Goal: Task Accomplishment & Management: Use online tool/utility

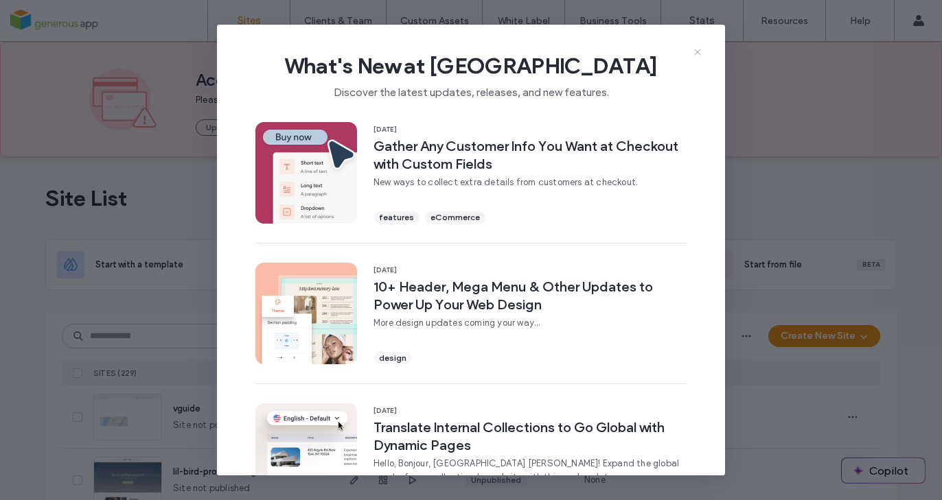
click at [698, 49] on icon at bounding box center [697, 52] width 11 height 11
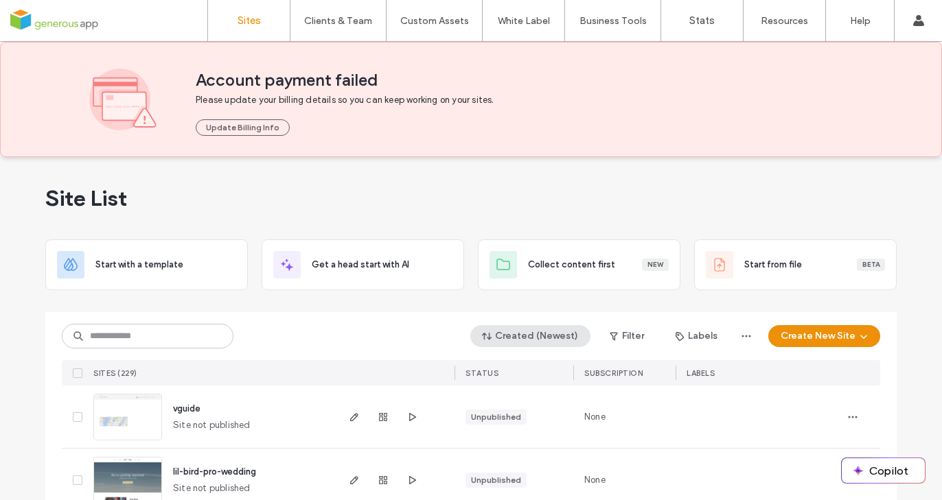
scroll to position [202, 0]
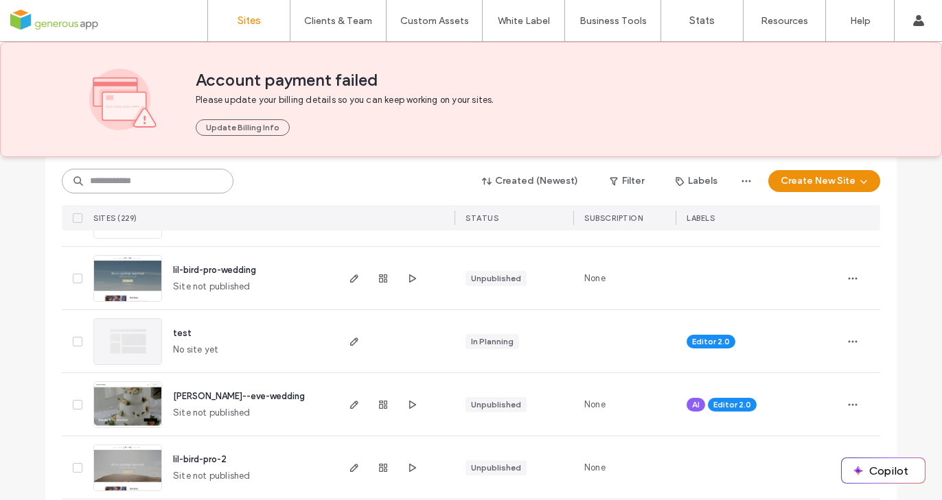
click at [190, 180] on input at bounding box center [148, 181] width 172 height 25
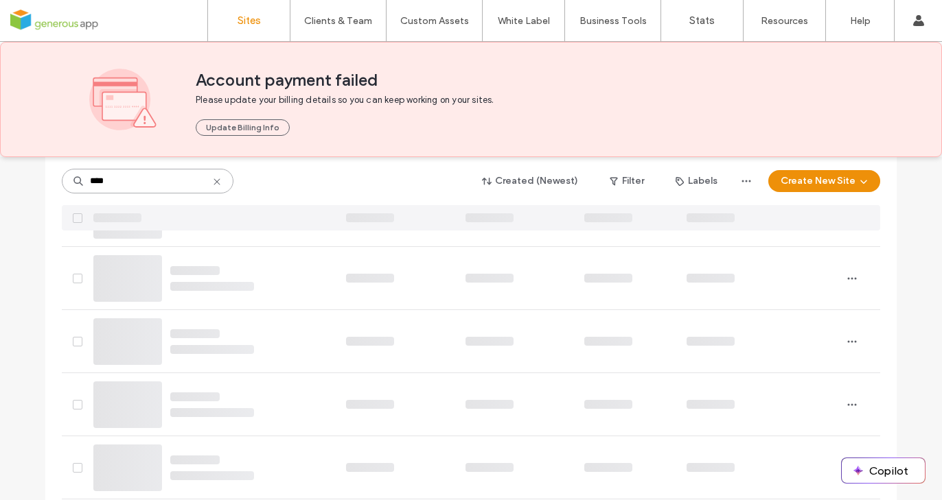
type input "****"
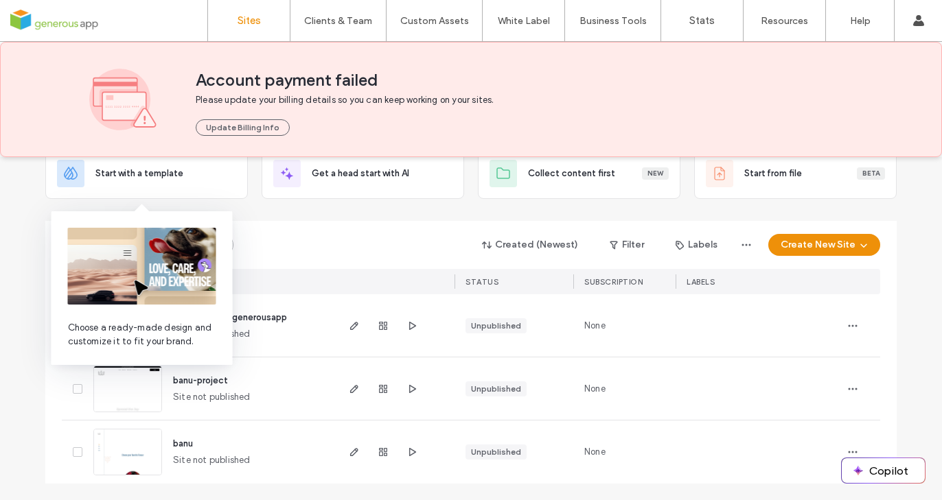
scroll to position [91, 0]
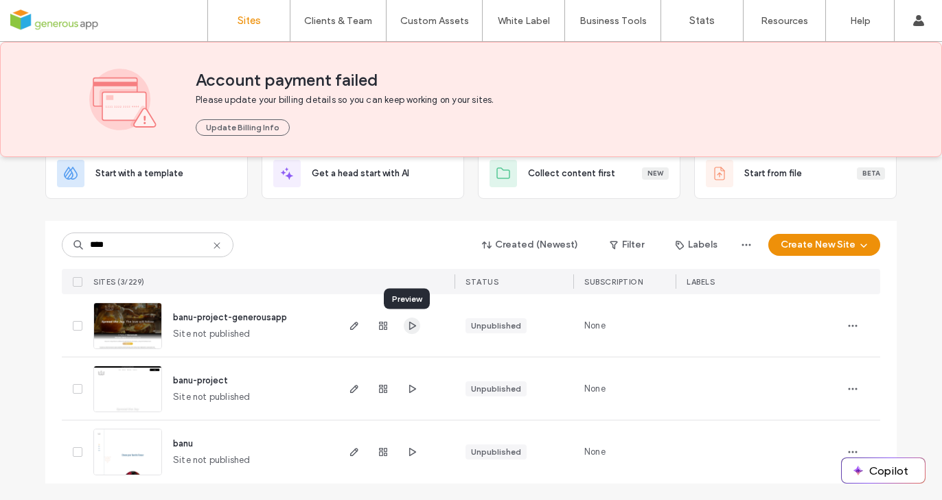
click at [409, 324] on use "button" at bounding box center [412, 325] width 7 height 8
click at [350, 323] on use "button" at bounding box center [354, 326] width 8 height 8
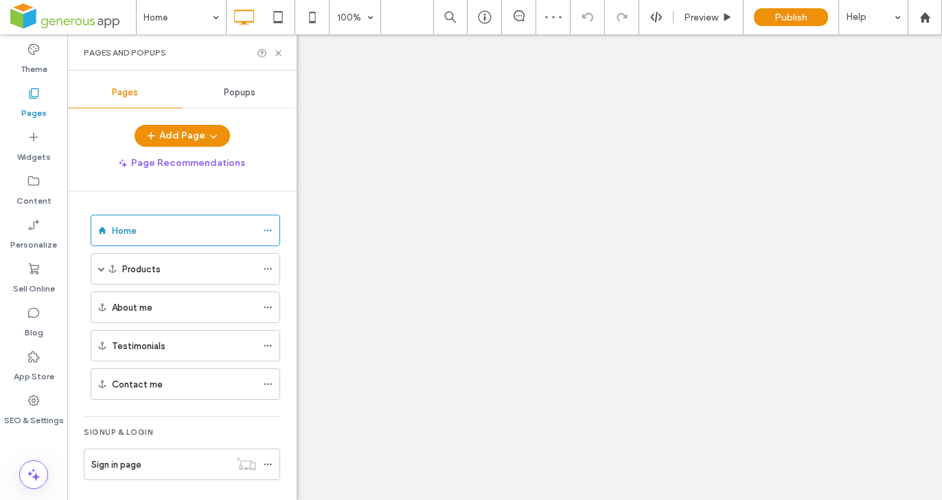
click at [146, 268] on div "Home 100% Preview Publish Help Site Comments Team & Clients Automate new commen…" at bounding box center [471, 250] width 942 height 500
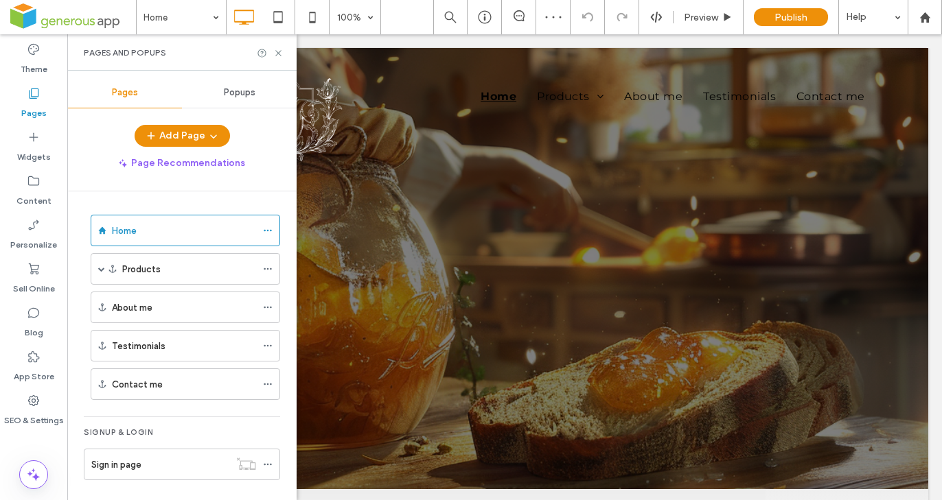
scroll to position [317, 0]
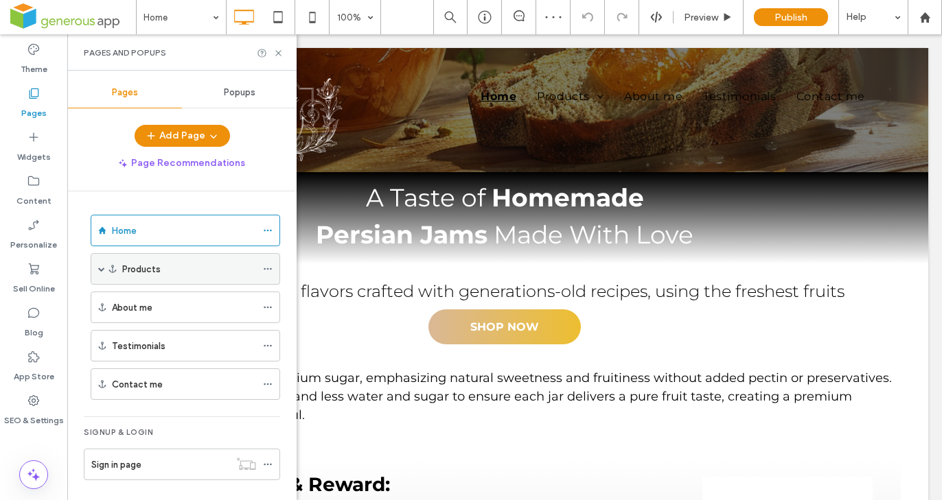
click at [101, 266] on span at bounding box center [101, 269] width 7 height 7
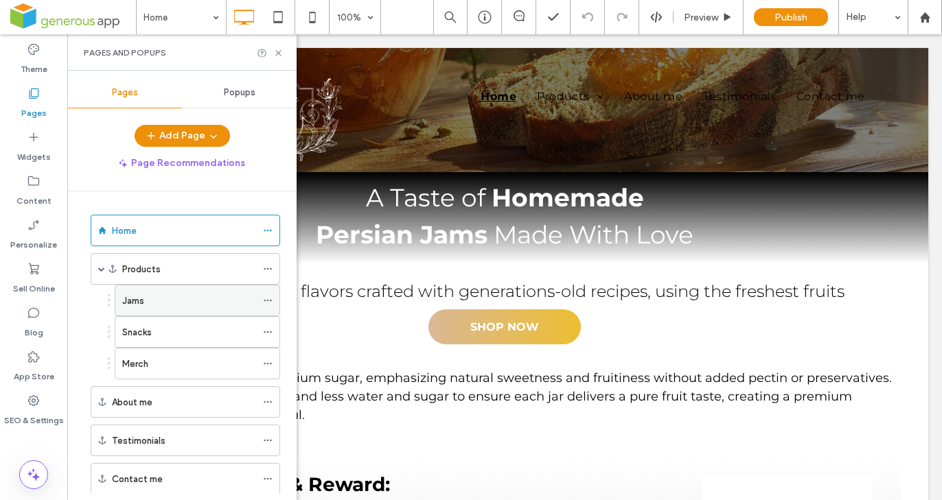
click at [185, 306] on div "Jams" at bounding box center [189, 301] width 134 height 14
click at [277, 51] on icon at bounding box center [278, 53] width 10 height 10
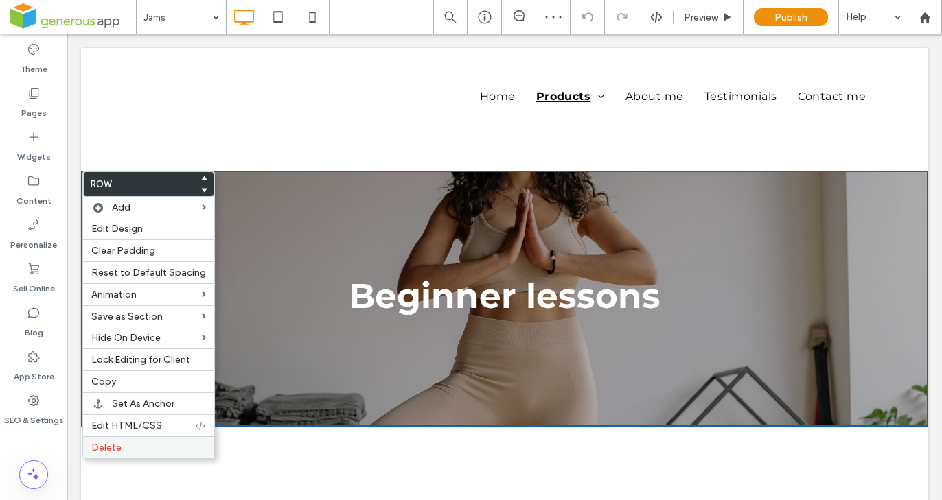
click at [145, 451] on label "Delete" at bounding box center [148, 448] width 115 height 12
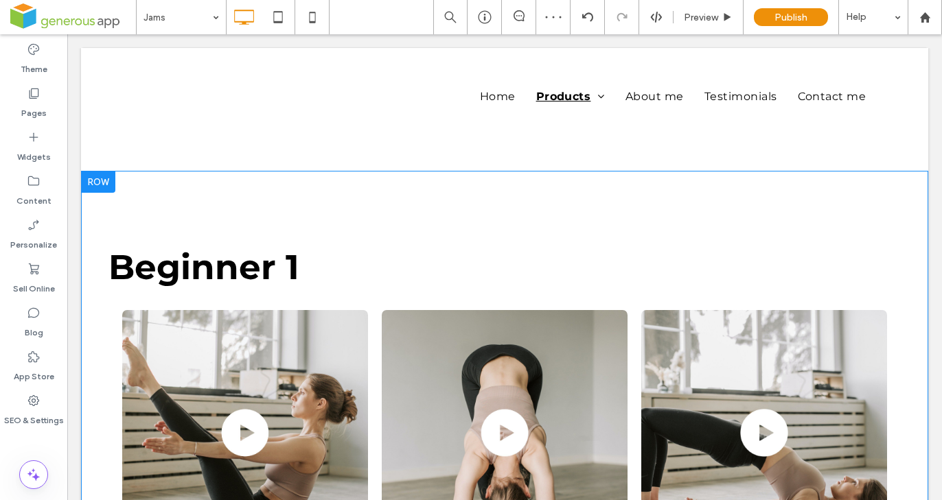
click at [100, 182] on div at bounding box center [98, 182] width 34 height 22
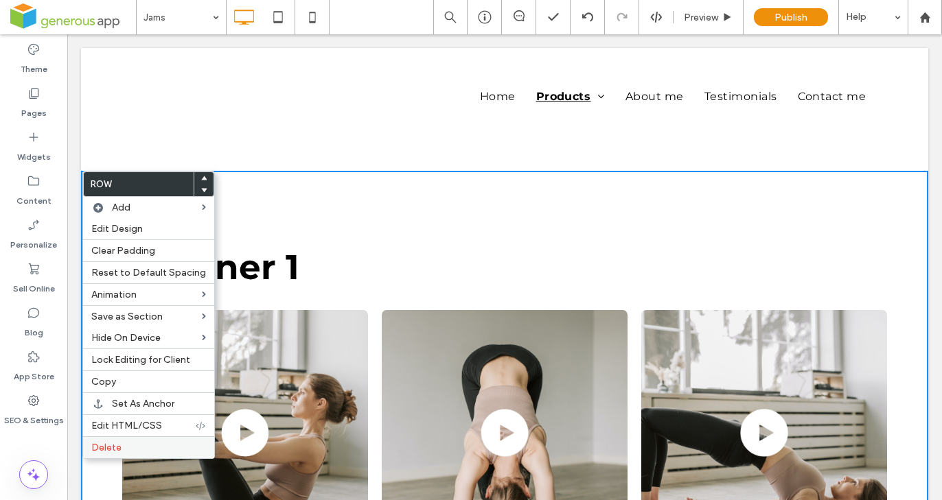
click at [133, 447] on label "Delete" at bounding box center [148, 448] width 115 height 12
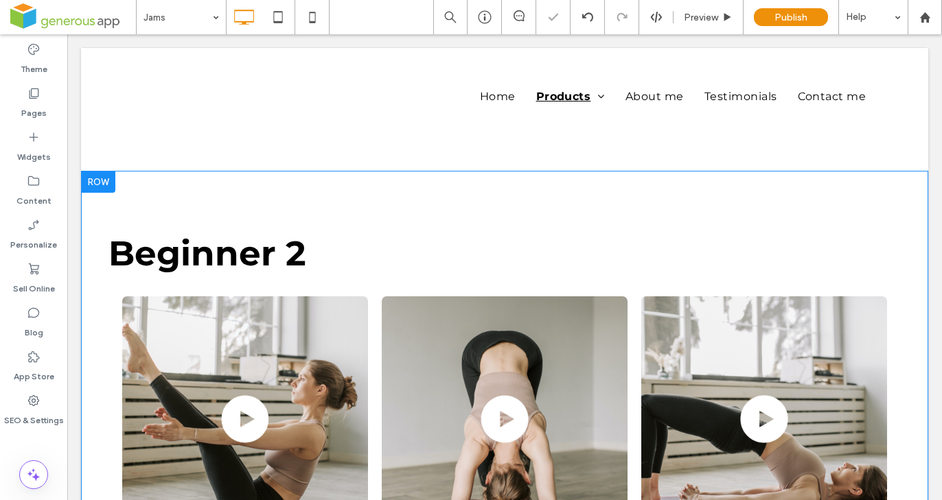
drag, startPoint x: 97, startPoint y: 180, endPoint x: 194, endPoint y: 321, distance: 170.8
click at [97, 180] on div at bounding box center [98, 182] width 34 height 22
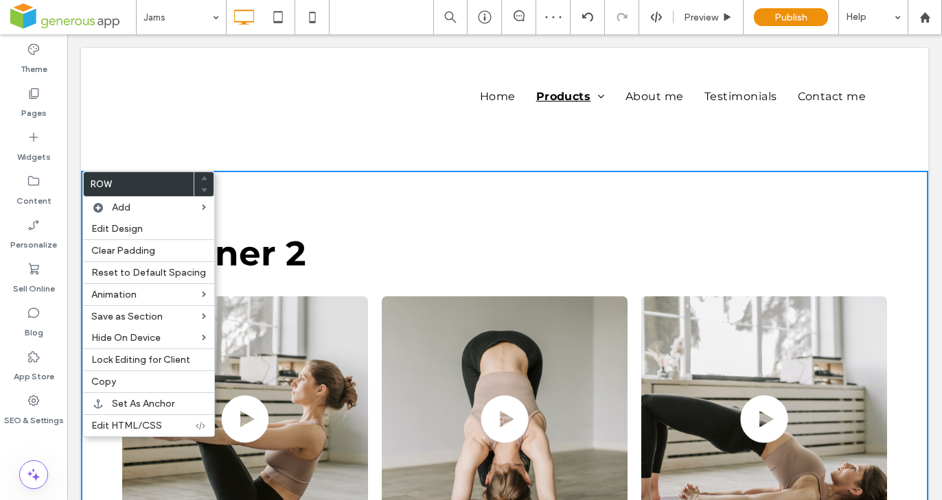
click at [352, 215] on div "Beginner 2 Lesson 1 Button Lesson 2 Button Lesson 3 Button Click To Paste Row +…" at bounding box center [504, 392] width 847 height 443
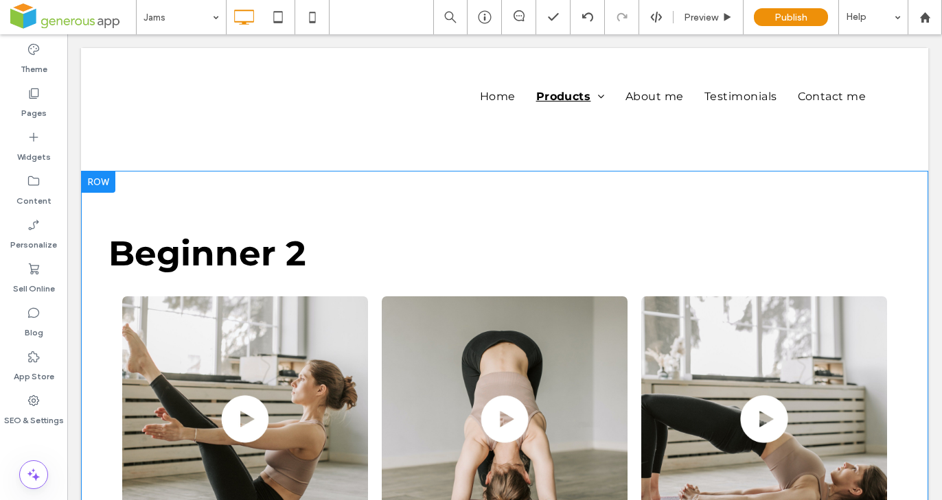
click at [104, 180] on div at bounding box center [98, 182] width 34 height 22
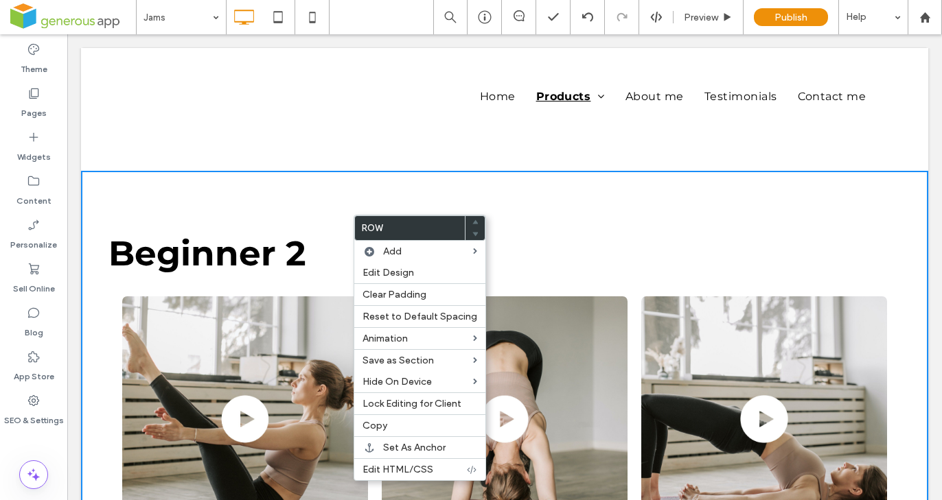
click at [128, 203] on div "Beginner 2 Lesson 1 Button Lesson 2 Button Lesson 3 Button Click To Paste Row +…" at bounding box center [504, 392] width 847 height 443
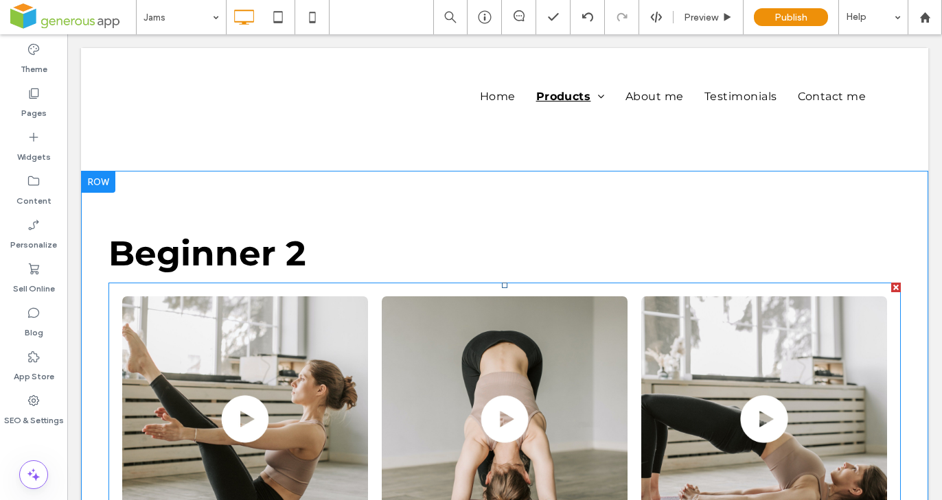
click at [891, 286] on div at bounding box center [896, 288] width 10 height 10
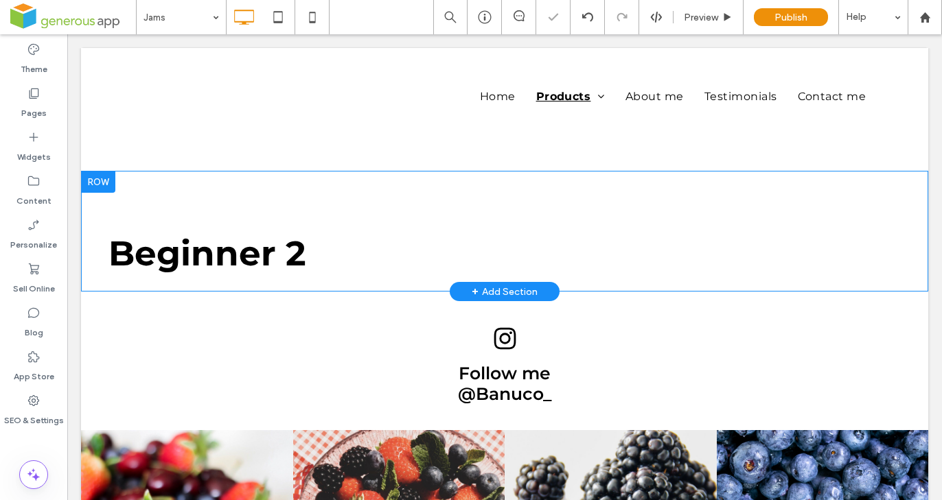
click at [113, 181] on div at bounding box center [98, 182] width 34 height 22
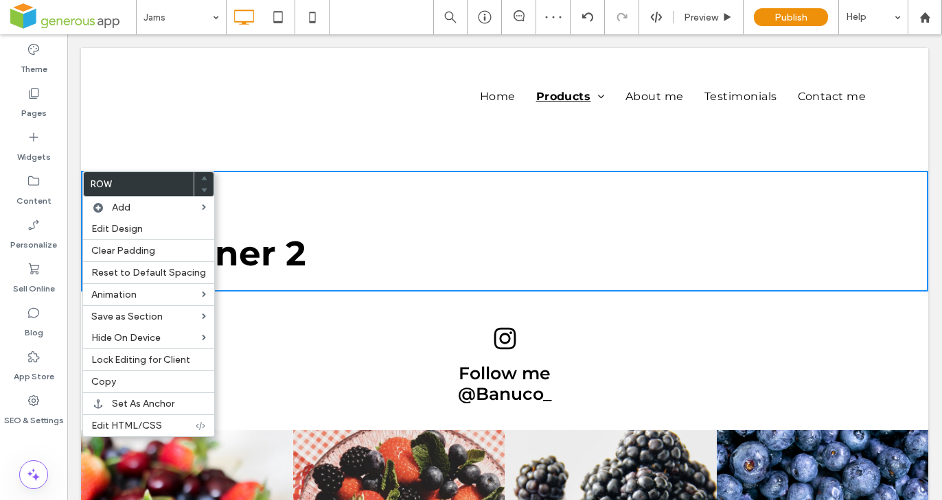
click at [296, 256] on span "Beginner 2" at bounding box center [207, 254] width 198 height 42
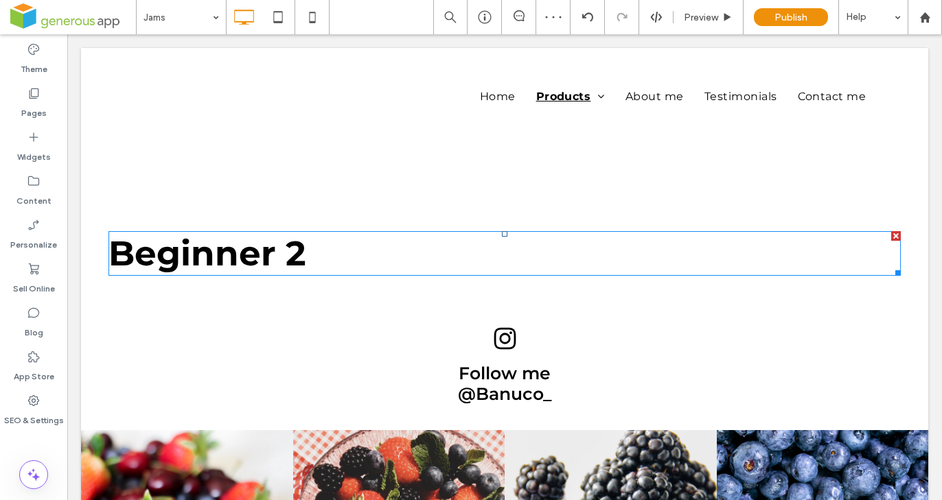
click at [296, 256] on span "Beginner 2" at bounding box center [207, 254] width 198 height 42
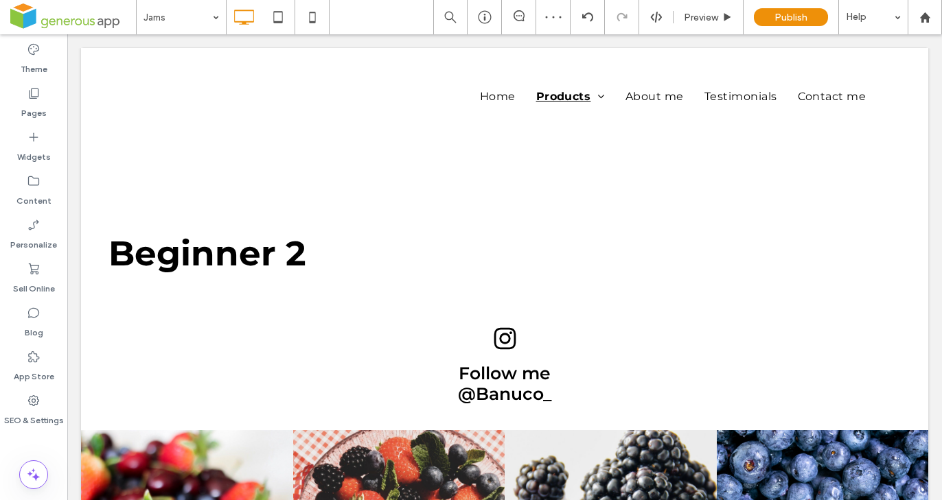
type input "**********"
type input "**"
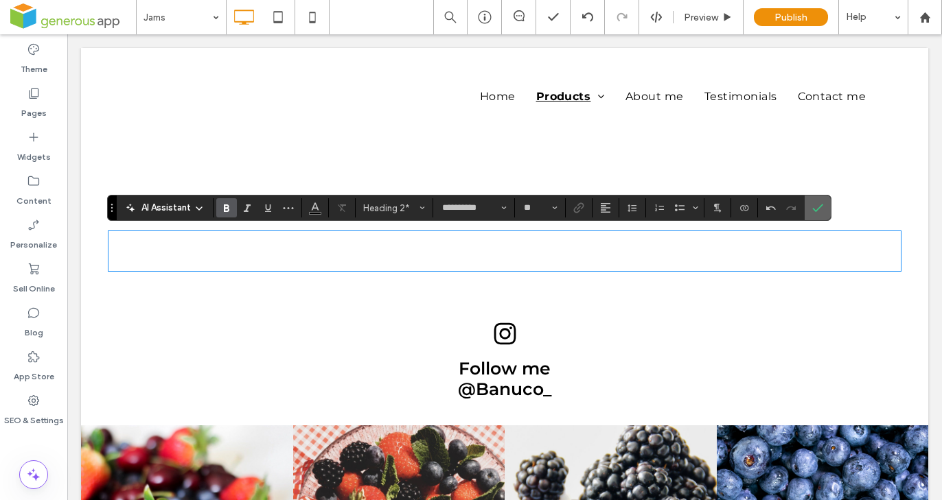
click at [818, 208] on use "Confirm" at bounding box center [817, 208] width 11 height 8
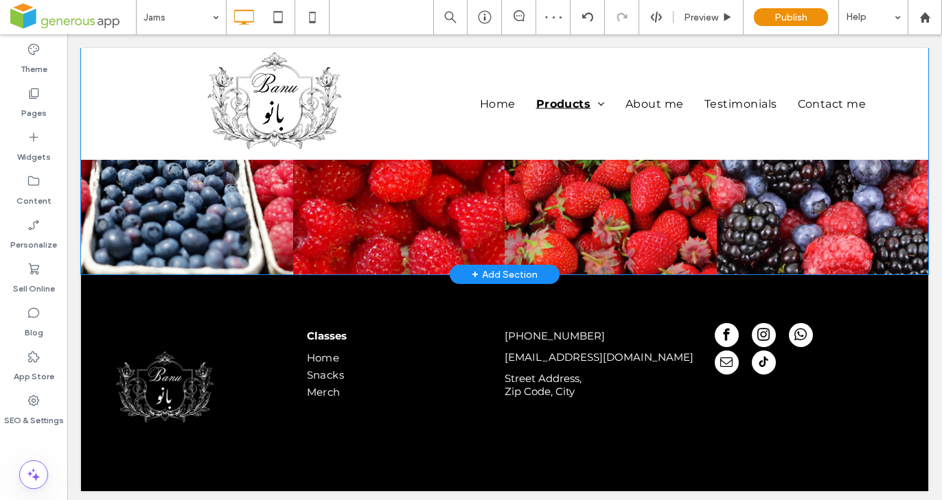
scroll to position [203, 0]
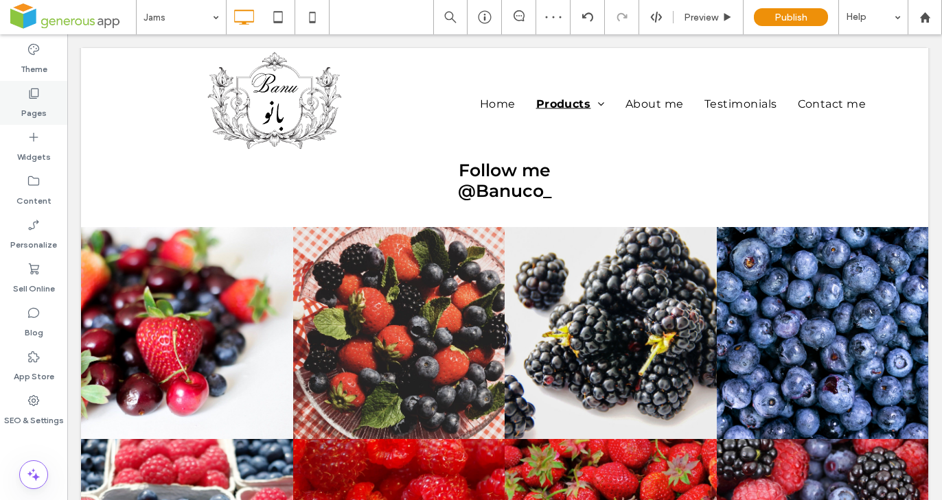
click at [34, 110] on label "Pages" at bounding box center [33, 109] width 25 height 19
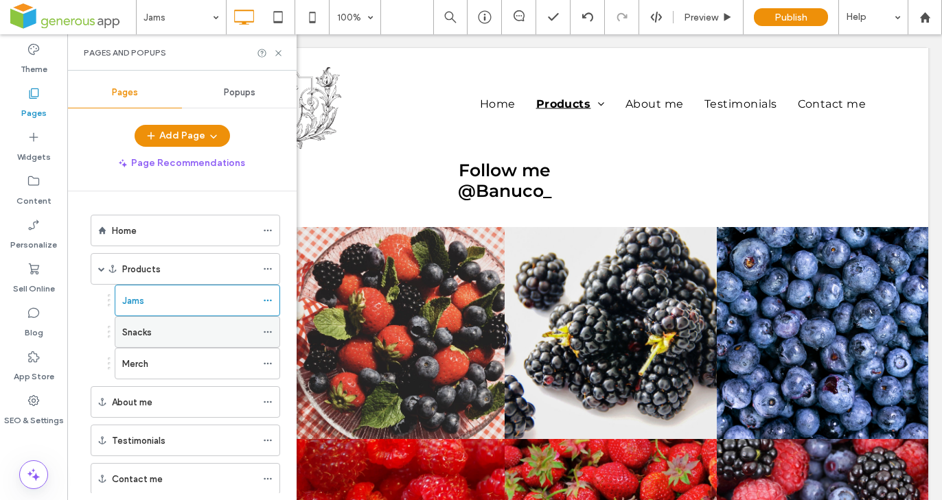
click at [195, 334] on div "Snacks" at bounding box center [189, 332] width 134 height 14
click at [276, 51] on icon at bounding box center [278, 53] width 10 height 10
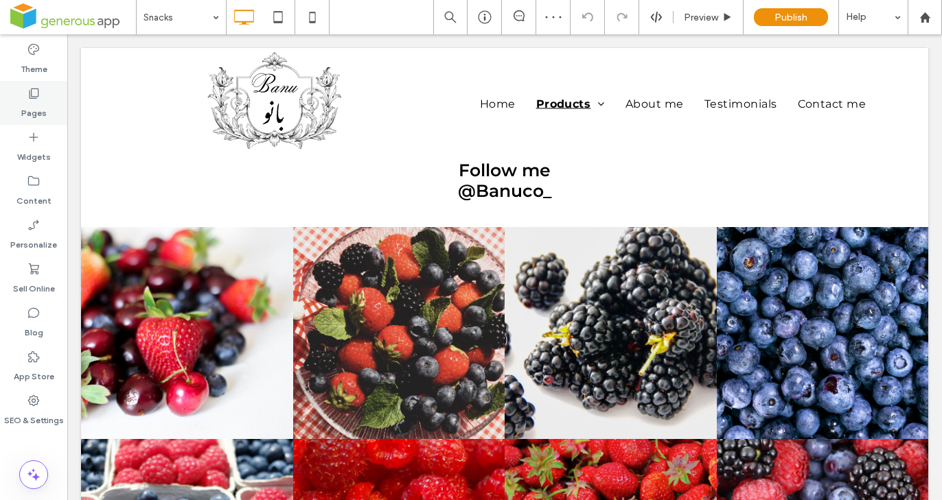
click at [32, 99] on use at bounding box center [35, 94] width 10 height 10
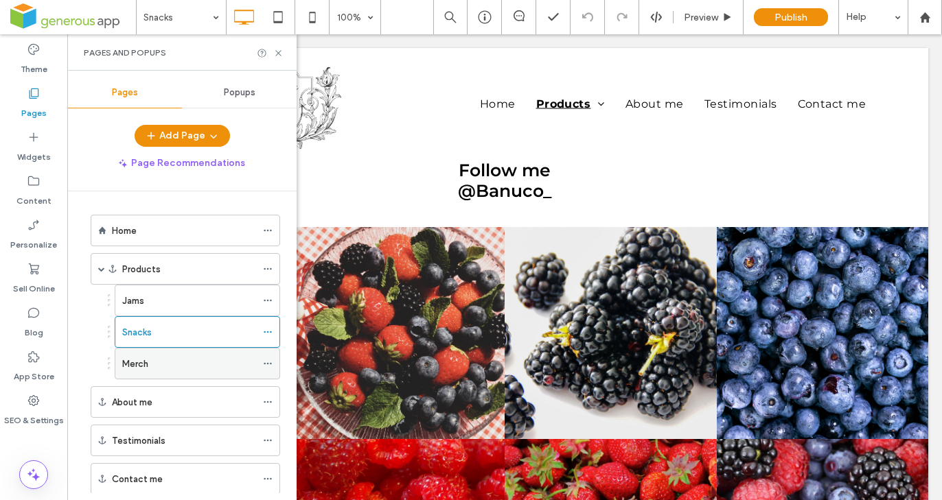
click at [173, 372] on div "Merch" at bounding box center [189, 364] width 134 height 30
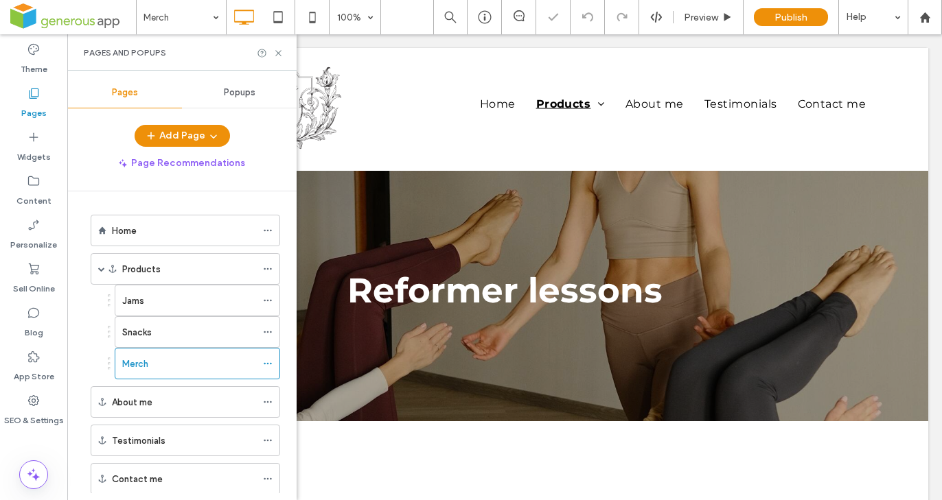
scroll to position [284, 0]
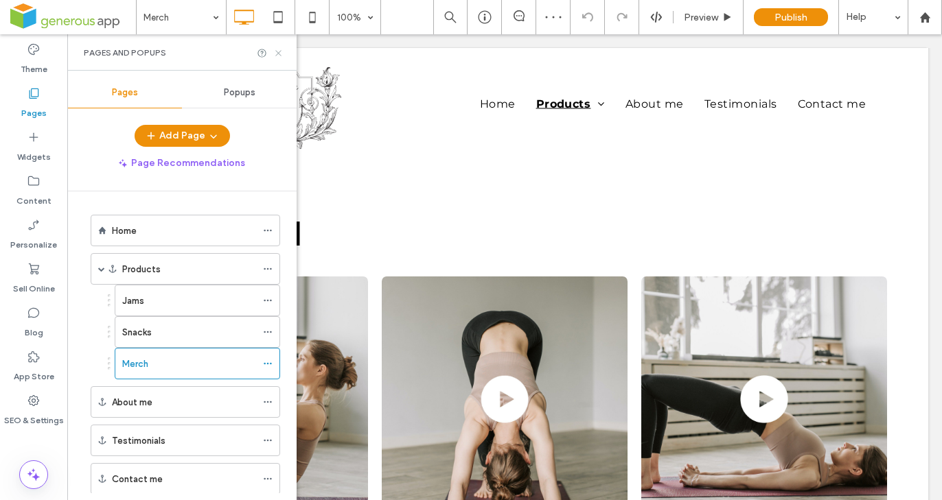
click at [280, 52] on icon at bounding box center [278, 53] width 10 height 10
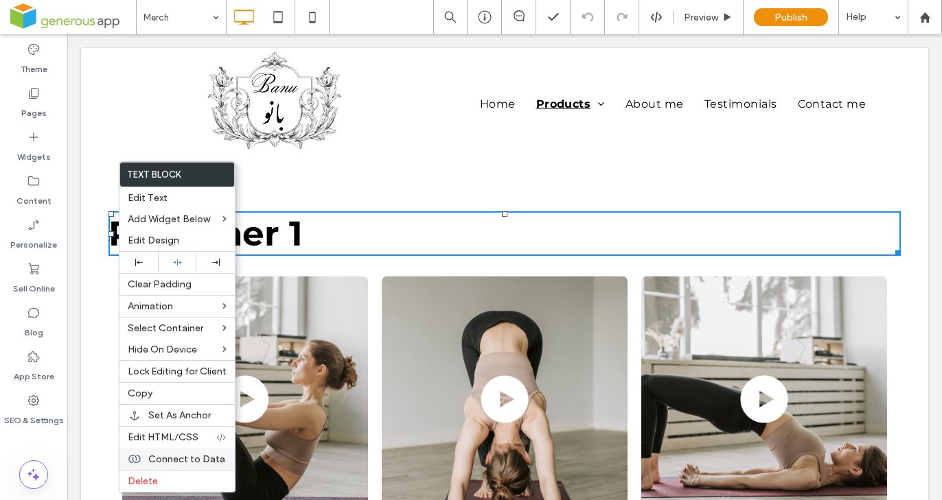
drag, startPoint x: 200, startPoint y: 480, endPoint x: 209, endPoint y: 465, distance: 17.5
click at [200, 480] on label "Delete" at bounding box center [177, 482] width 99 height 12
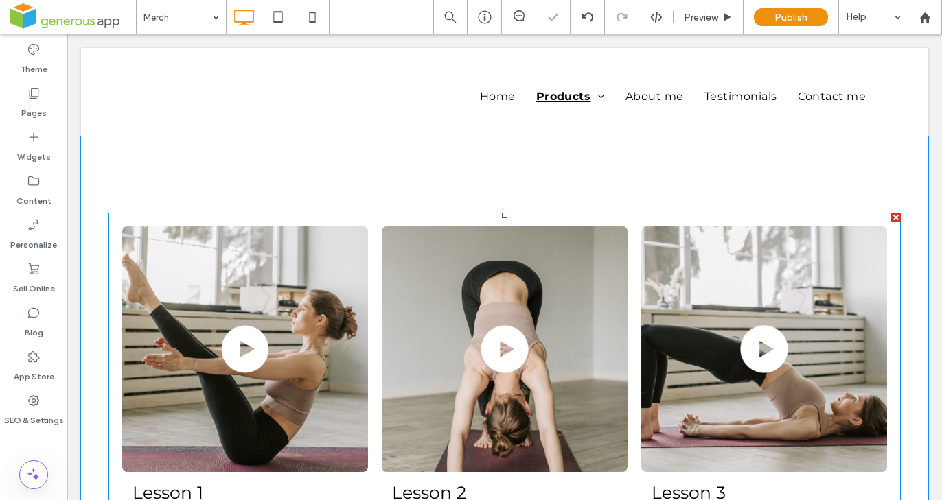
click at [891, 216] on div at bounding box center [896, 218] width 10 height 10
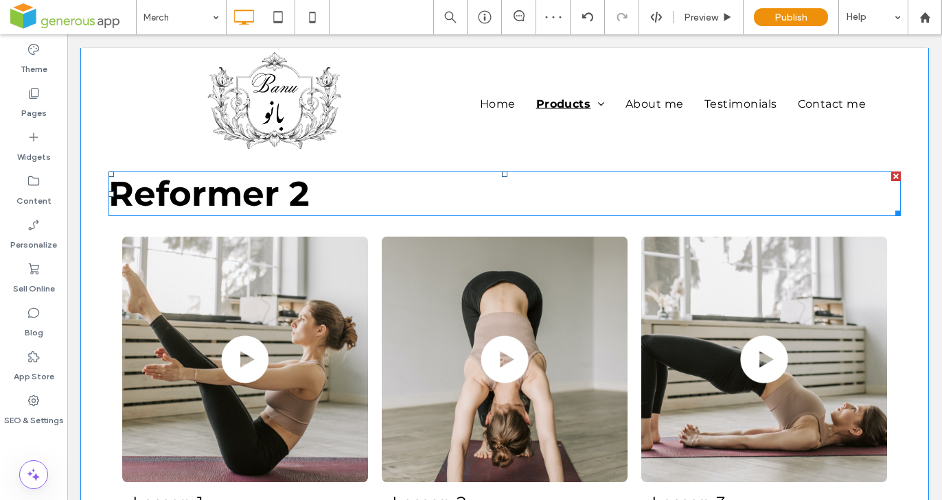
scroll to position [362, 0]
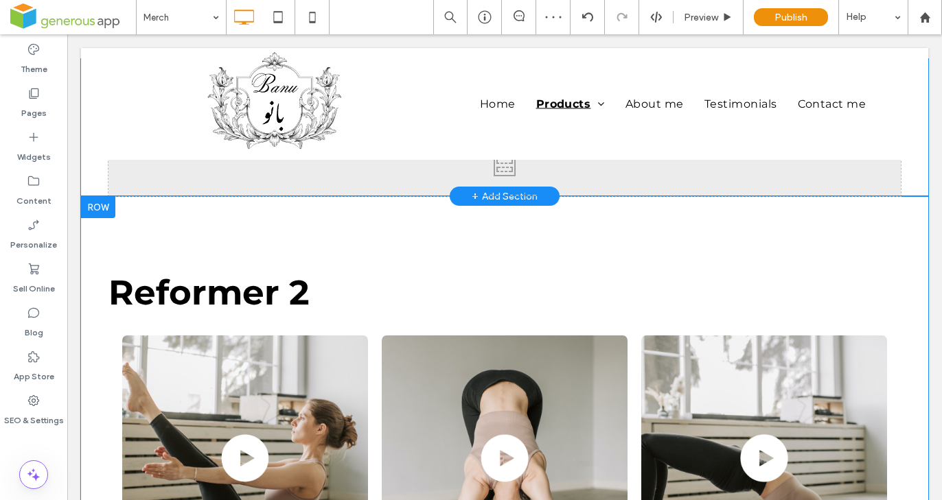
click at [103, 209] on div at bounding box center [98, 207] width 34 height 22
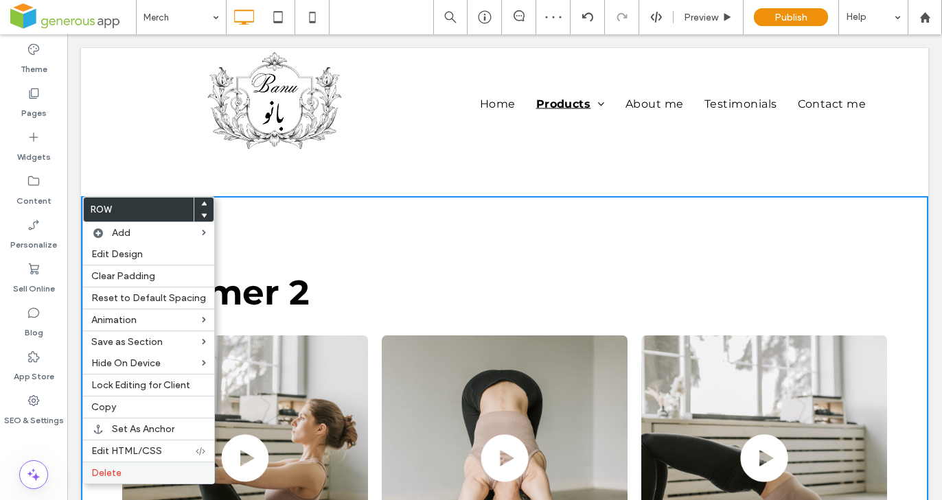
click at [164, 469] on label "Delete" at bounding box center [148, 473] width 115 height 12
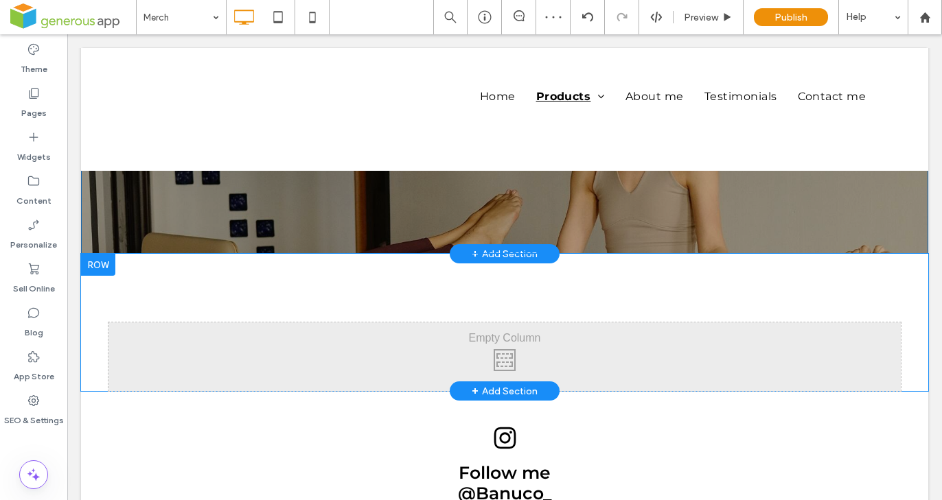
scroll to position [0, 0]
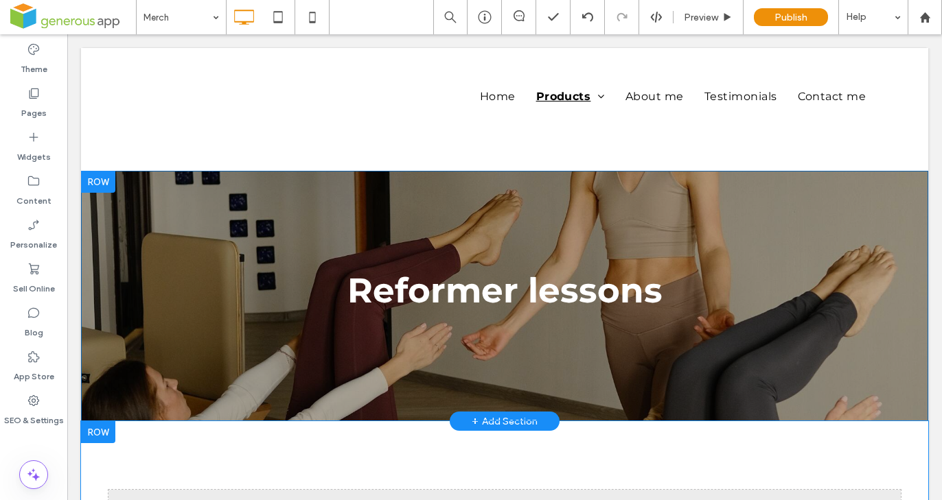
click at [104, 184] on div at bounding box center [98, 182] width 34 height 22
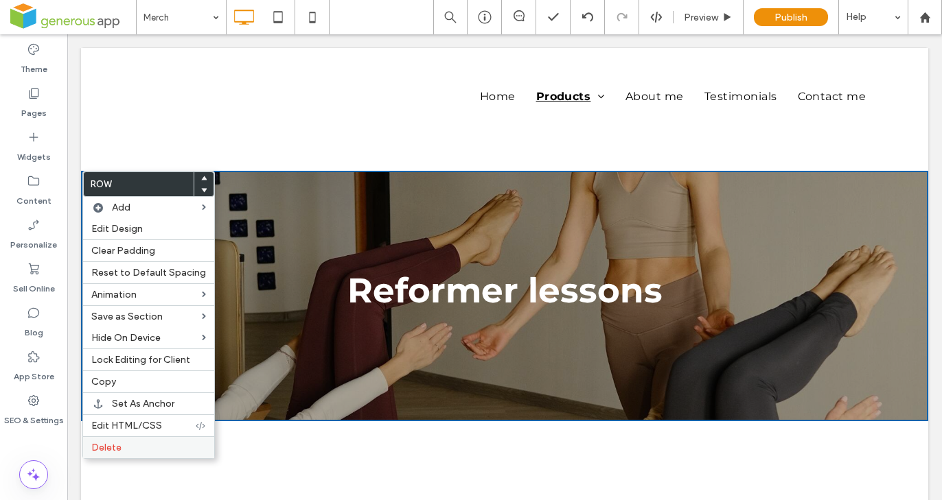
click at [143, 450] on label "Delete" at bounding box center [148, 448] width 115 height 12
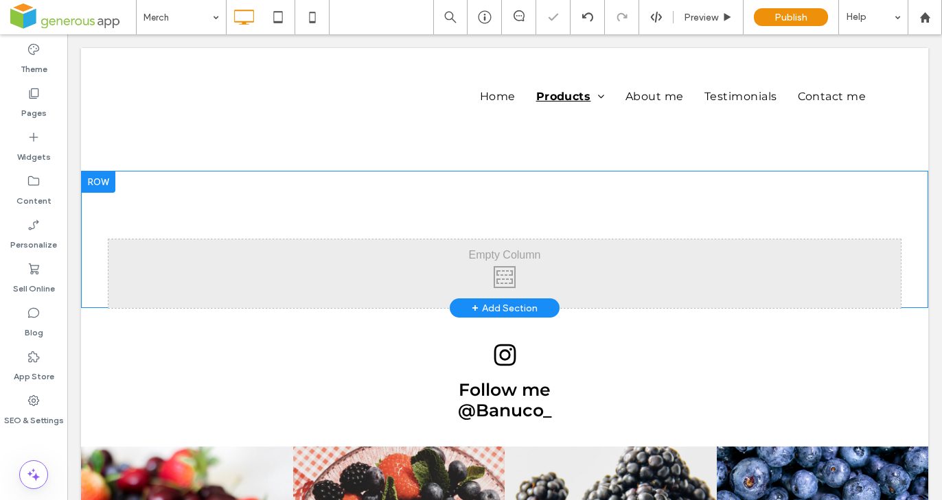
click at [110, 178] on div at bounding box center [98, 182] width 34 height 22
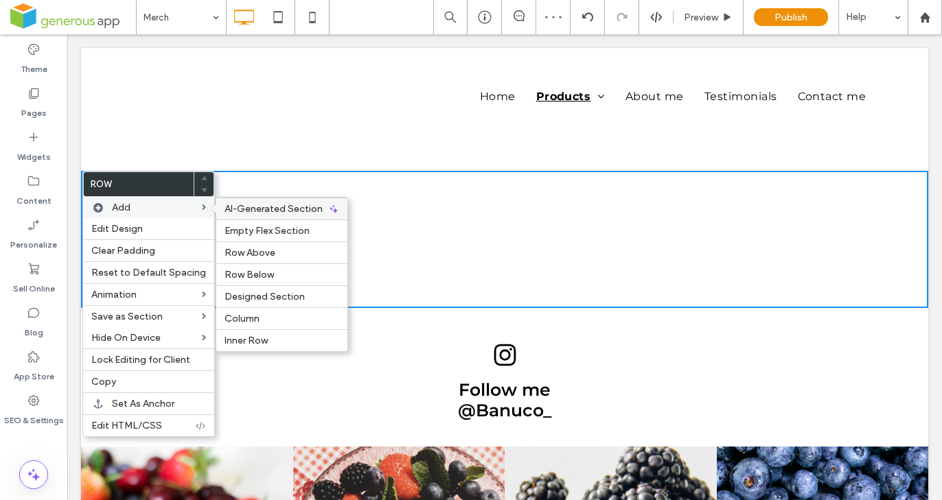
click at [249, 207] on span "AI-Generated Section" at bounding box center [273, 209] width 98 height 12
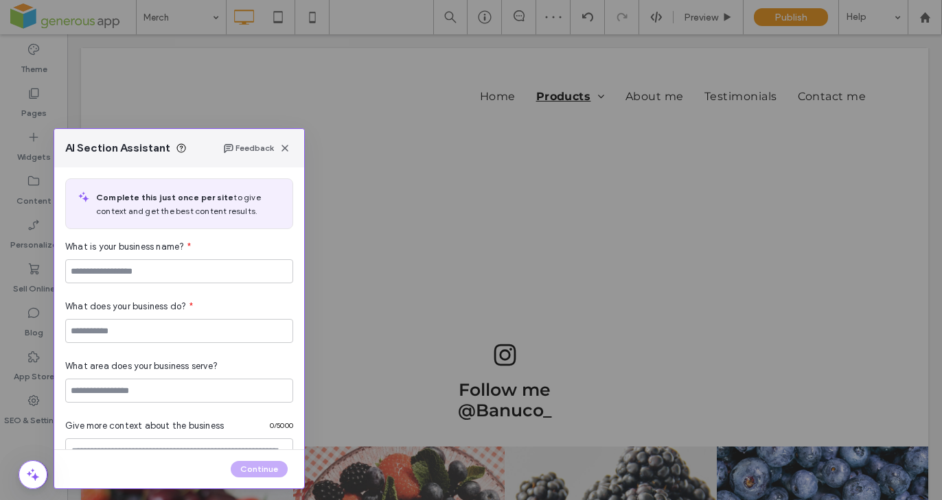
click at [399, 244] on div "AI Section Assistant Feedback Complete this just once per site to give context …" at bounding box center [471, 250] width 942 height 500
drag, startPoint x: 283, startPoint y: 144, endPoint x: 290, endPoint y: 196, distance: 52.6
click at [283, 144] on icon "button" at bounding box center [284, 148] width 11 height 11
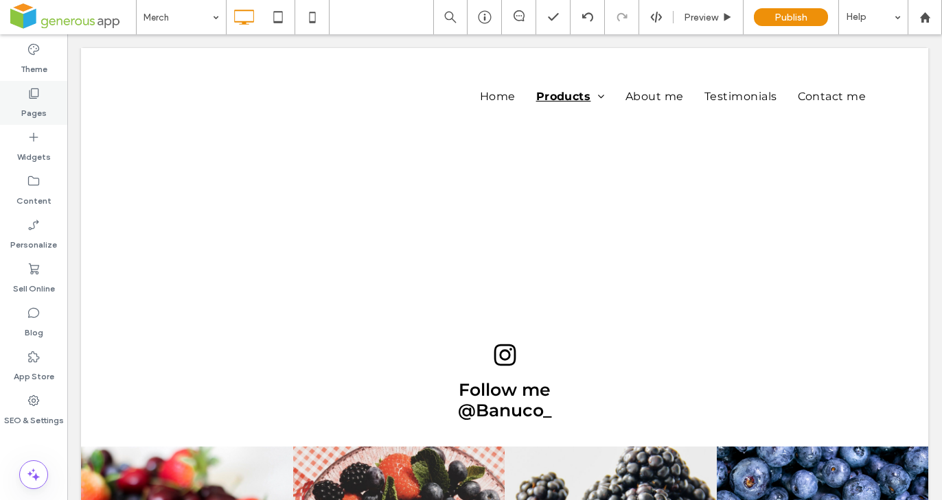
click at [25, 82] on div "Pages" at bounding box center [33, 103] width 67 height 44
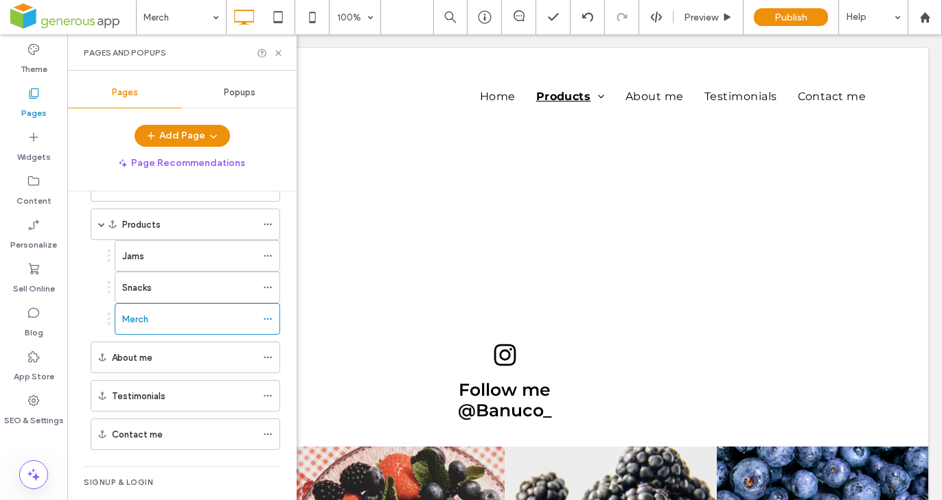
click at [155, 351] on div "About me" at bounding box center [184, 358] width 144 height 14
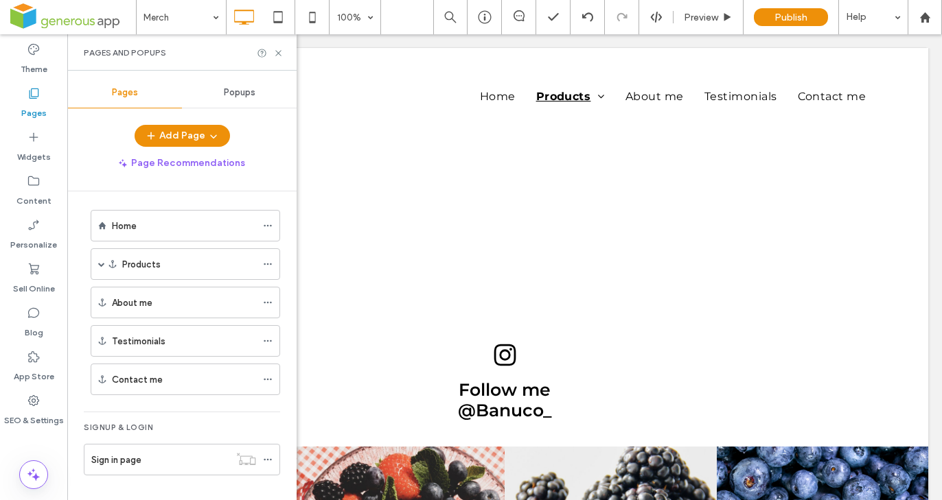
scroll to position [5, 0]
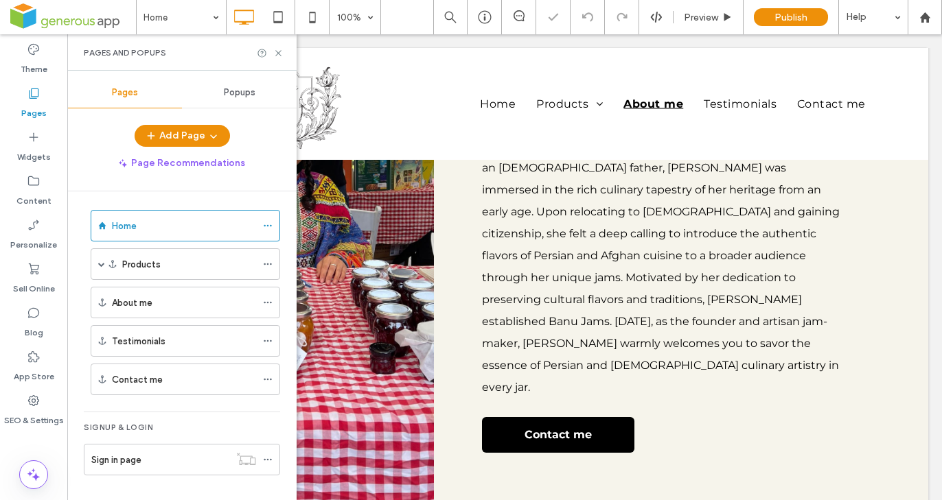
scroll to position [2228, 0]
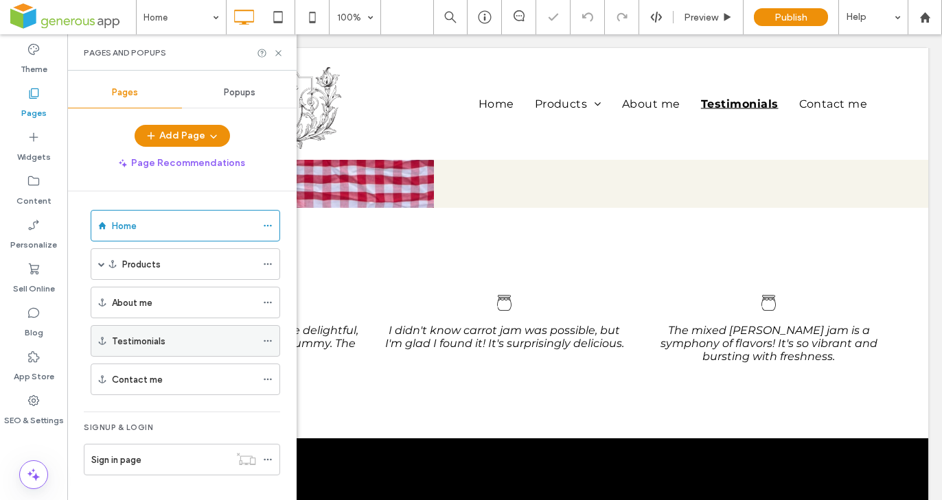
click at [141, 343] on label "Testimonials" at bounding box center [139, 341] width 54 height 24
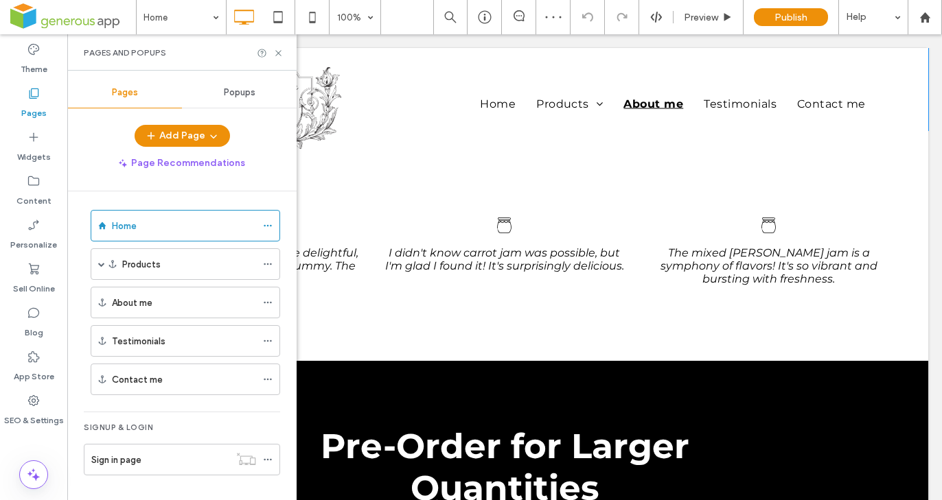
scroll to position [1901, 0]
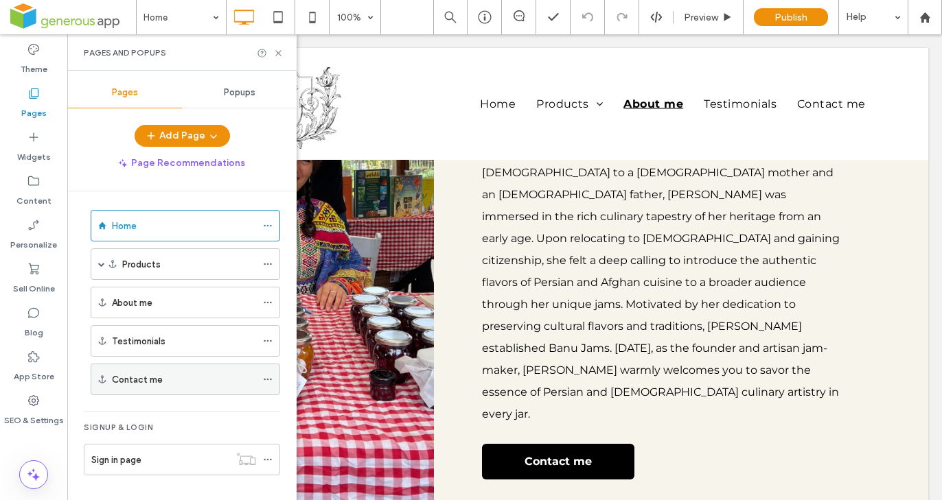
click at [145, 377] on label "Contact me" at bounding box center [137, 380] width 51 height 24
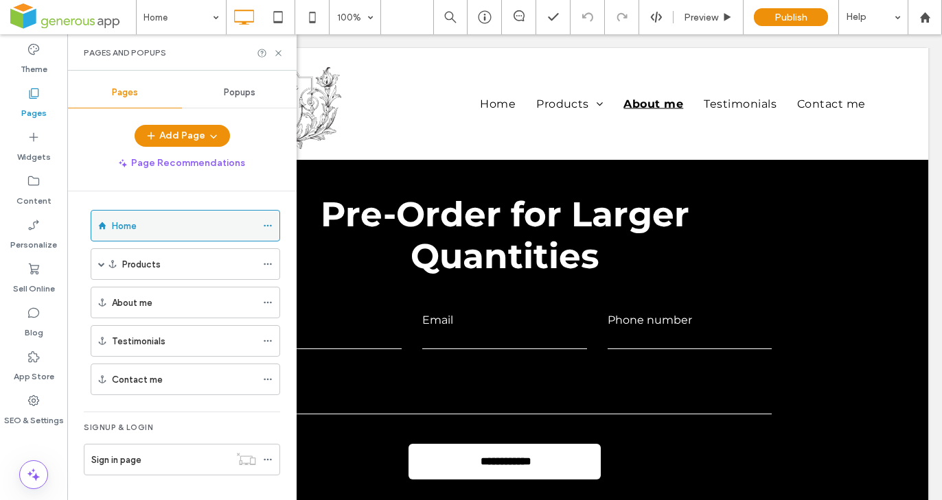
click at [141, 227] on div "Home" at bounding box center [184, 226] width 144 height 14
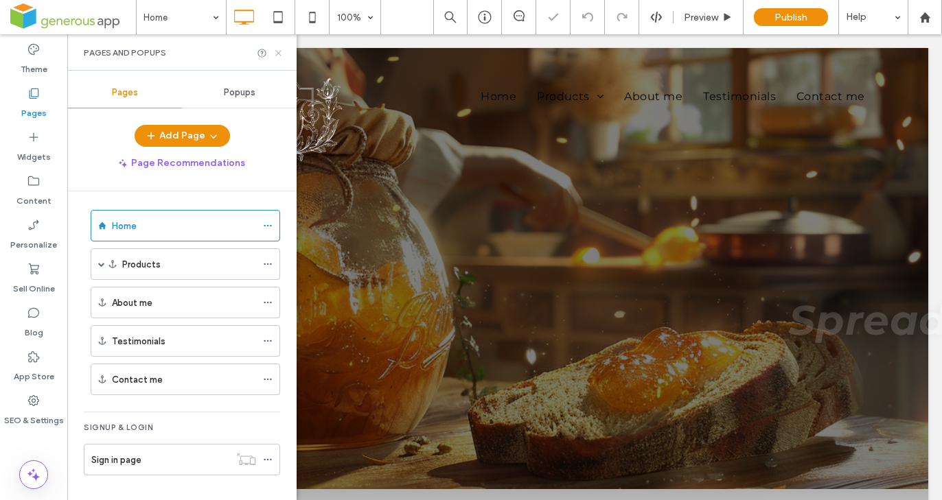
click at [278, 50] on icon at bounding box center [278, 53] width 10 height 10
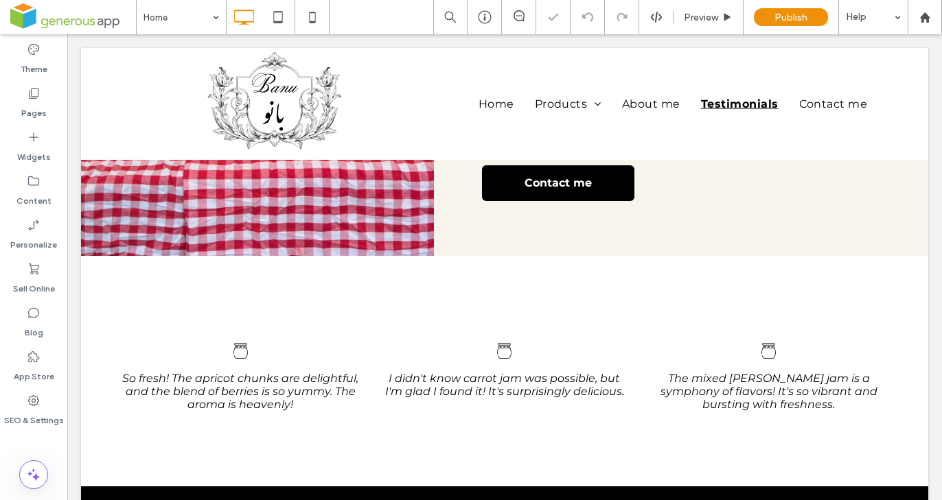
scroll to position [2228, 0]
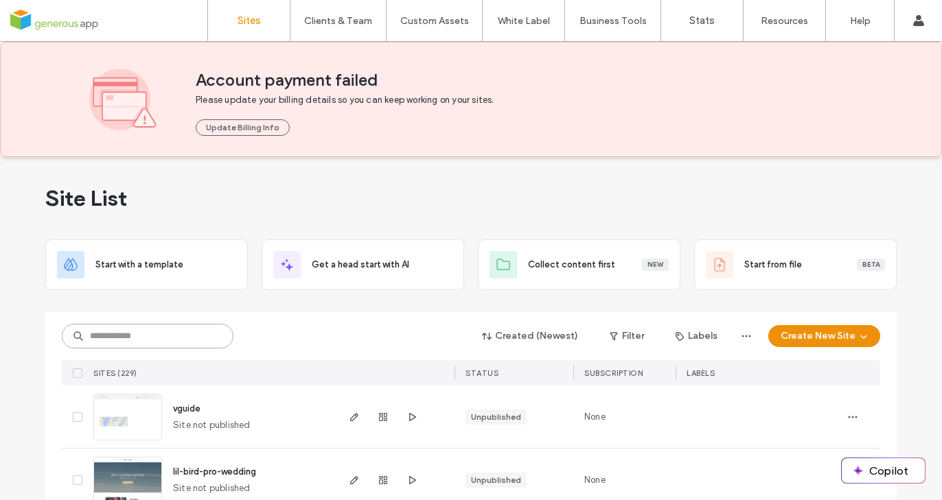
click at [141, 331] on input at bounding box center [148, 336] width 172 height 25
type input "****"
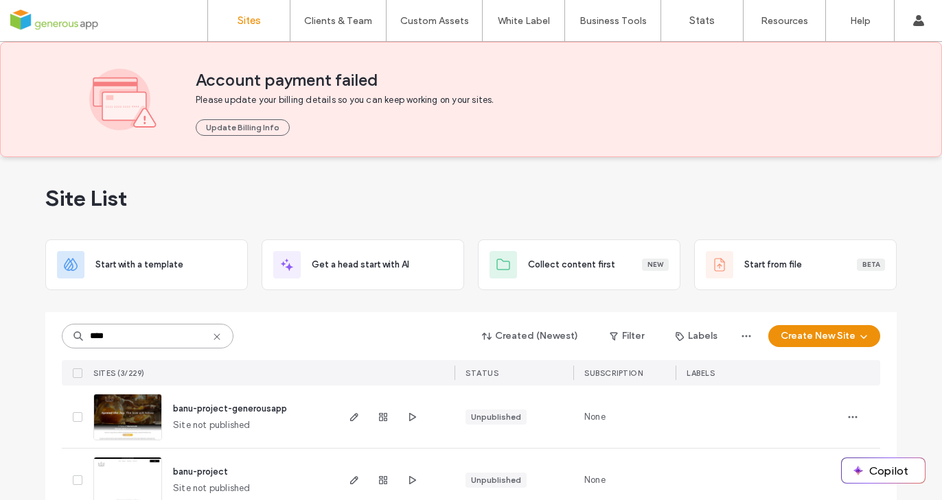
scroll to position [91, 0]
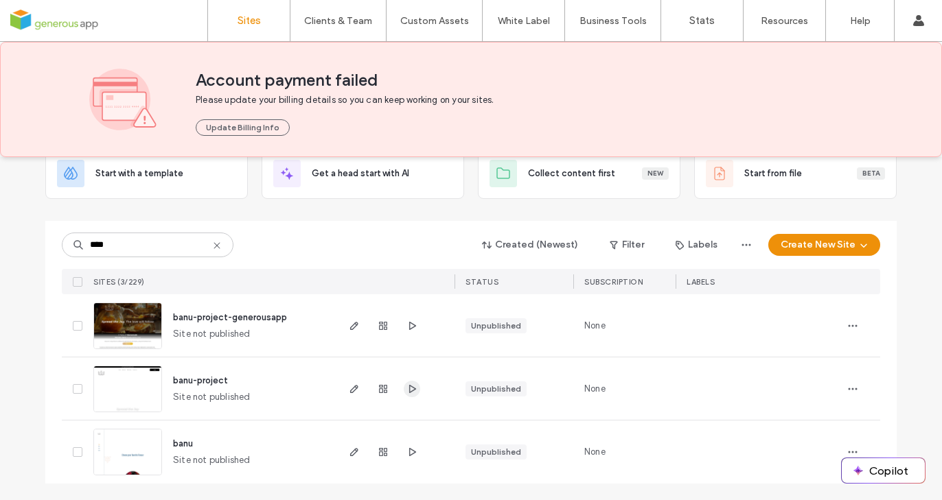
click at [406, 388] on icon "button" at bounding box center [411, 389] width 11 height 11
click at [409, 455] on use "button" at bounding box center [412, 452] width 7 height 8
click at [213, 246] on use at bounding box center [216, 245] width 6 height 6
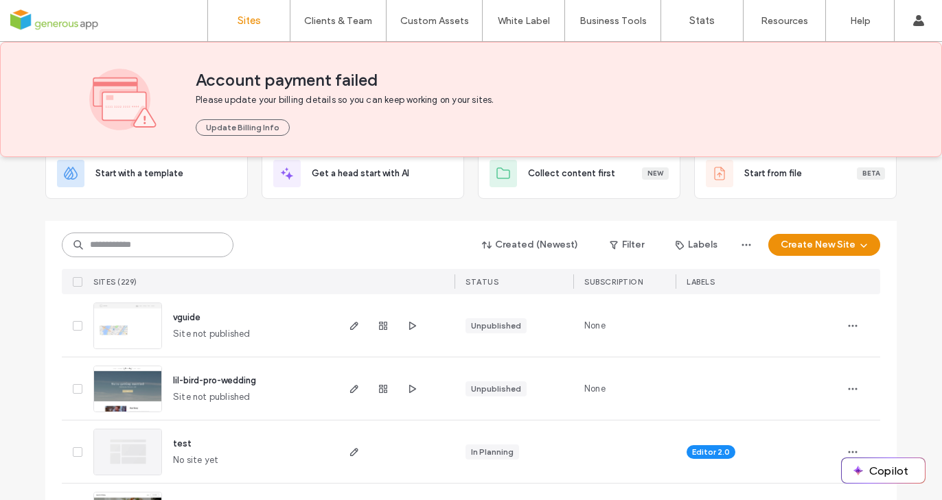
click at [153, 247] on input at bounding box center [148, 245] width 172 height 25
click at [784, 245] on button "Create New Site" at bounding box center [824, 245] width 112 height 22
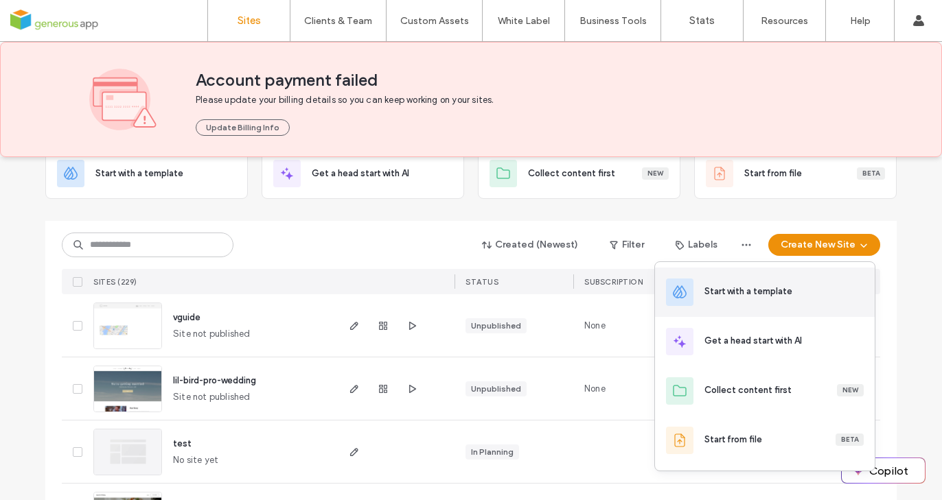
click at [734, 295] on div "Start with a template" at bounding box center [748, 292] width 88 height 14
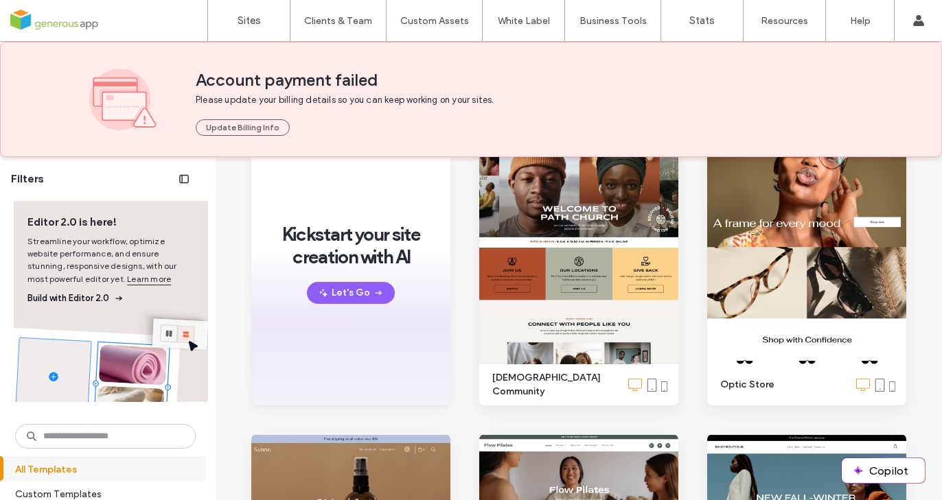
scroll to position [235, 0]
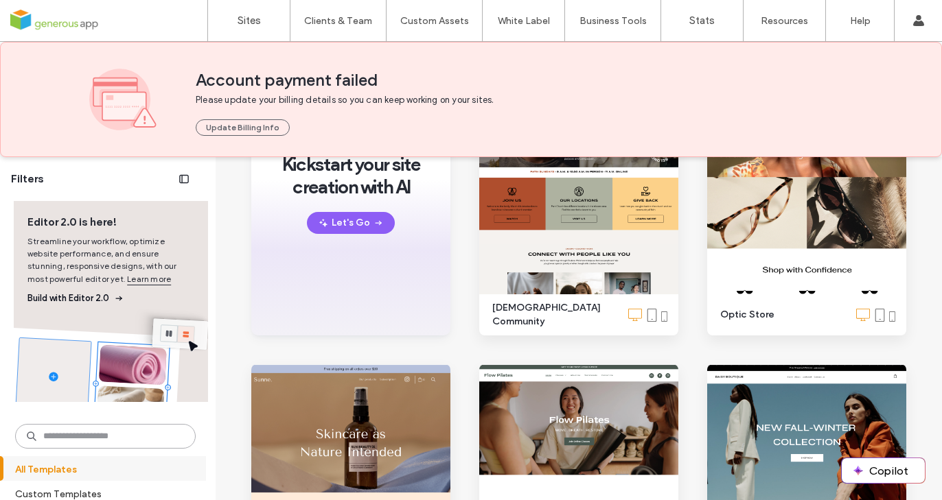
click at [152, 435] on input at bounding box center [105, 436] width 180 height 25
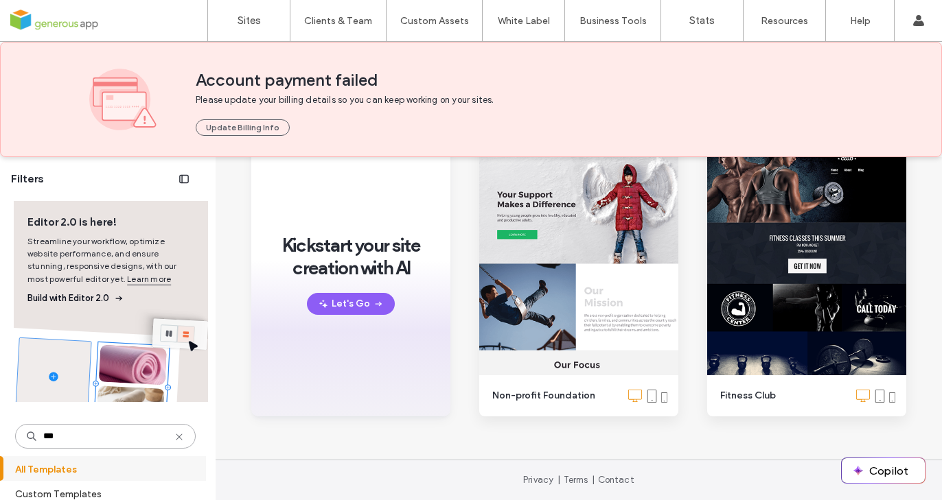
scroll to position [154, 0]
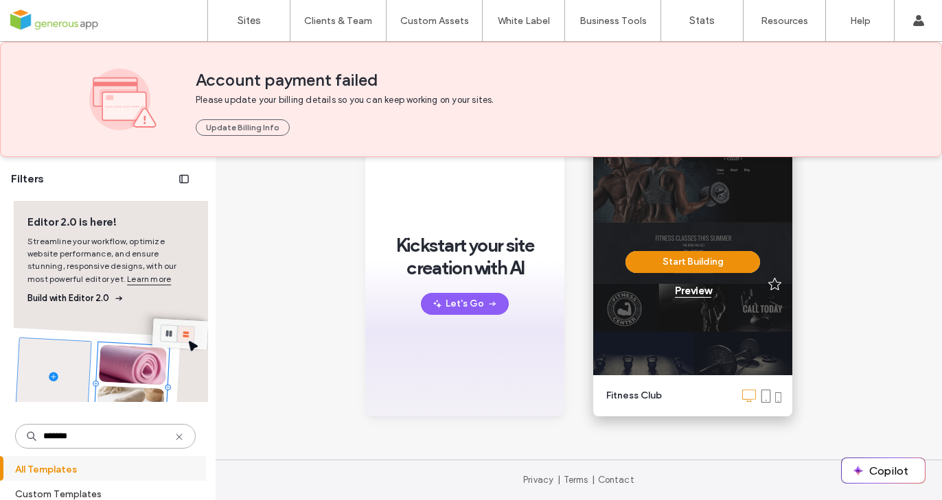
type input "*******"
click at [685, 288] on div "Preview" at bounding box center [693, 291] width 36 height 12
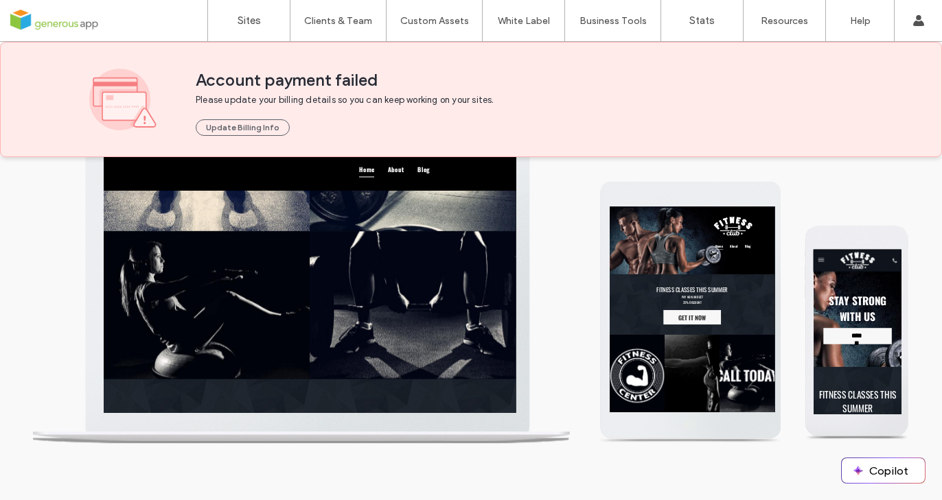
scroll to position [0, 0]
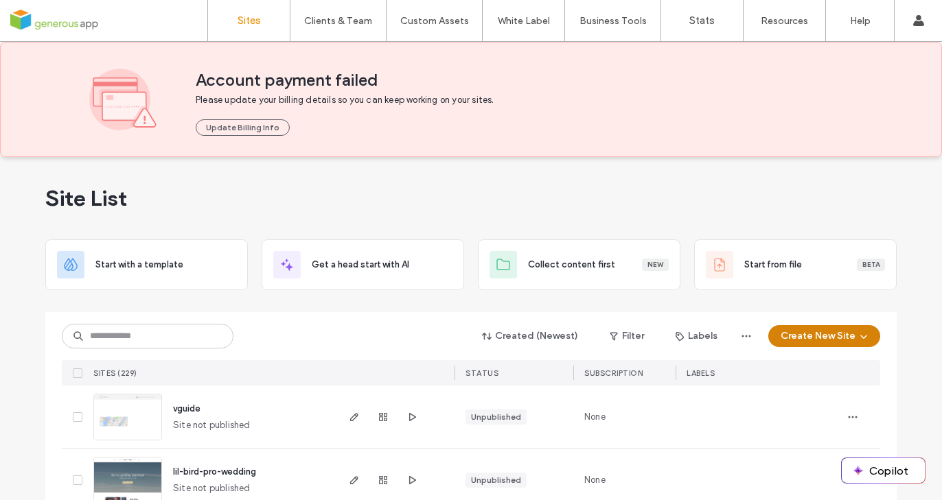
click at [784, 334] on button "Create New Site" at bounding box center [824, 336] width 112 height 22
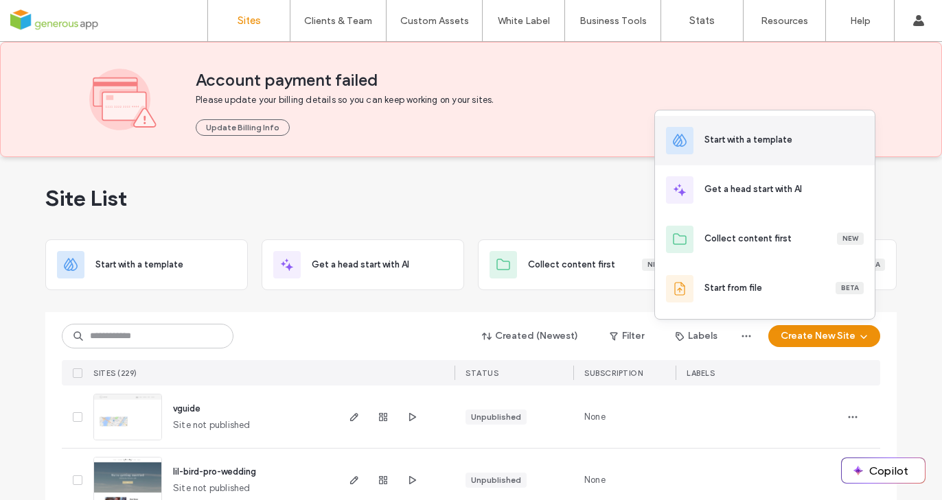
click at [716, 148] on div "Start with a template" at bounding box center [783, 140] width 159 height 15
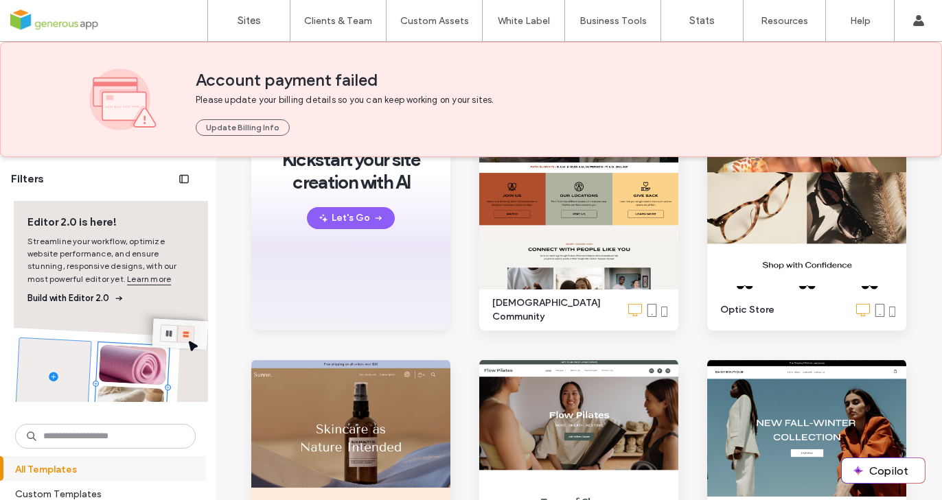
scroll to position [310, 0]
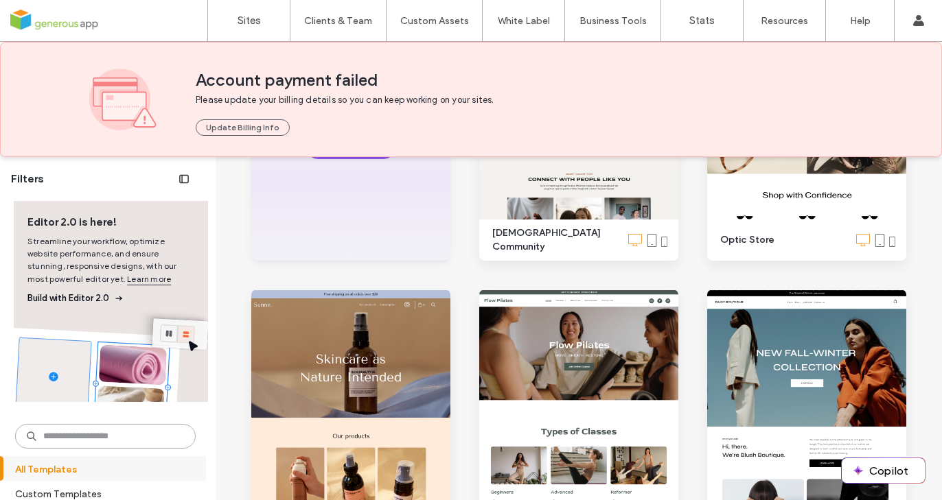
click at [122, 441] on input at bounding box center [105, 436] width 180 height 25
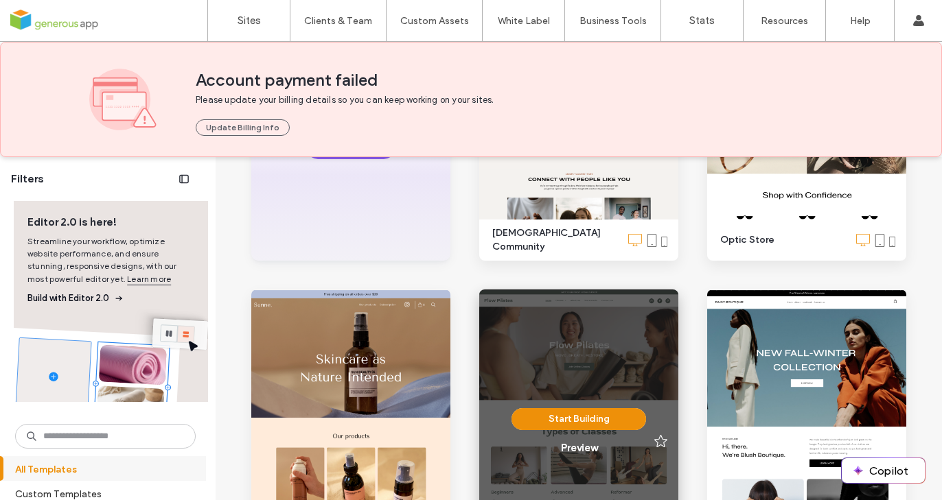
click at [527, 340] on div "Start Building Preview" at bounding box center [578, 432] width 199 height 284
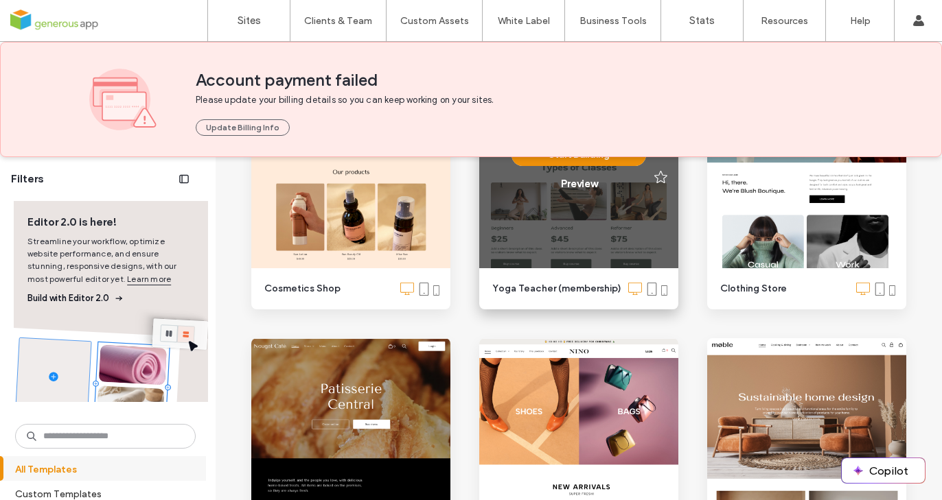
scroll to position [536, 0]
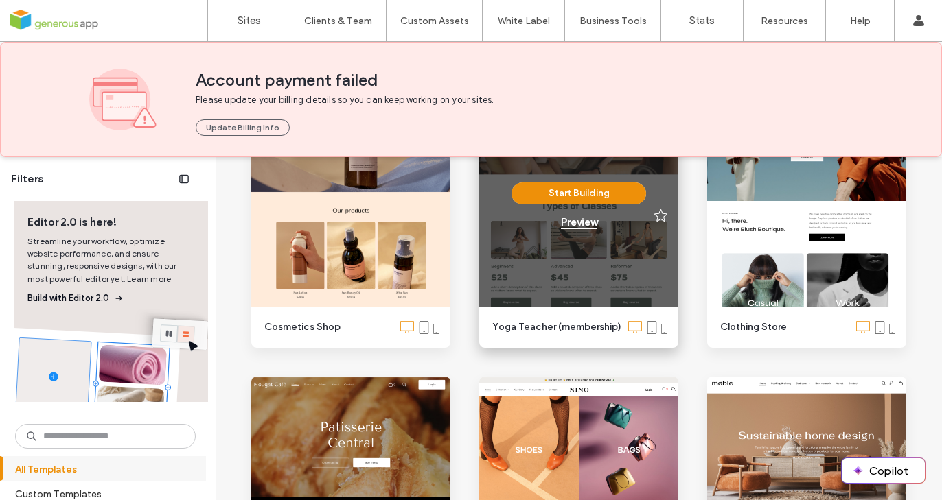
click at [572, 226] on div "Preview" at bounding box center [579, 222] width 36 height 12
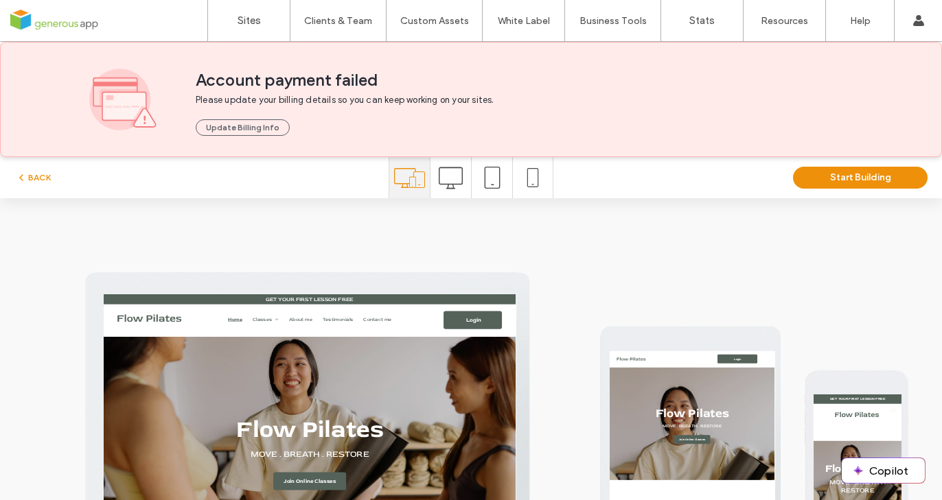
scroll to position [0, 0]
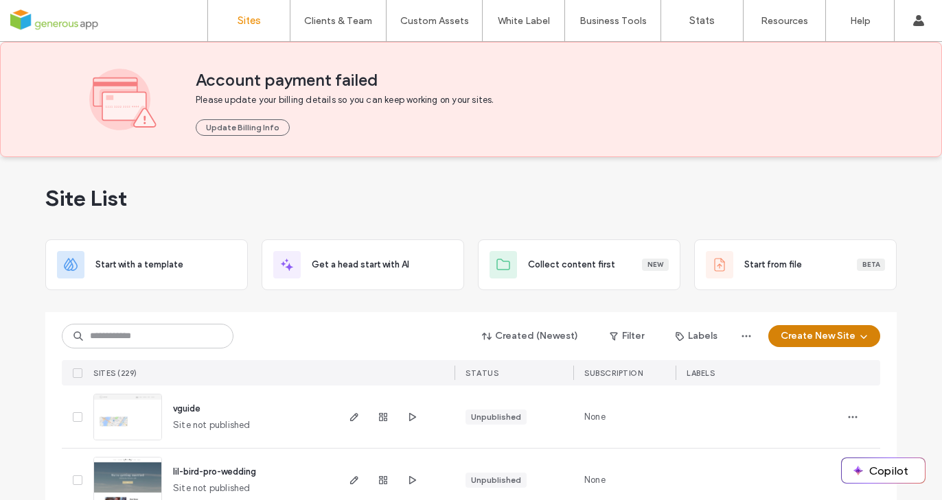
click at [808, 338] on button "Create New Site" at bounding box center [824, 336] width 112 height 22
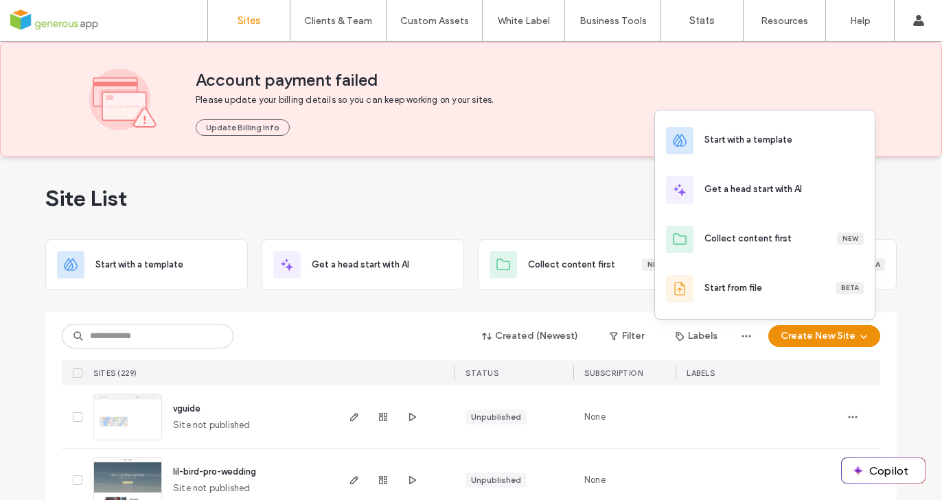
click at [737, 132] on div "Start with a template" at bounding box center [765, 140] width 220 height 49
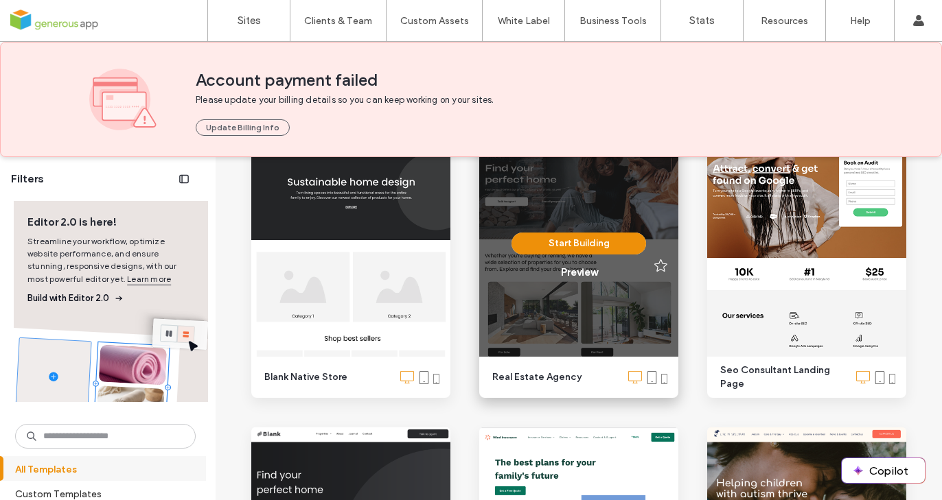
scroll to position [1544, 0]
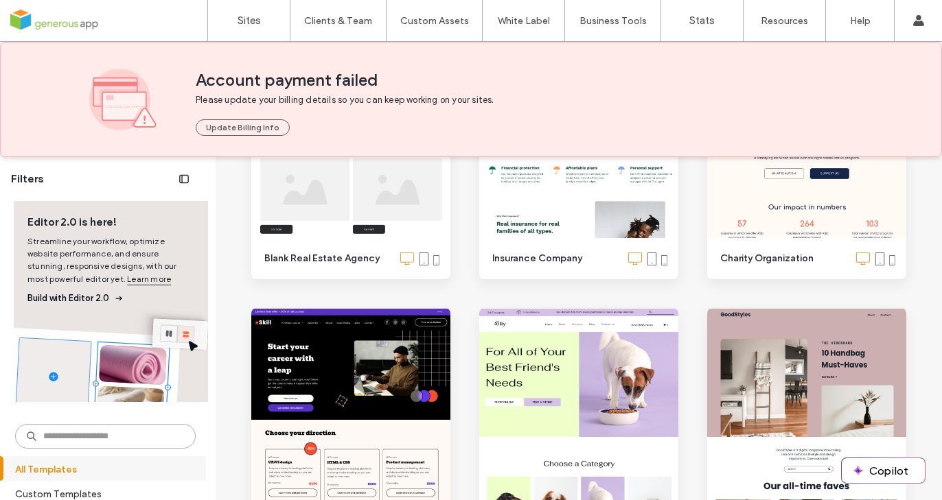
click at [118, 435] on input at bounding box center [105, 436] width 180 height 25
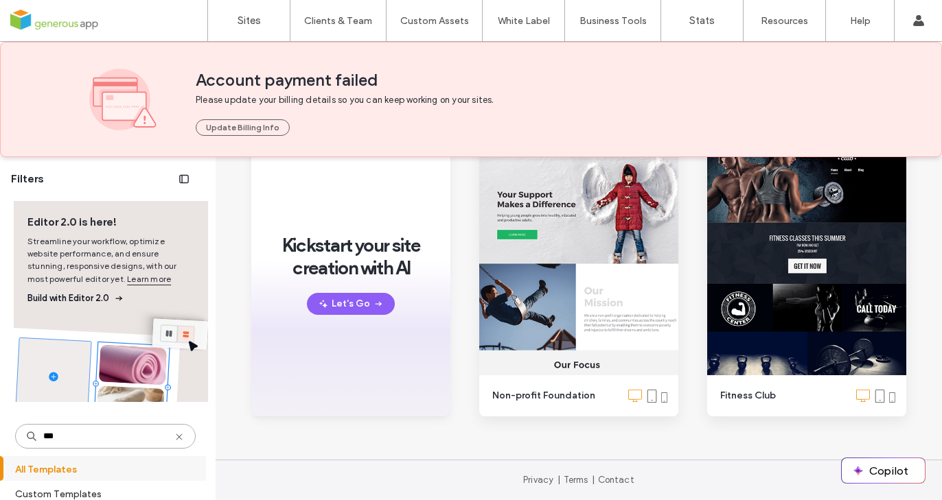
scroll to position [154, 0]
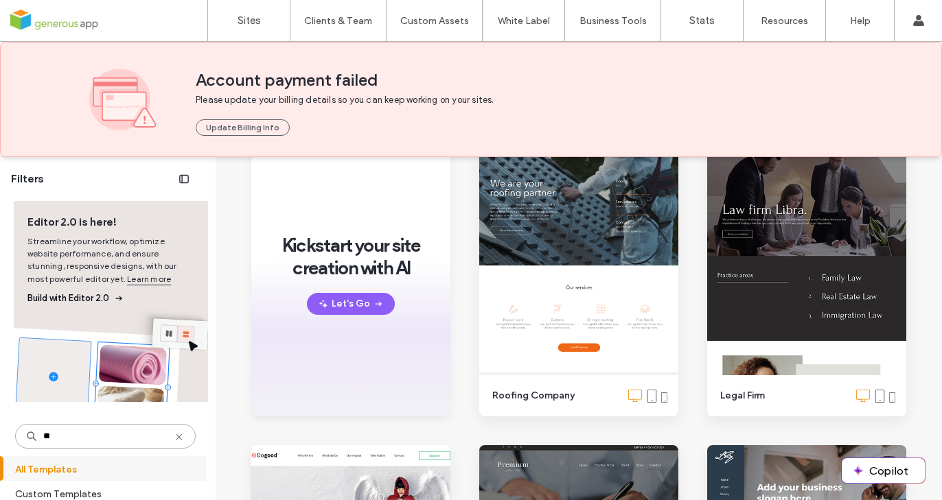
type input "*"
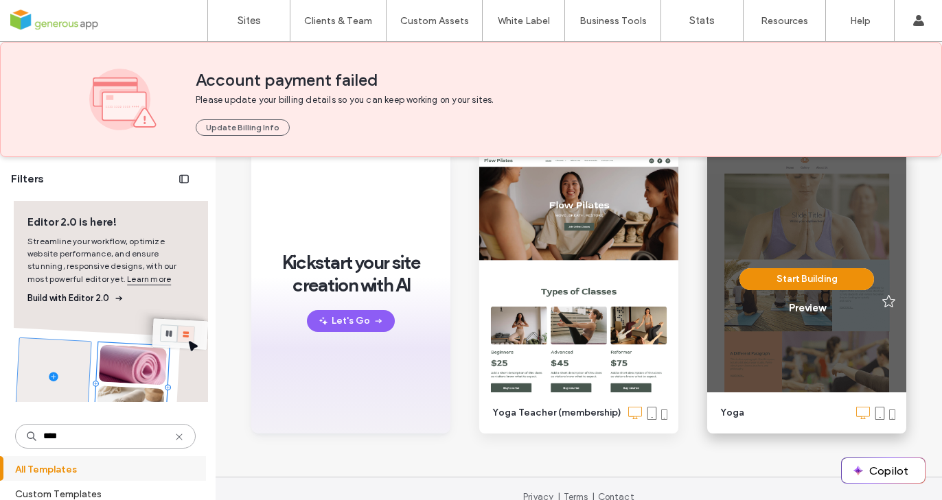
scroll to position [128, 0]
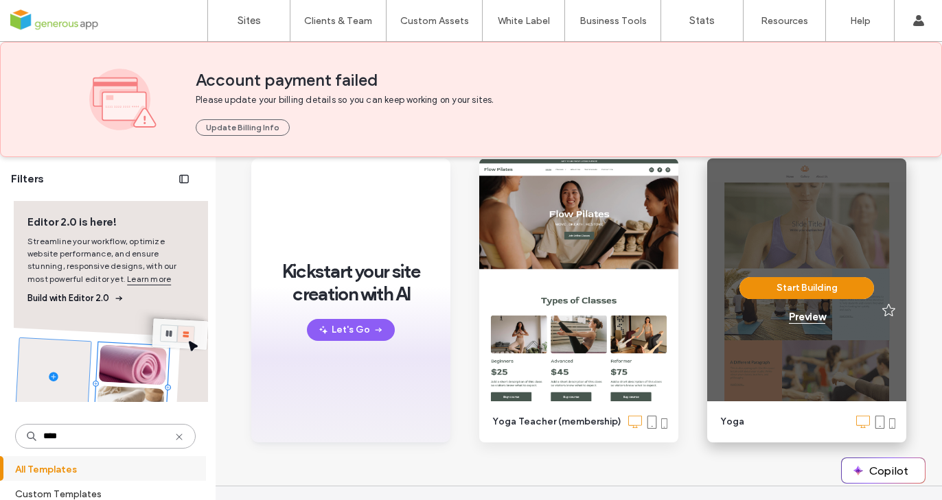
type input "****"
click at [800, 319] on div "Preview" at bounding box center [807, 317] width 36 height 12
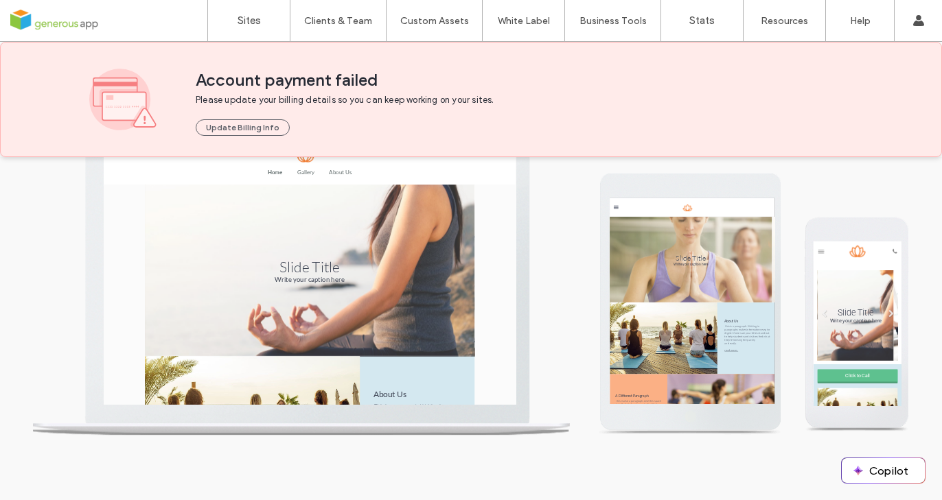
scroll to position [0, 0]
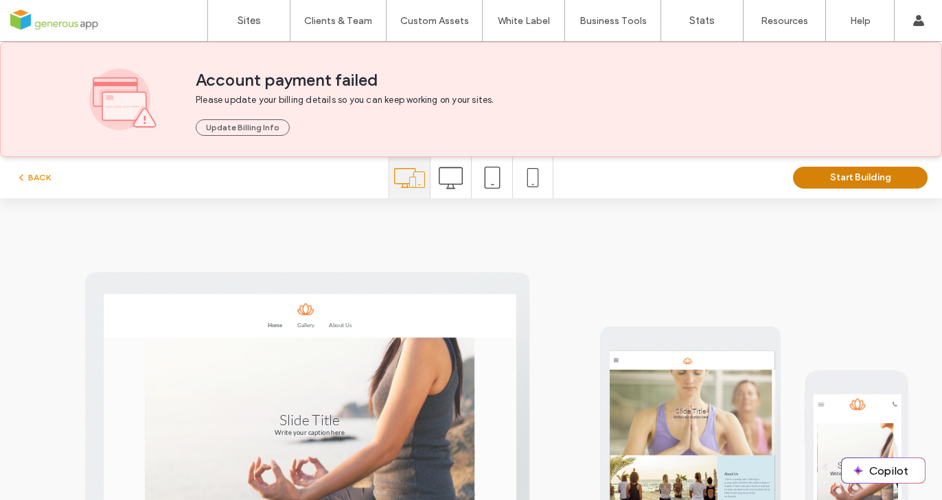
click at [826, 181] on button "Start Building" at bounding box center [860, 178] width 135 height 22
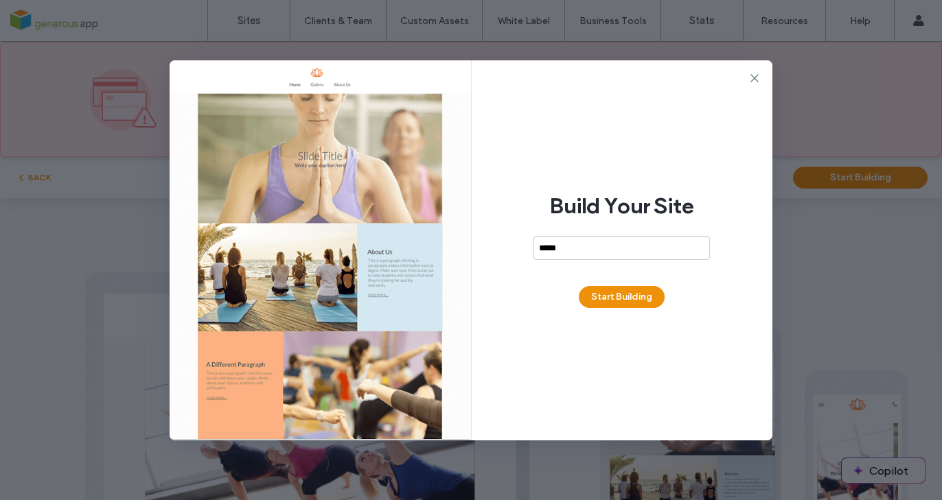
type input "*****"
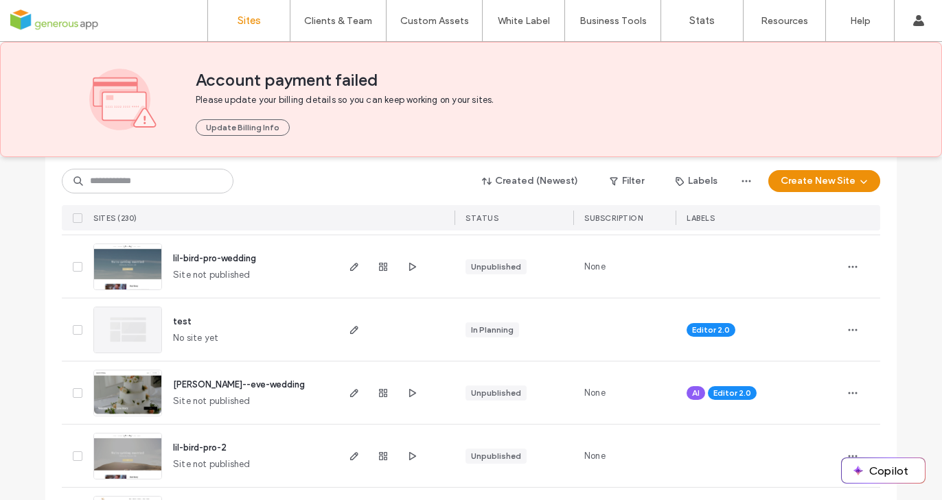
scroll to position [116, 0]
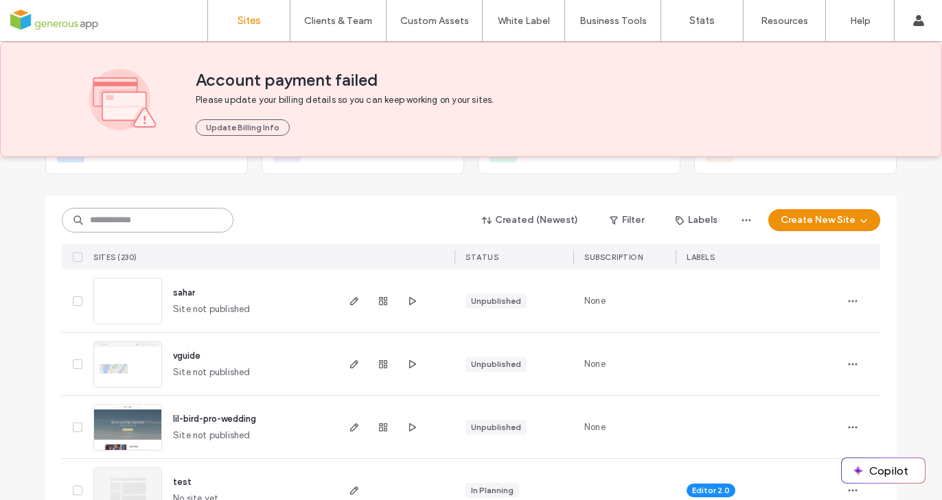
click at [138, 216] on input at bounding box center [148, 220] width 172 height 25
click at [804, 217] on button "Create New Site" at bounding box center [824, 220] width 112 height 22
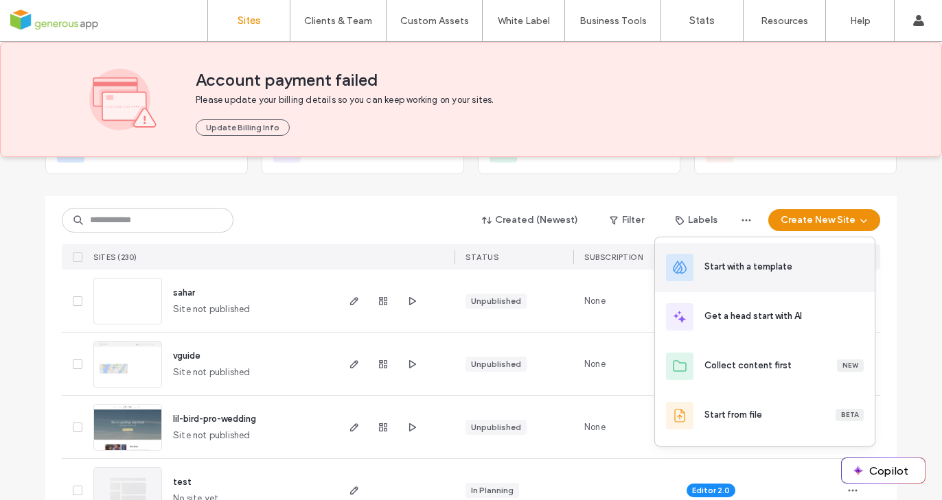
click at [763, 273] on div "Start with a template" at bounding box center [748, 267] width 88 height 14
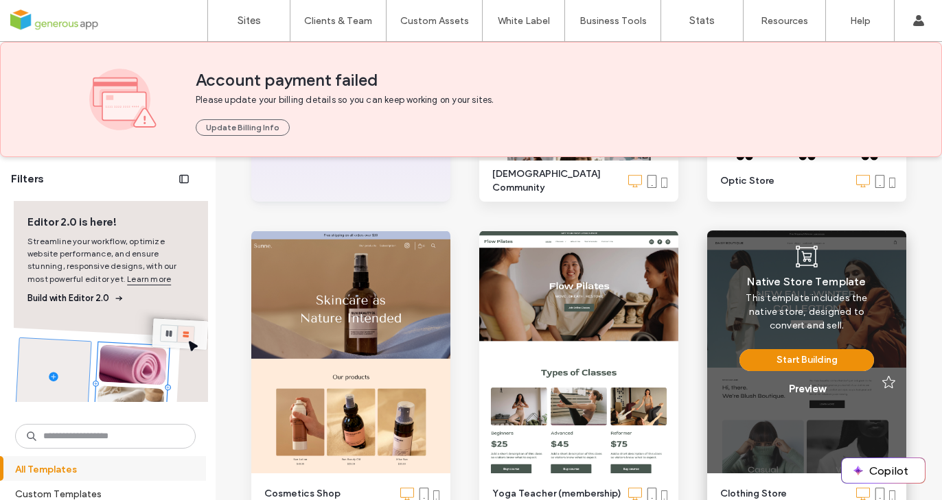
scroll to position [440, 0]
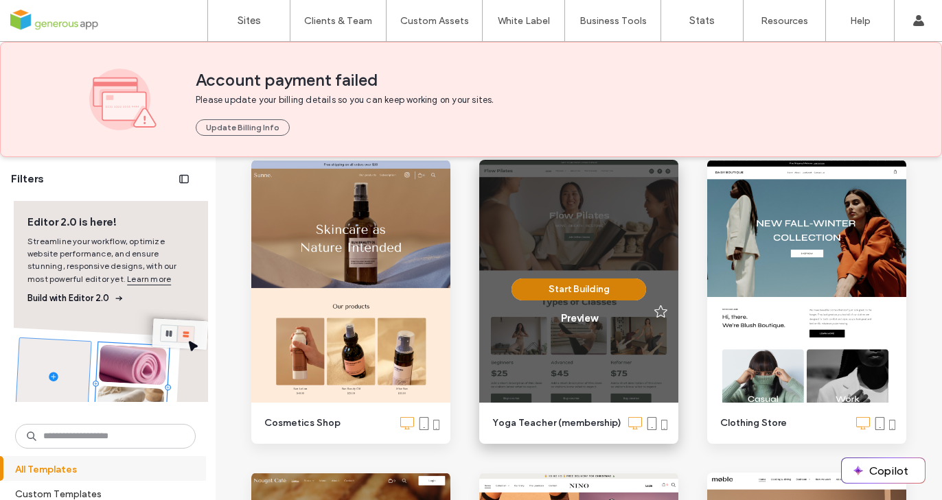
click at [572, 292] on button "Start Building" at bounding box center [578, 290] width 135 height 22
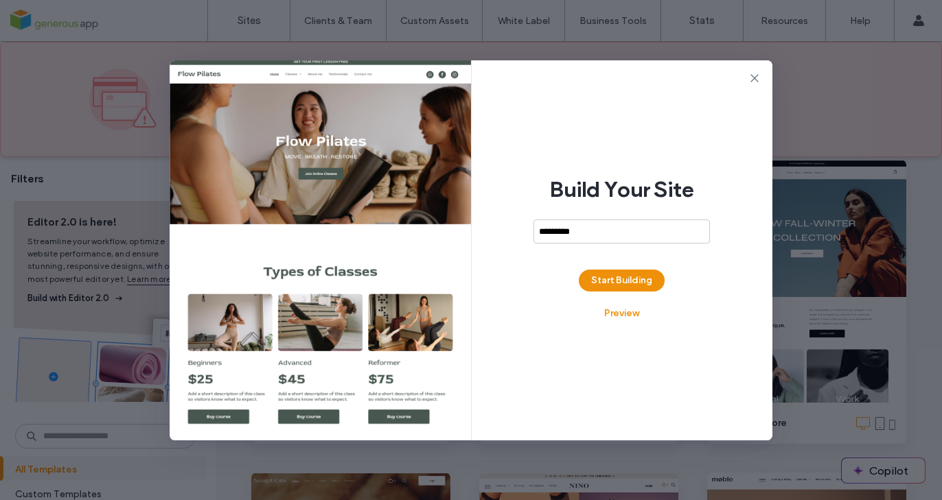
type input "*********"
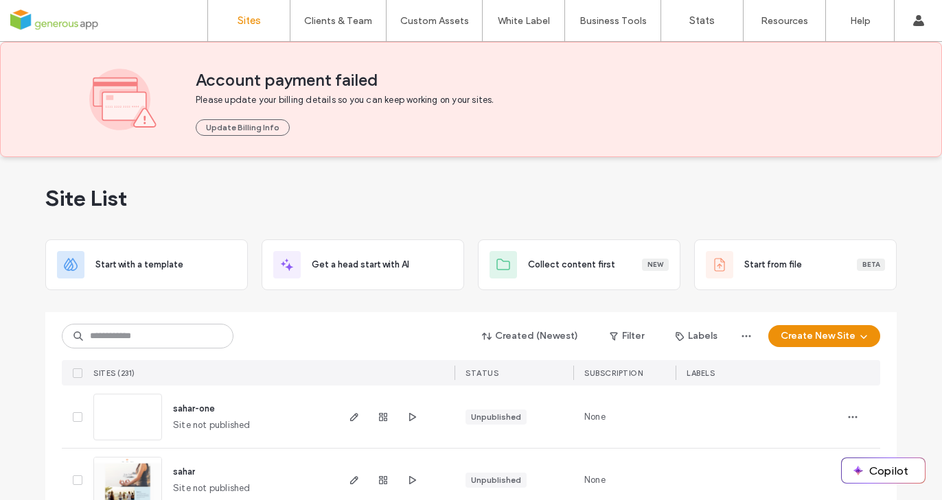
scroll to position [50, 0]
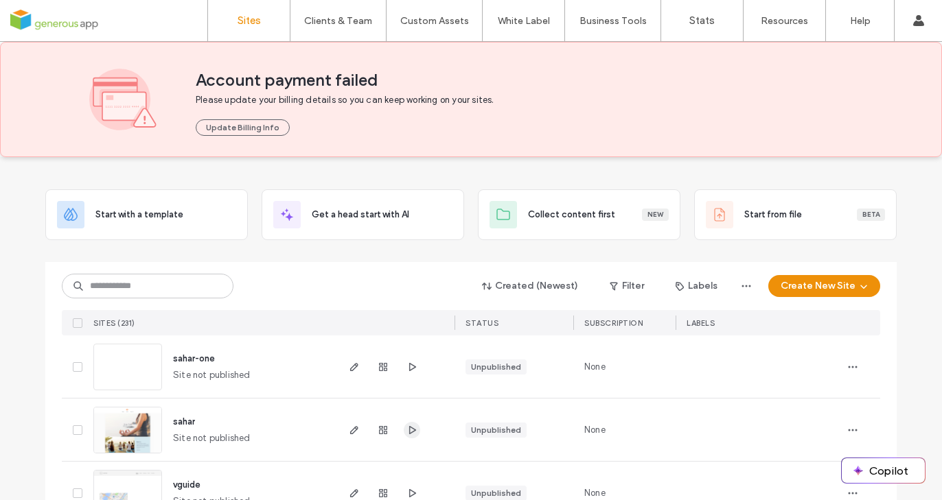
click at [409, 427] on use "button" at bounding box center [412, 430] width 7 height 8
click at [843, 277] on button "Create New Site" at bounding box center [824, 286] width 112 height 22
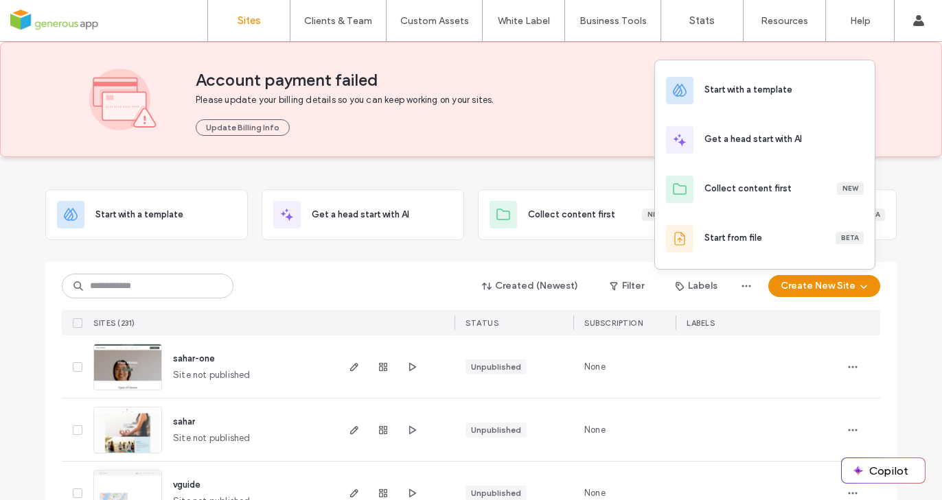
click at [723, 94] on div "Start with a template" at bounding box center [748, 90] width 88 height 14
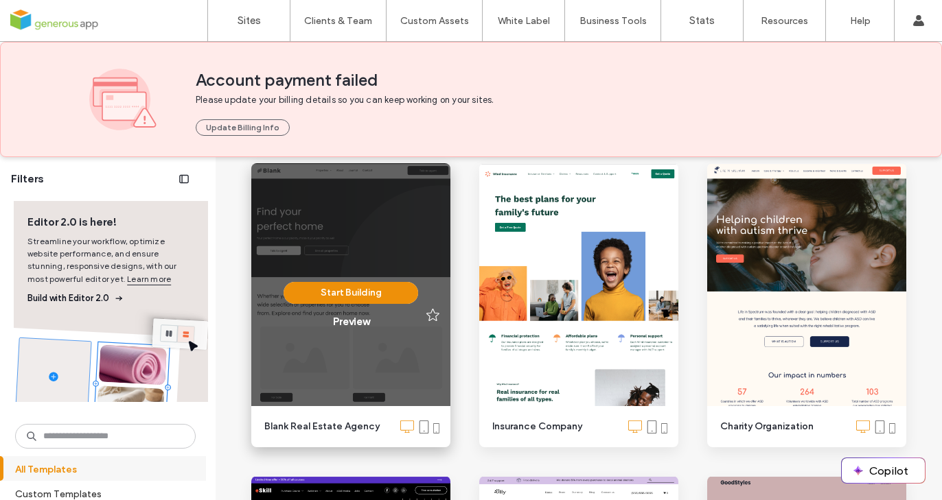
scroll to position [1604, 0]
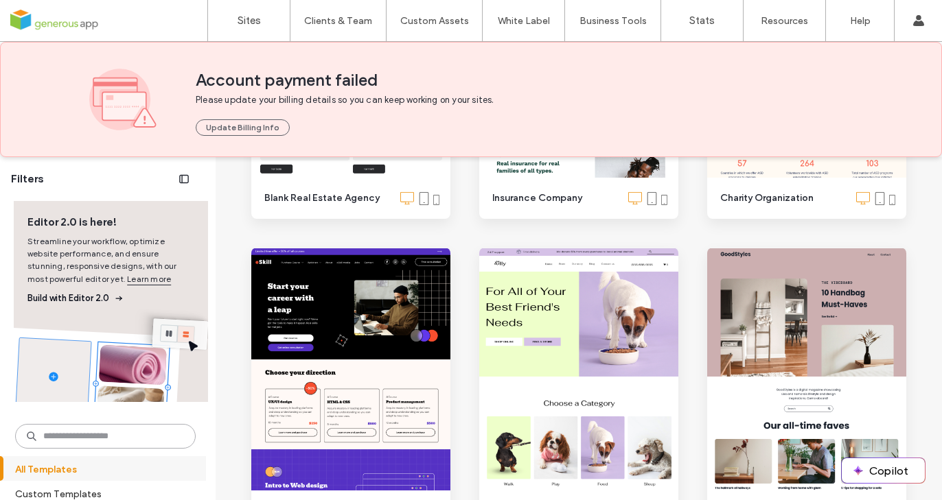
click at [136, 434] on input at bounding box center [105, 436] width 180 height 25
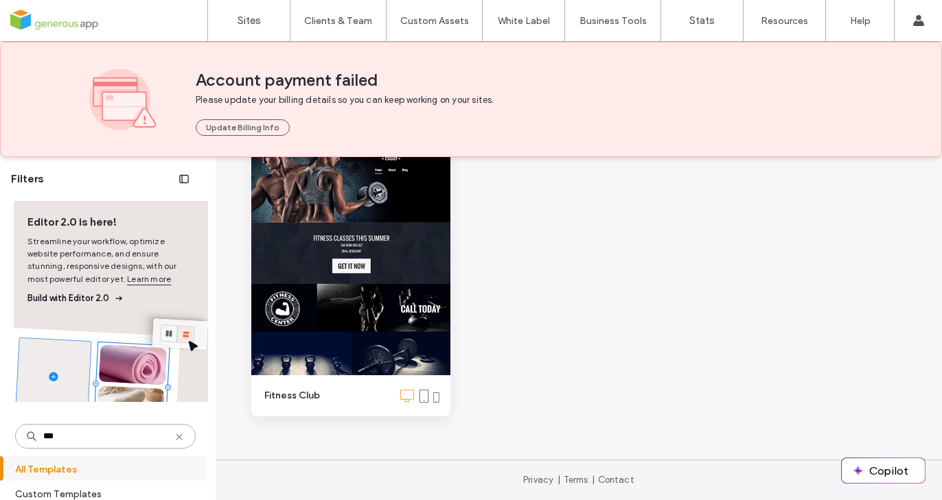
scroll to position [154, 0]
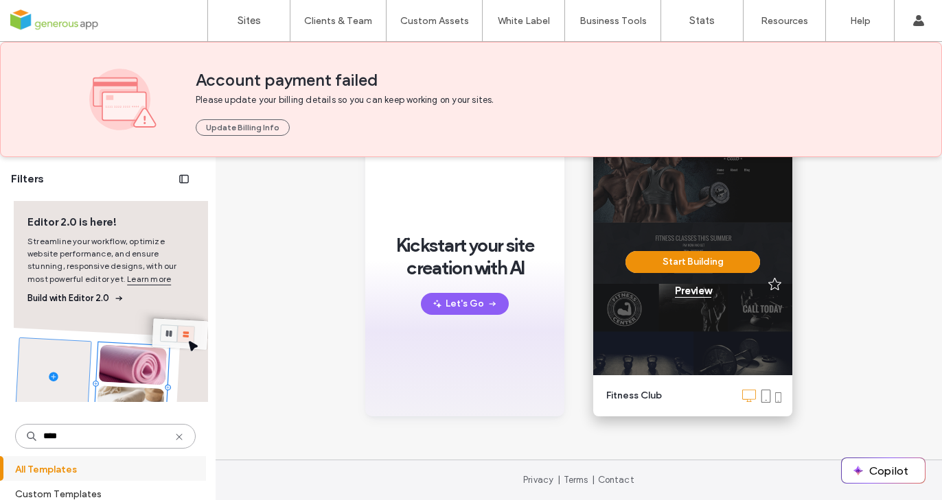
type input "****"
click at [687, 296] on div "Preview" at bounding box center [693, 291] width 36 height 12
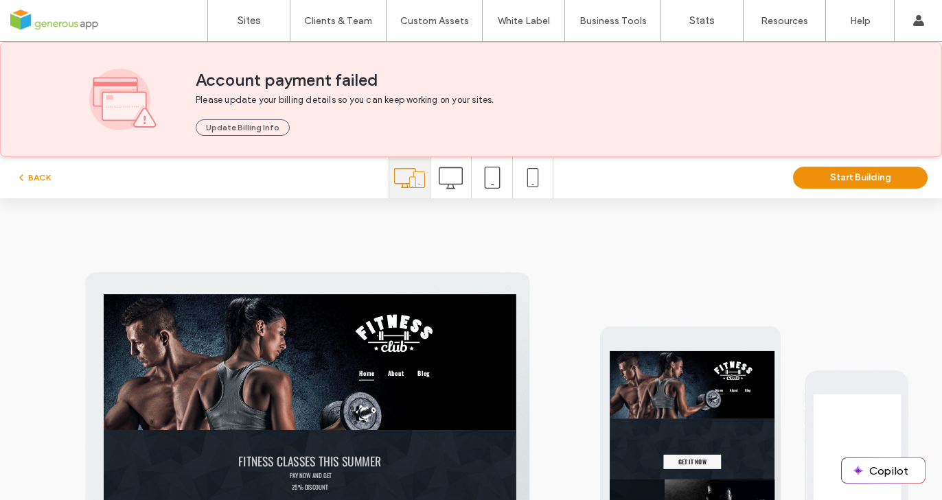
scroll to position [0, 0]
click at [806, 176] on button "Start Building" at bounding box center [860, 178] width 135 height 22
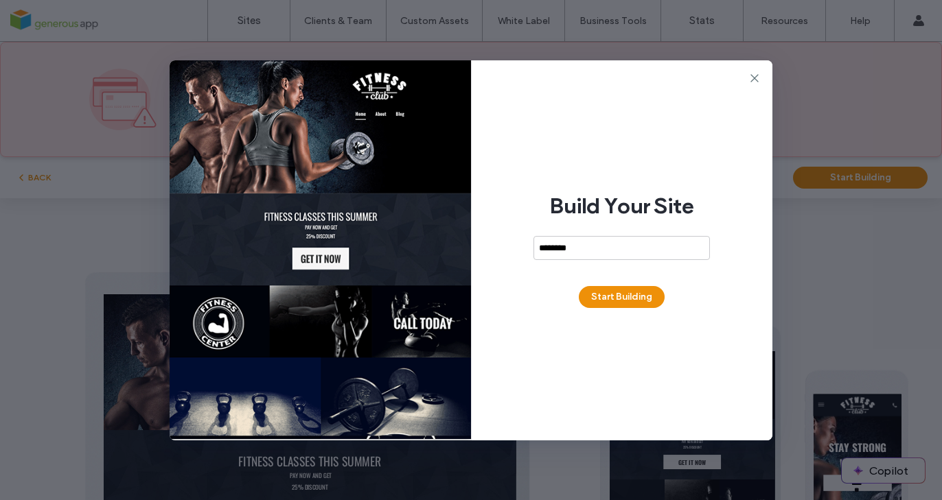
type input "*********"
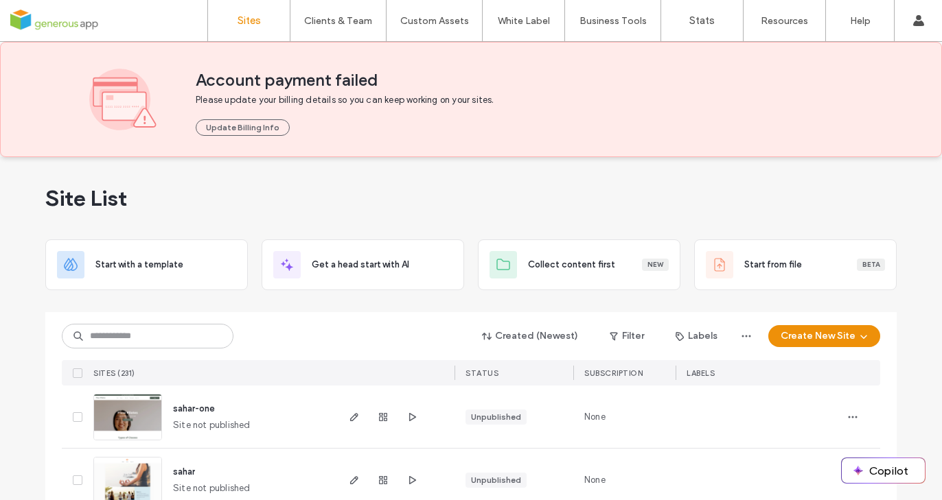
scroll to position [46, 0]
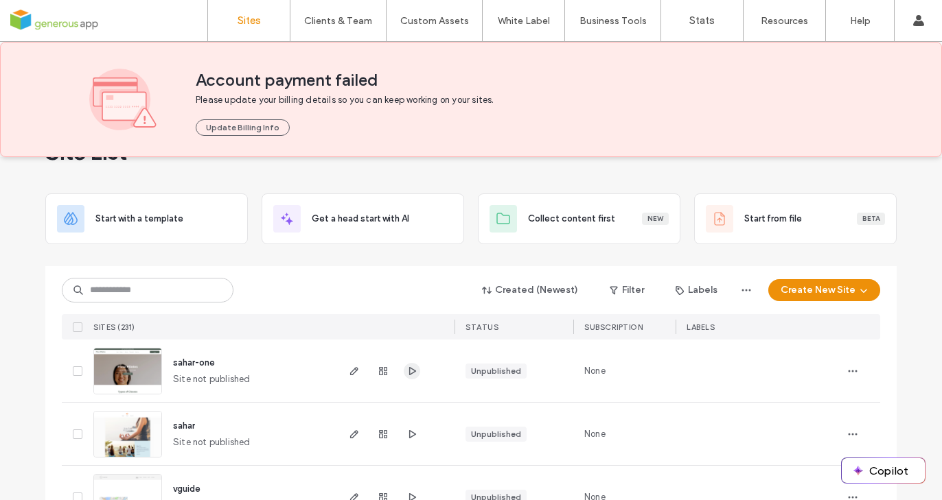
click at [408, 371] on icon "button" at bounding box center [411, 371] width 11 height 11
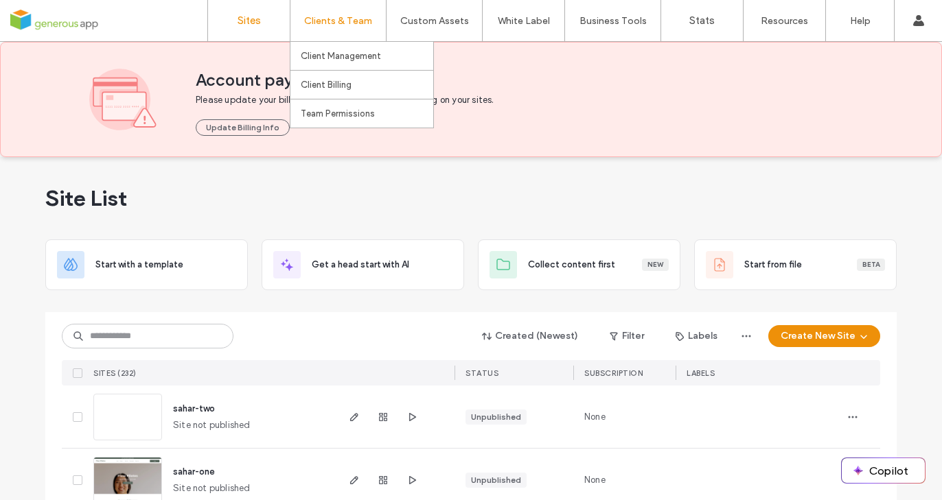
drag, startPoint x: 408, startPoint y: 415, endPoint x: 352, endPoint y: 19, distance: 400.0
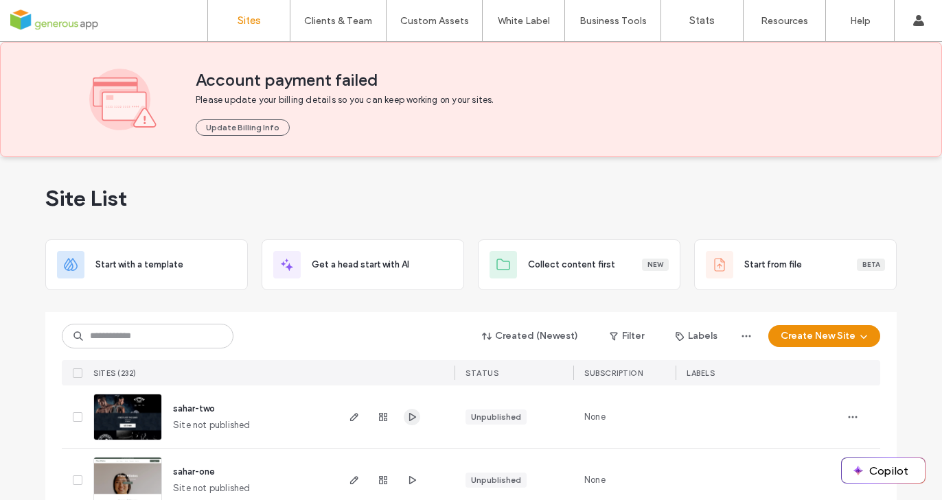
click at [406, 414] on icon "button" at bounding box center [411, 417] width 11 height 11
click at [137, 336] on input at bounding box center [148, 336] width 172 height 25
click at [808, 331] on button "Create New Site" at bounding box center [824, 336] width 112 height 22
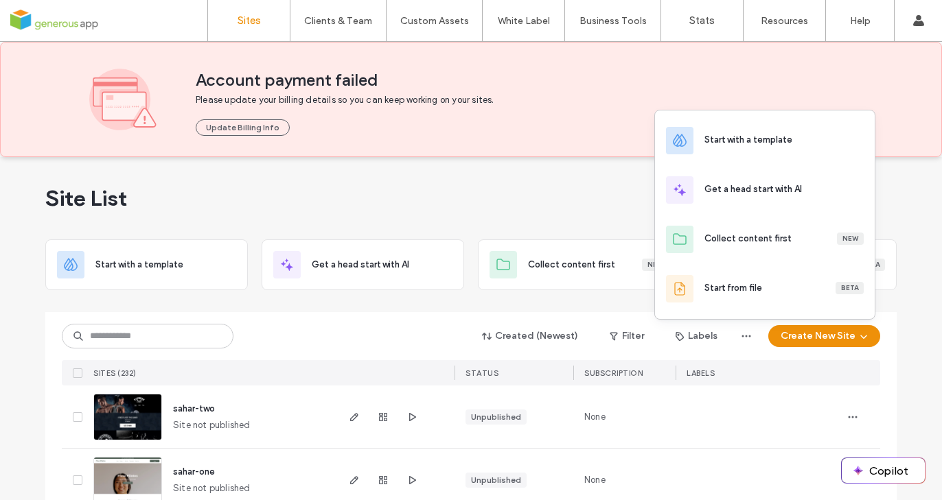
drag, startPoint x: 723, startPoint y: 135, endPoint x: 683, endPoint y: 141, distance: 40.2
click at [723, 135] on div "Start with a template" at bounding box center [748, 140] width 88 height 14
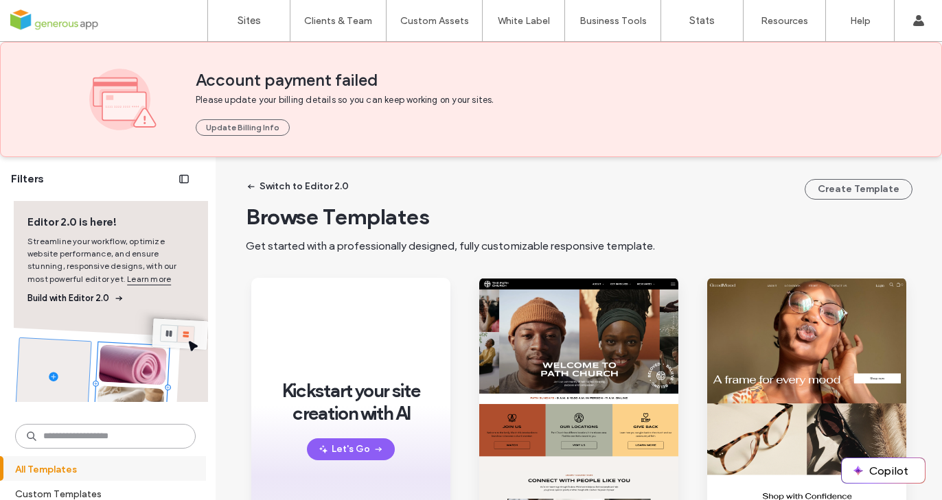
click at [115, 436] on input at bounding box center [105, 436] width 180 height 25
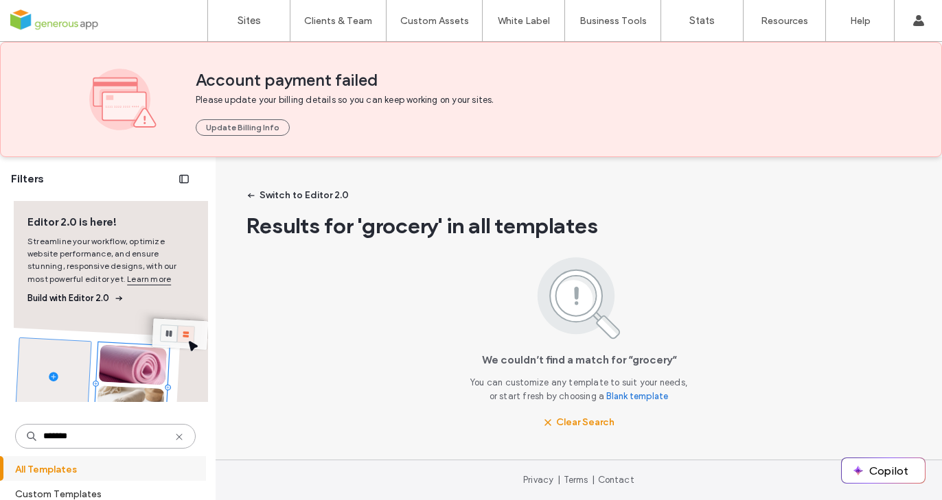
drag, startPoint x: 82, startPoint y: 439, endPoint x: 19, endPoint y: 428, distance: 64.1
click at [19, 428] on input "*******" at bounding box center [105, 436] width 180 height 25
click at [102, 444] on input "*******" at bounding box center [105, 436] width 180 height 25
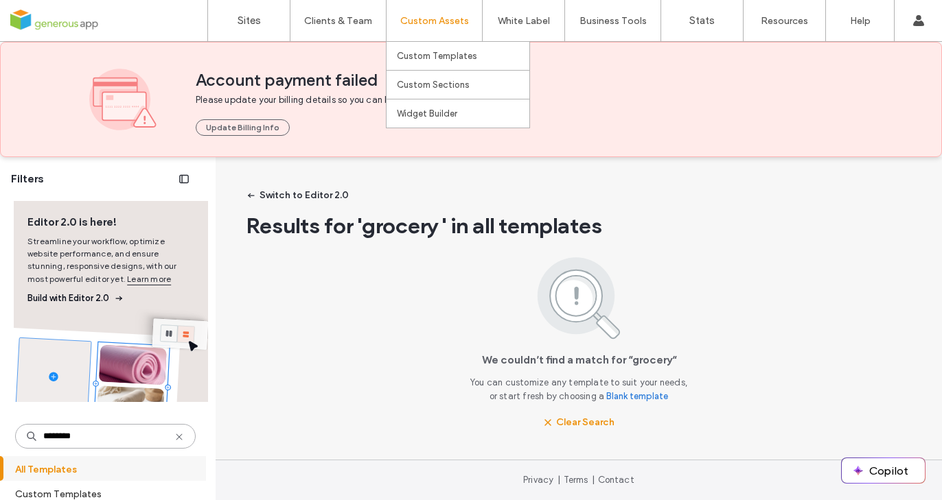
type input "*******"
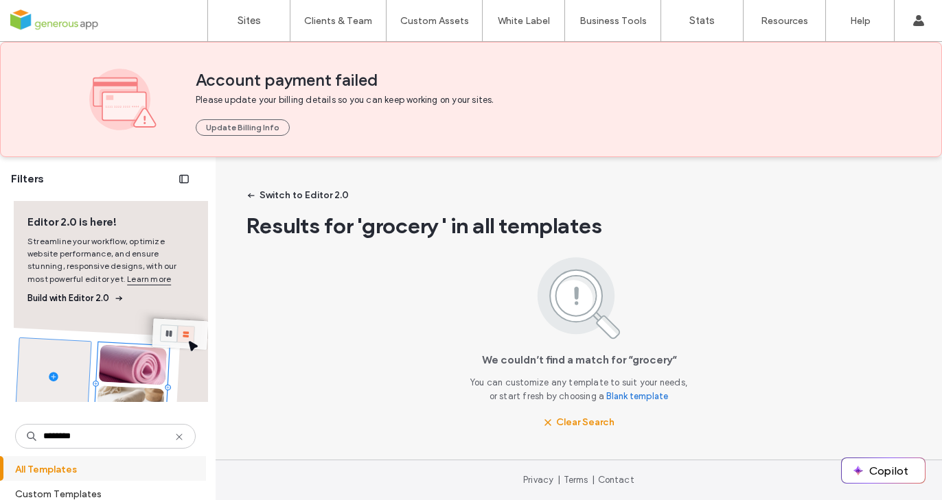
drag, startPoint x: 170, startPoint y: 434, endPoint x: 128, endPoint y: 441, distance: 42.4
click at [174, 435] on icon at bounding box center [179, 437] width 11 height 11
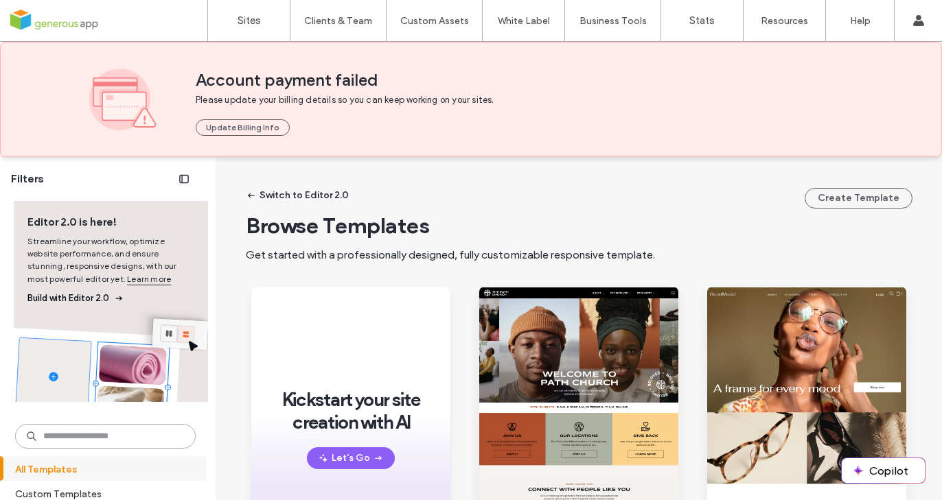
paste input "*******"
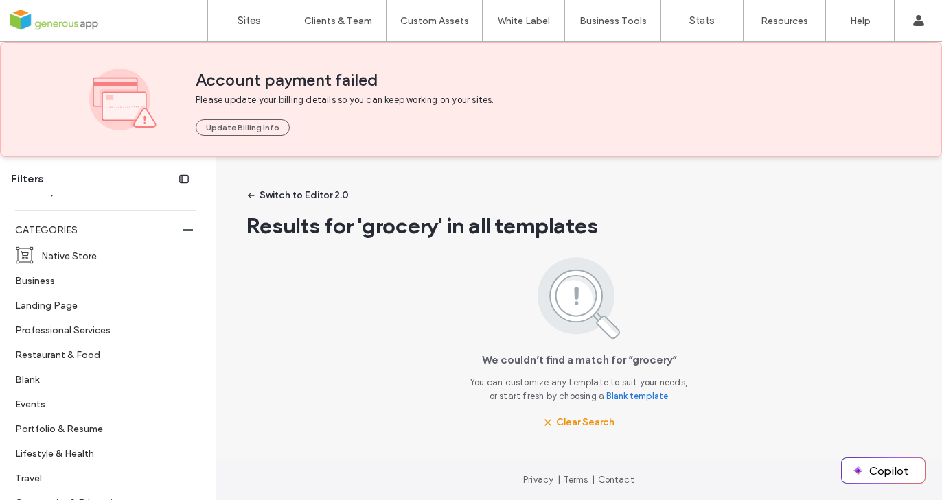
scroll to position [62, 0]
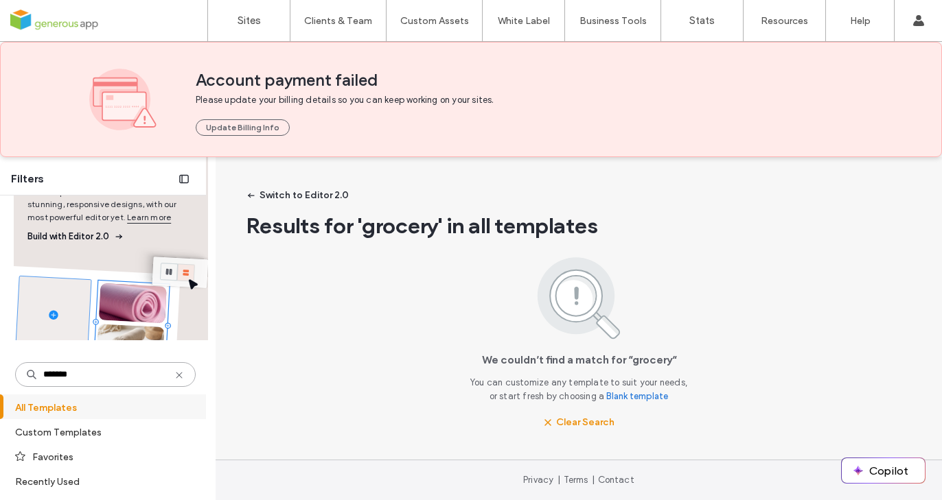
type input "*******"
click at [174, 372] on icon at bounding box center [179, 375] width 11 height 11
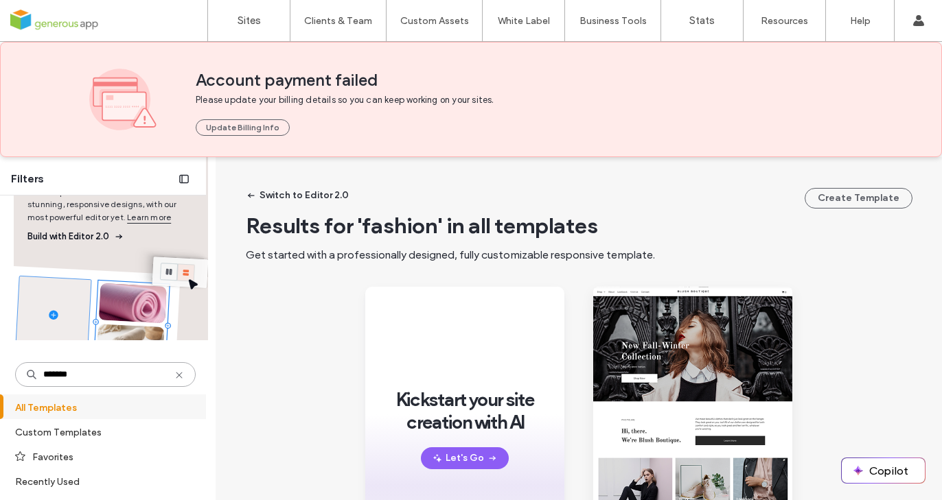
scroll to position [154, 0]
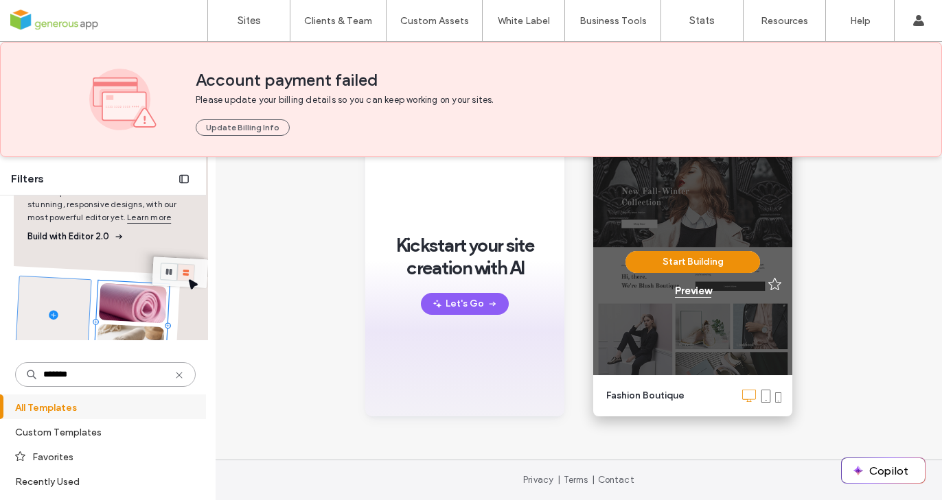
type input "*******"
click at [695, 290] on div "Preview" at bounding box center [693, 291] width 36 height 12
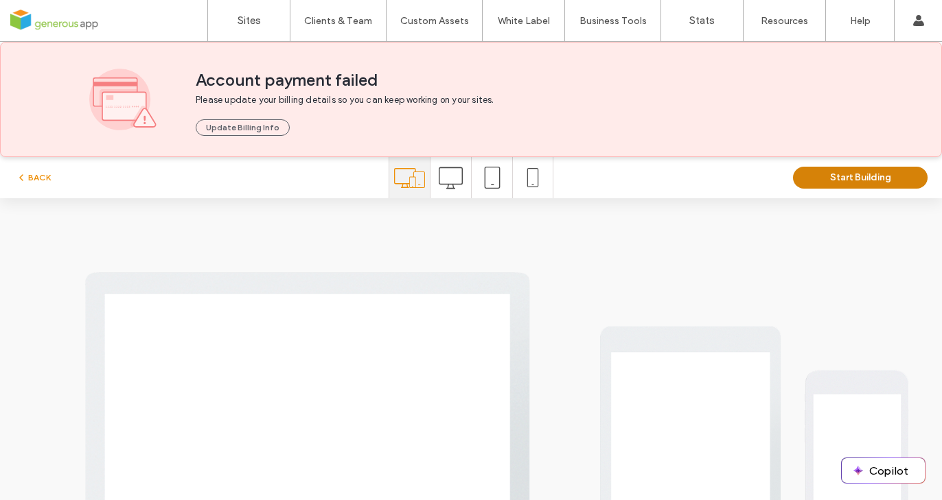
click at [818, 181] on button "Start Building" at bounding box center [860, 178] width 135 height 22
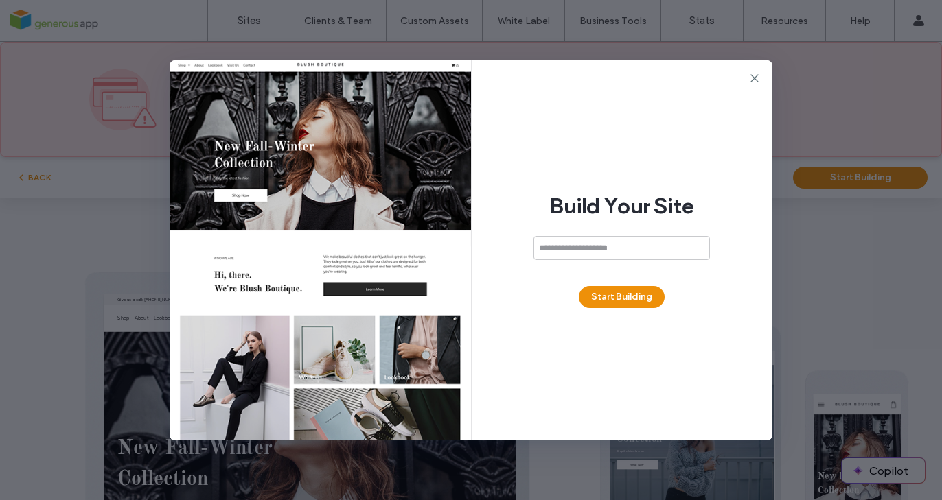
scroll to position [0, 0]
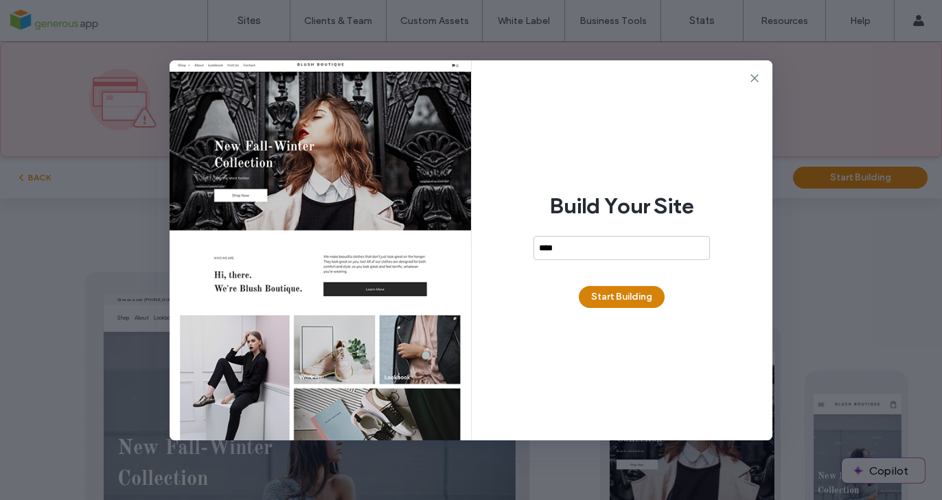
type input "****"
click at [613, 290] on button "Start Building" at bounding box center [622, 297] width 86 height 22
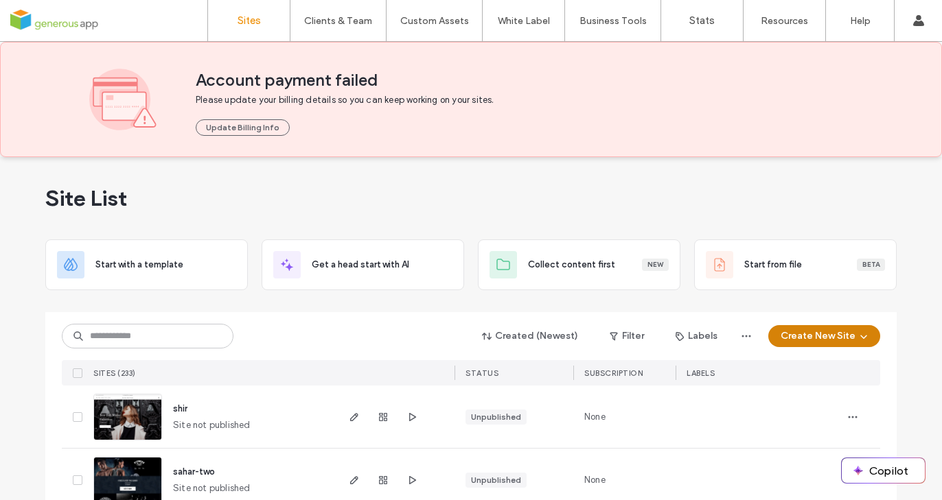
click at [858, 337] on icon "button" at bounding box center [863, 336] width 11 height 11
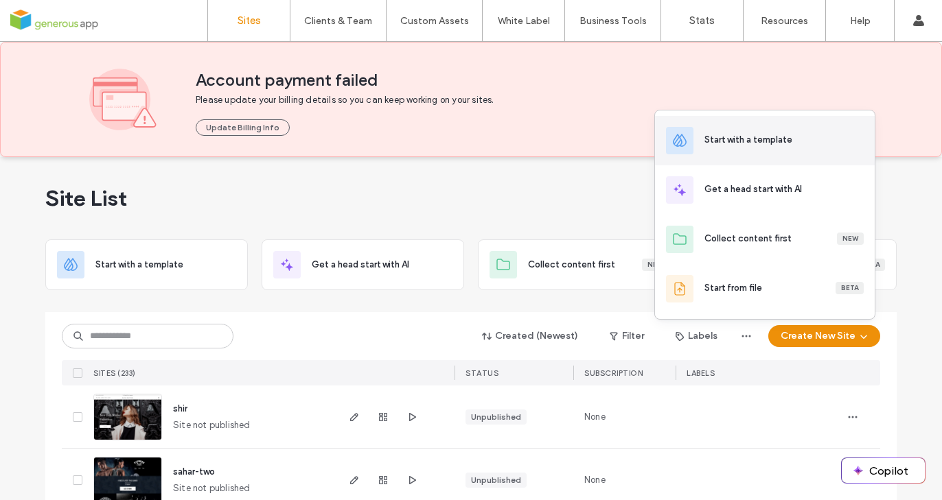
click at [699, 143] on div "Start with a template" at bounding box center [765, 140] width 220 height 49
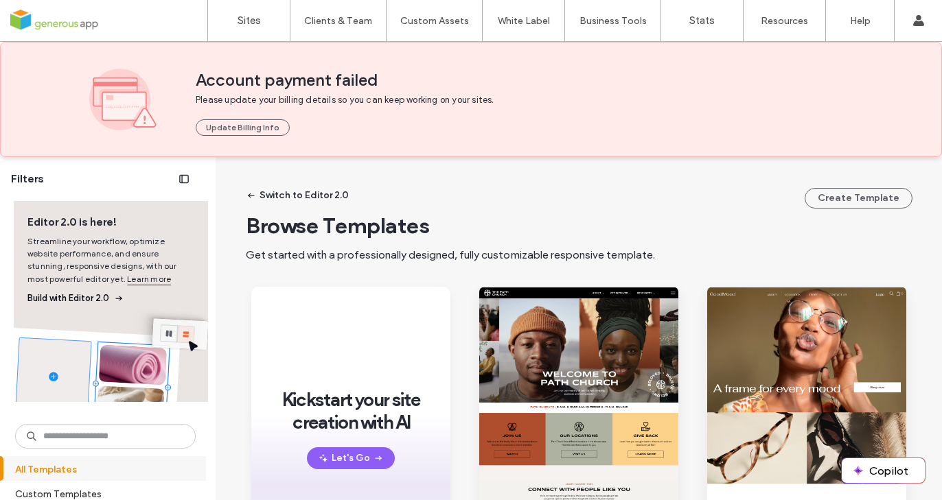
scroll to position [220, 0]
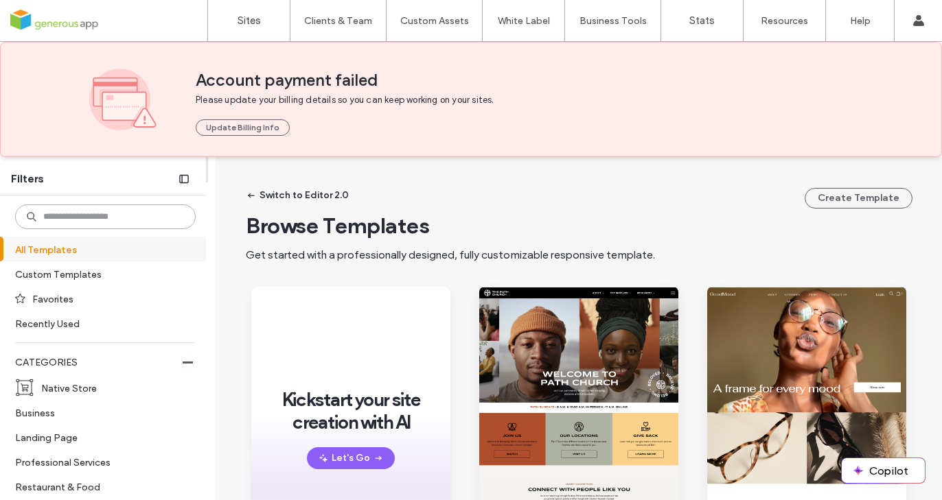
click at [93, 215] on input at bounding box center [105, 217] width 180 height 25
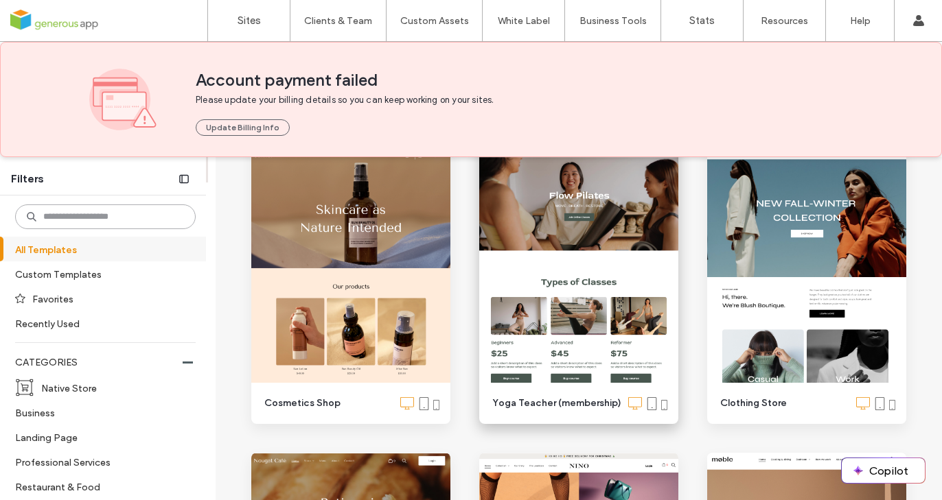
scroll to position [708, 0]
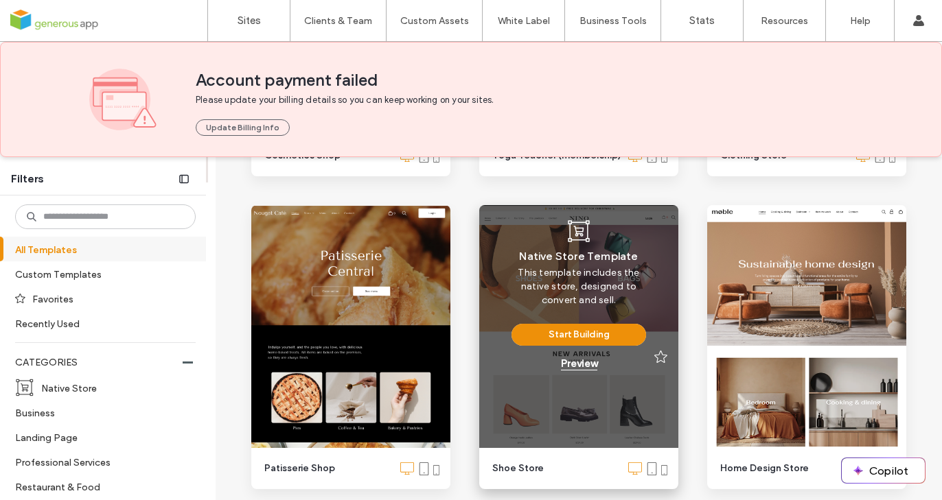
click at [579, 362] on div "Preview" at bounding box center [579, 364] width 36 height 12
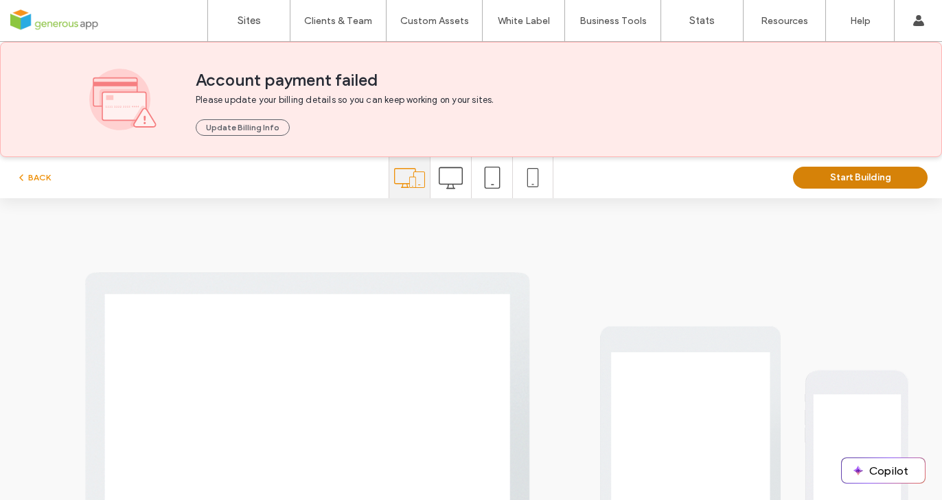
click at [843, 178] on button "Start Building" at bounding box center [860, 178] width 135 height 22
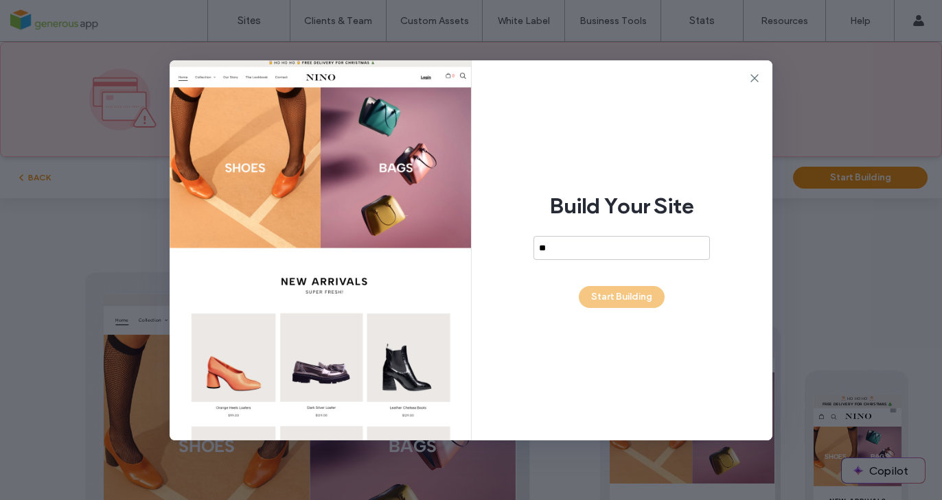
scroll to position [0, 0]
type input "********"
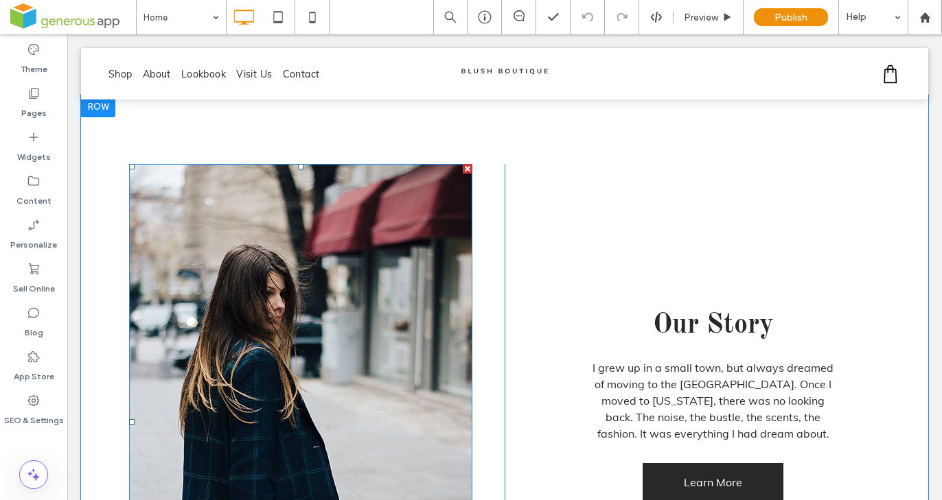
scroll to position [1758, 0]
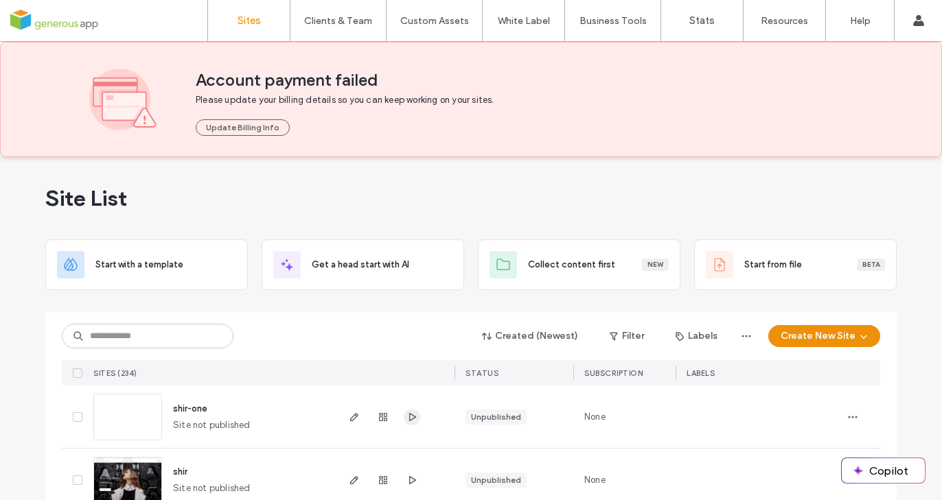
click at [406, 412] on icon "button" at bounding box center [411, 417] width 11 height 11
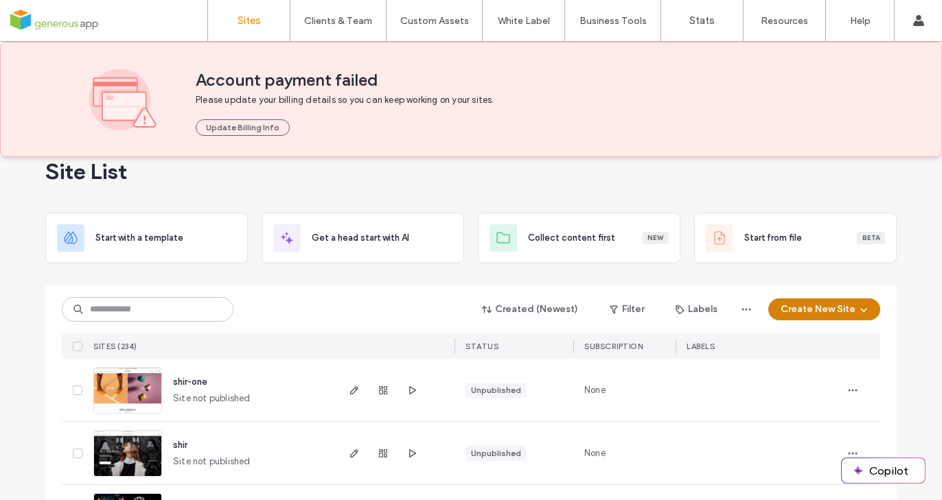
click at [814, 308] on button "Create New Site" at bounding box center [824, 310] width 112 height 22
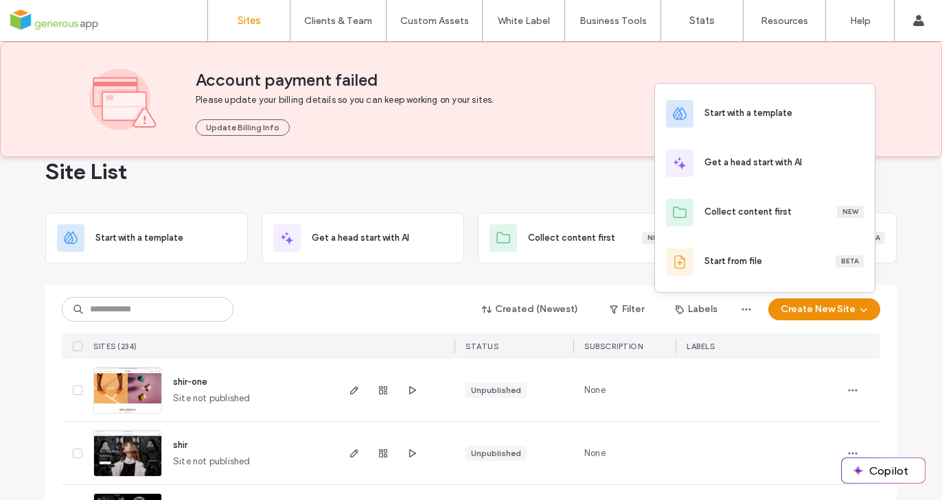
drag, startPoint x: 747, startPoint y: 115, endPoint x: 735, endPoint y: 119, distance: 13.3
click at [747, 115] on div "Start with a template" at bounding box center [748, 113] width 88 height 14
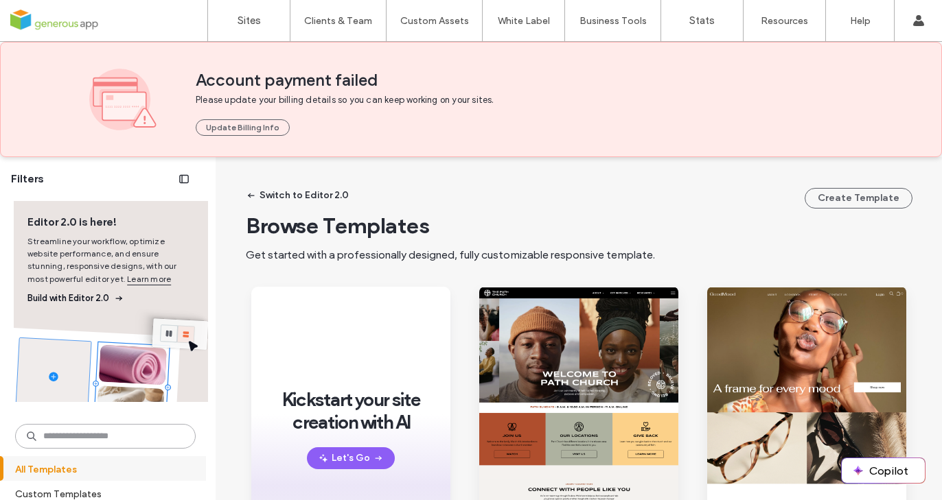
click at [135, 432] on input at bounding box center [105, 436] width 180 height 25
type input "*"
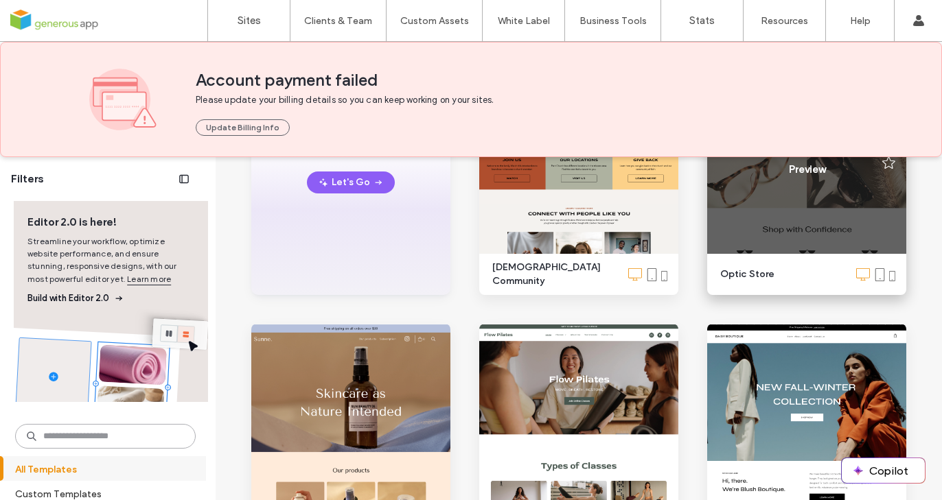
scroll to position [209, 0]
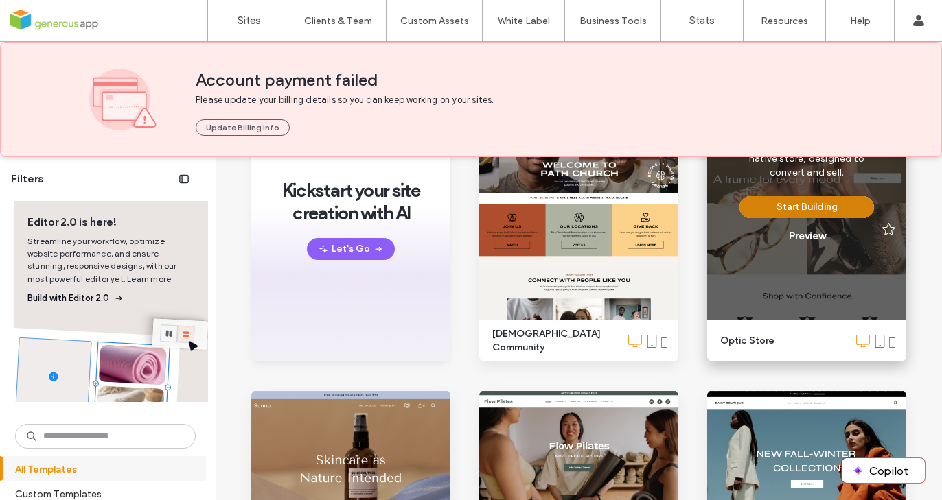
click at [815, 206] on button "Start Building" at bounding box center [806, 207] width 135 height 22
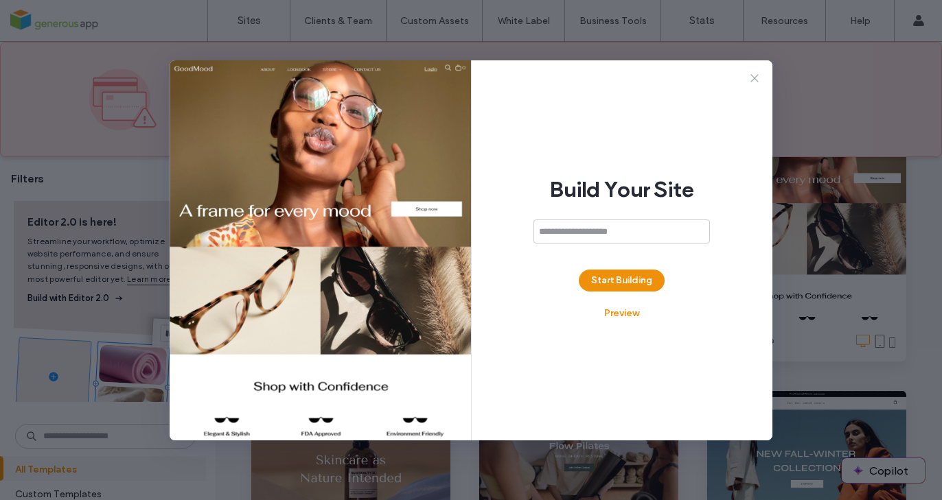
click at [754, 79] on icon at bounding box center [754, 78] width 14 height 14
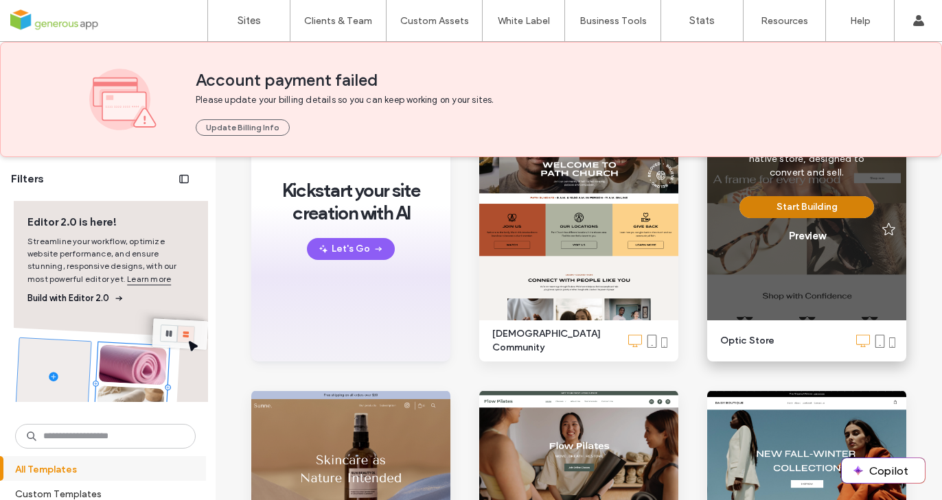
click at [802, 209] on button "Start Building" at bounding box center [806, 207] width 135 height 22
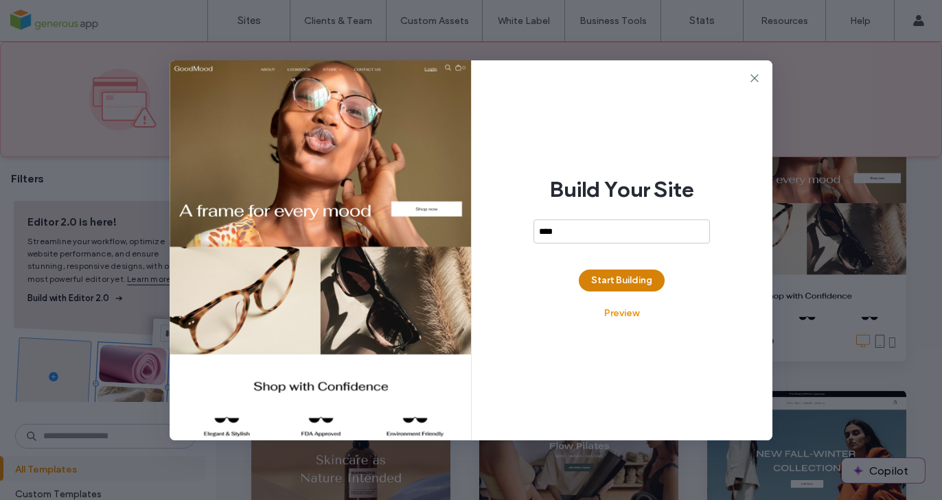
type input "****"
click at [622, 283] on button "Start Building" at bounding box center [622, 281] width 86 height 22
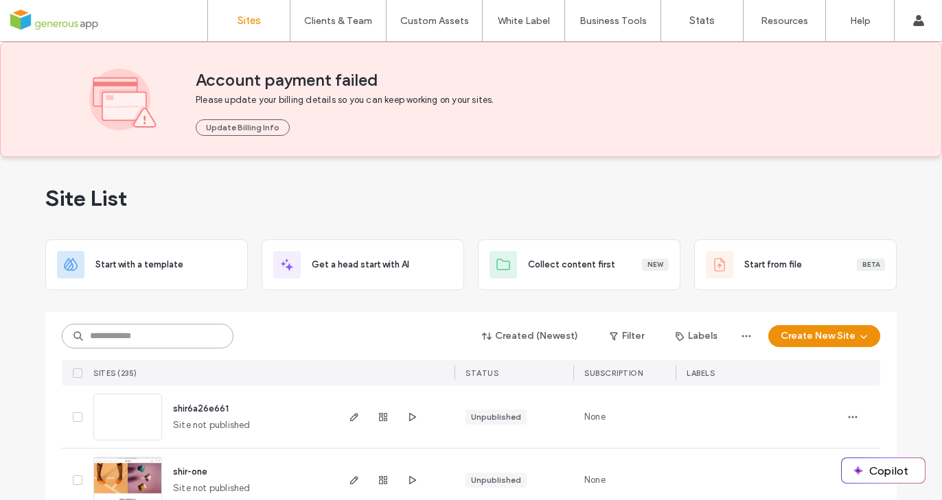
click at [141, 332] on input at bounding box center [148, 336] width 172 height 25
click at [406, 415] on icon "button" at bounding box center [411, 417] width 11 height 11
click at [189, 333] on input at bounding box center [148, 336] width 172 height 25
paste input "**********"
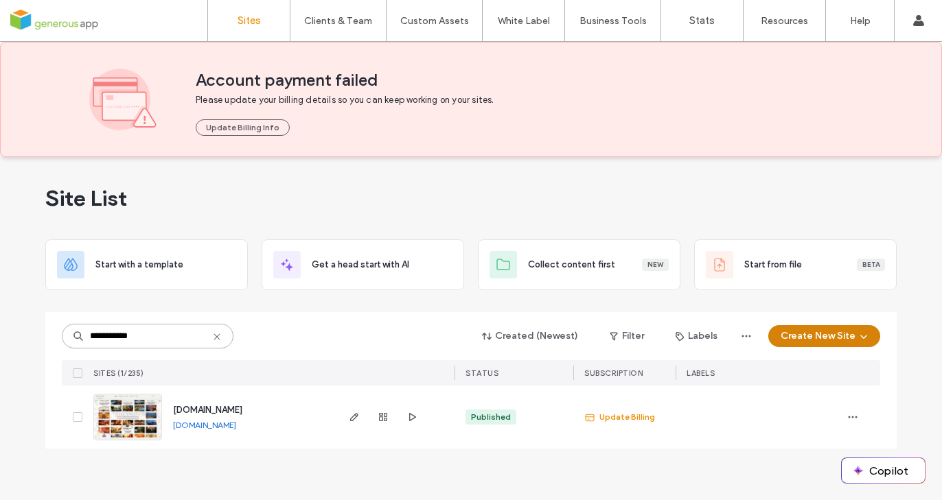
type input "**********"
click at [813, 330] on button "Create New Site" at bounding box center [824, 336] width 112 height 22
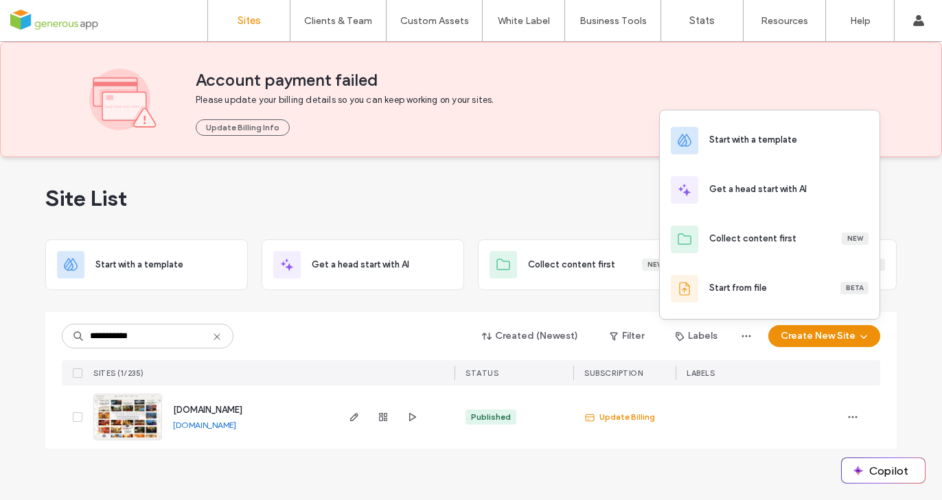
click at [743, 147] on div "Start with a template" at bounding box center [788, 140] width 159 height 15
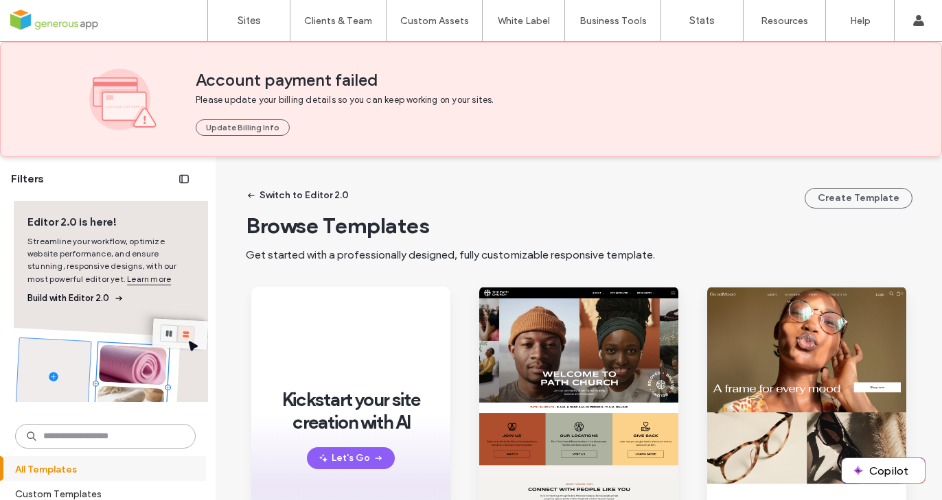
paste input "**********"
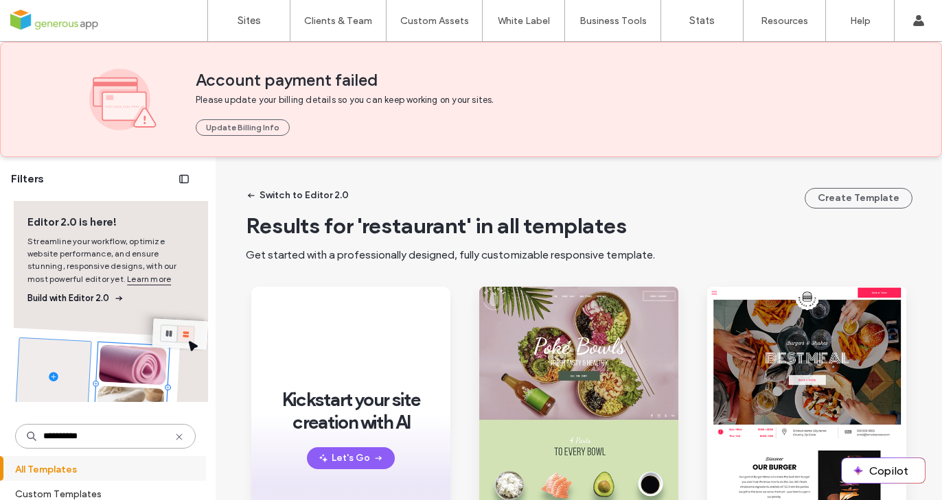
type input "**********"
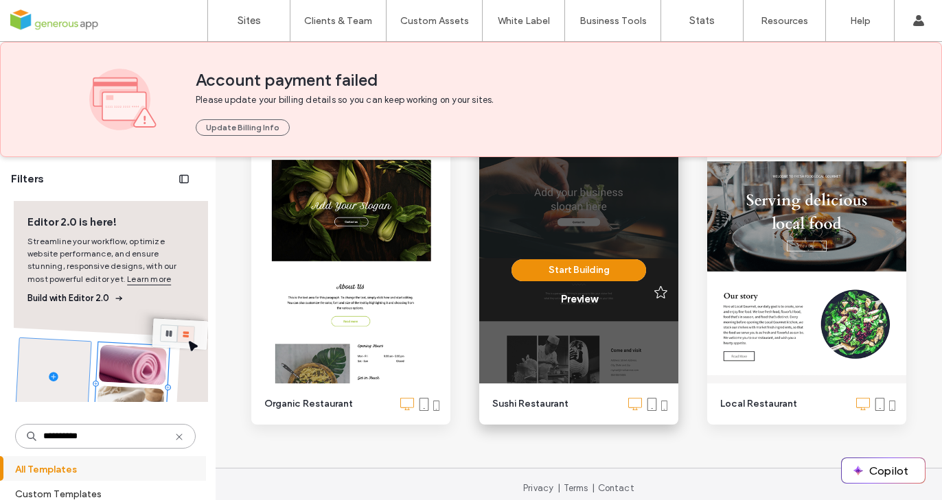
scroll to position [434, 0]
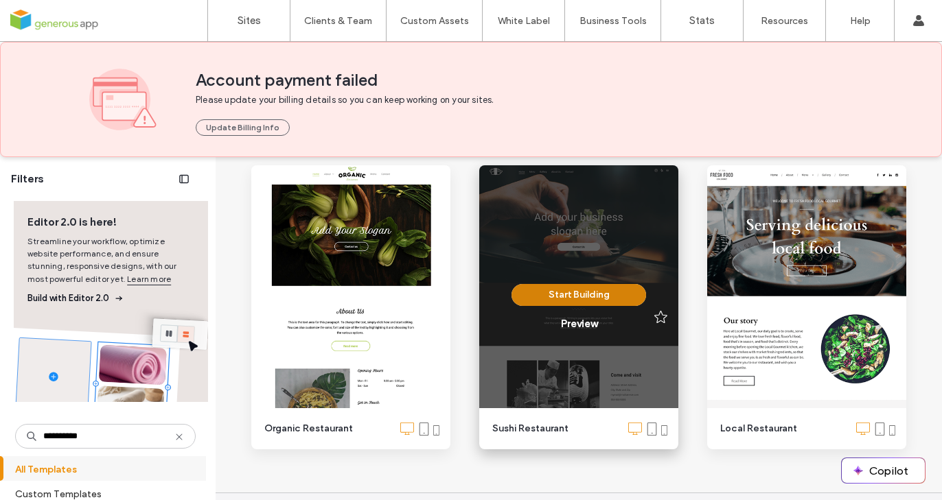
click at [537, 299] on button "Start Building" at bounding box center [578, 295] width 135 height 22
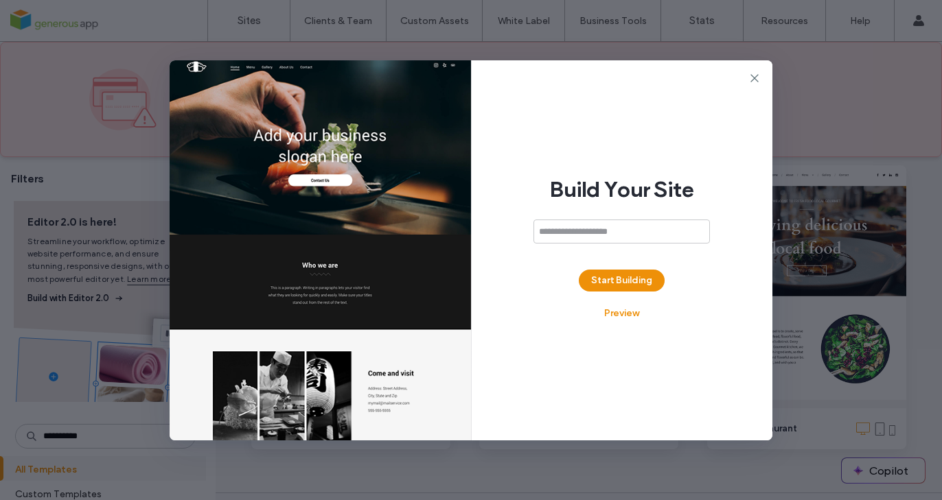
click at [561, 233] on input at bounding box center [621, 232] width 176 height 24
type input "********"
click at [609, 279] on button "Start Building" at bounding box center [622, 281] width 86 height 22
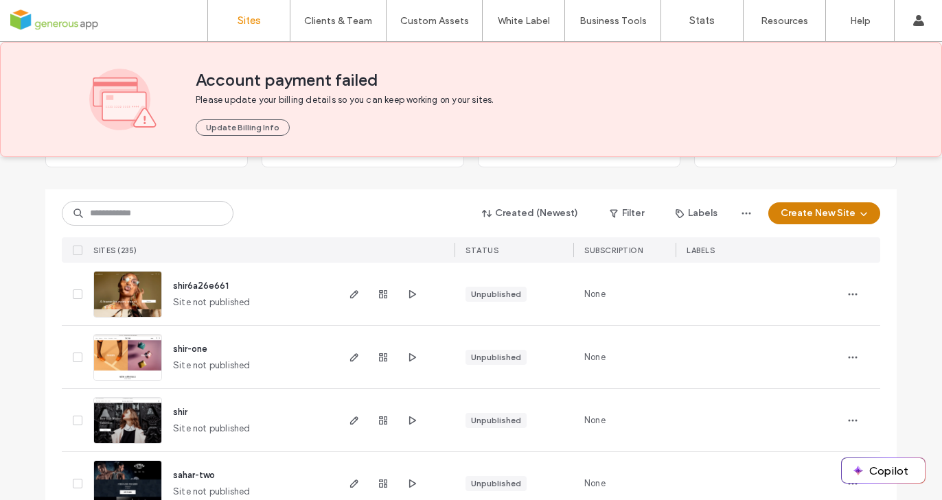
click at [800, 218] on button "Create New Site" at bounding box center [824, 213] width 112 height 22
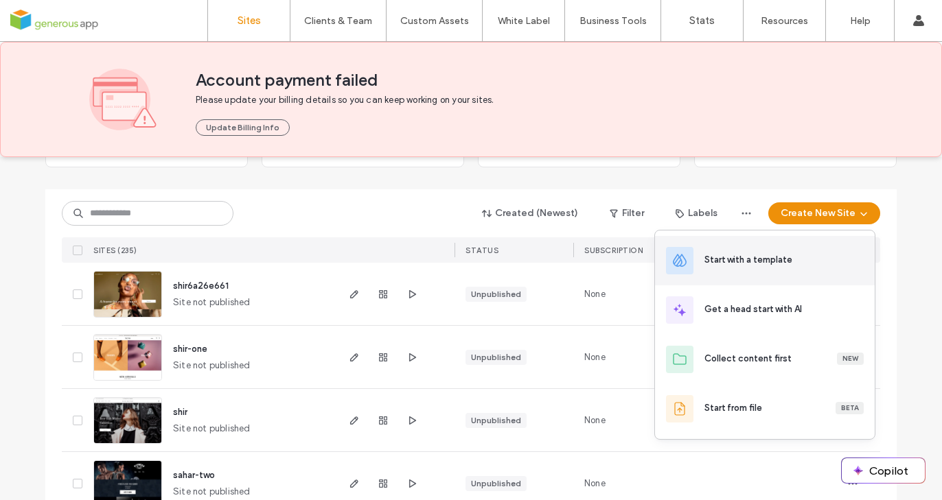
click at [762, 267] on div "Start with a template" at bounding box center [783, 260] width 159 height 15
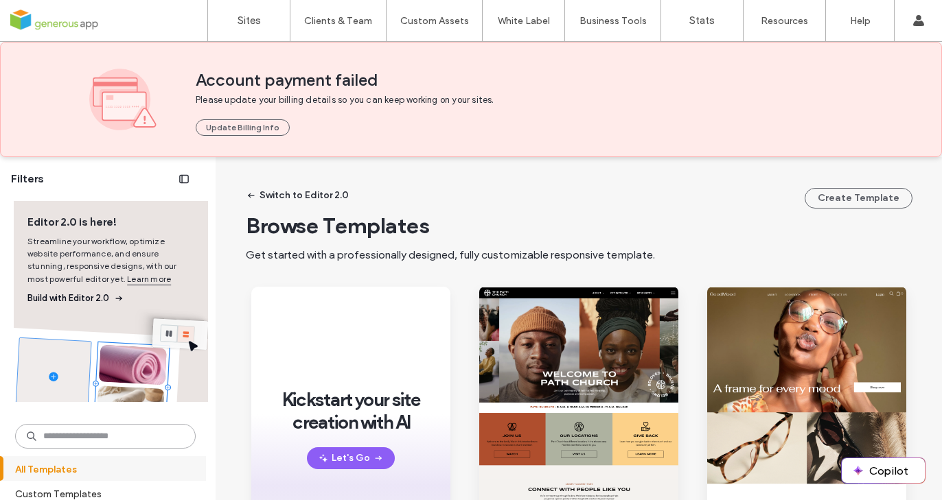
click at [80, 439] on input at bounding box center [105, 436] width 180 height 25
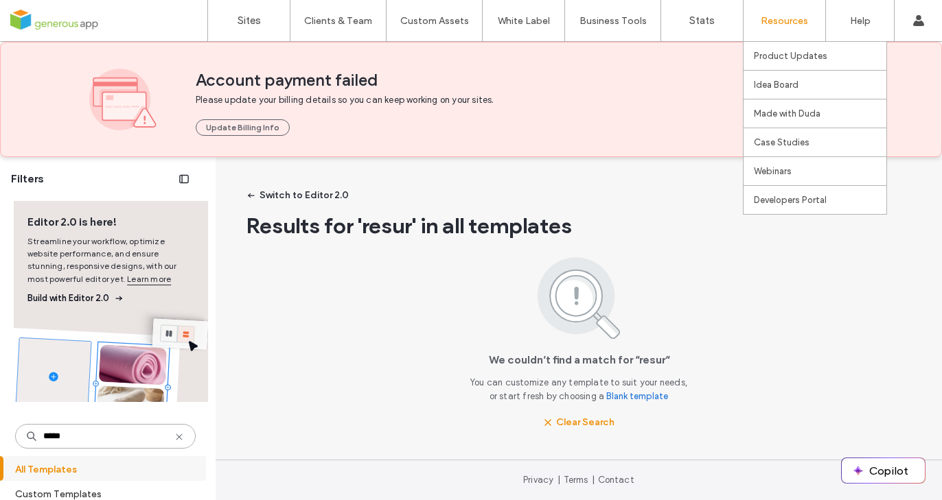
type input "*****"
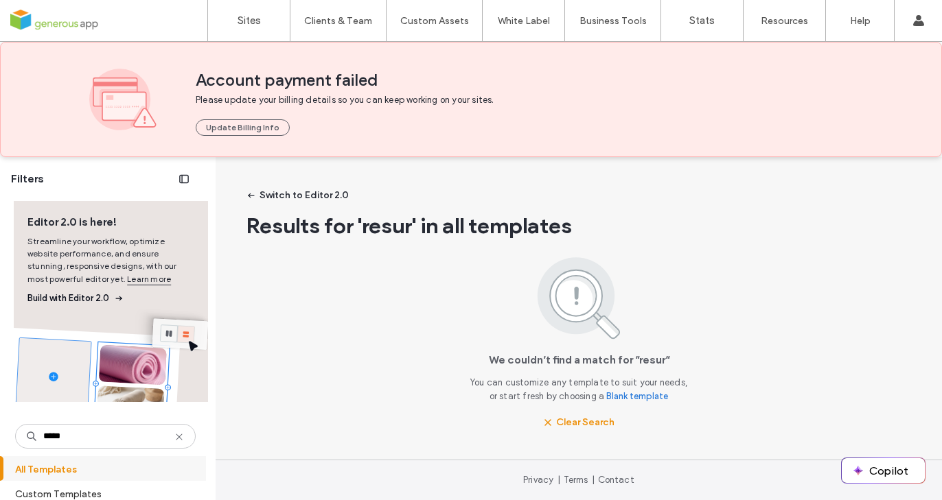
click at [174, 435] on icon at bounding box center [179, 437] width 11 height 11
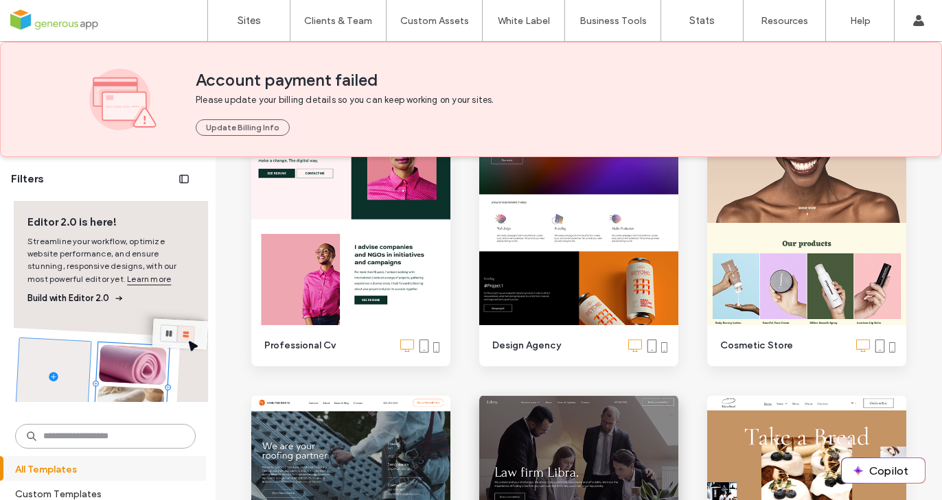
scroll to position [2346, 0]
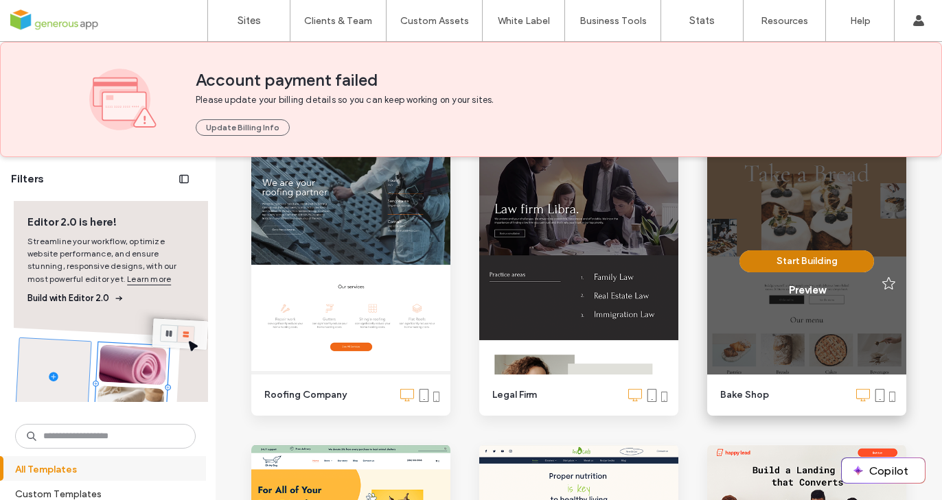
click at [793, 259] on button "Start Building" at bounding box center [806, 262] width 135 height 22
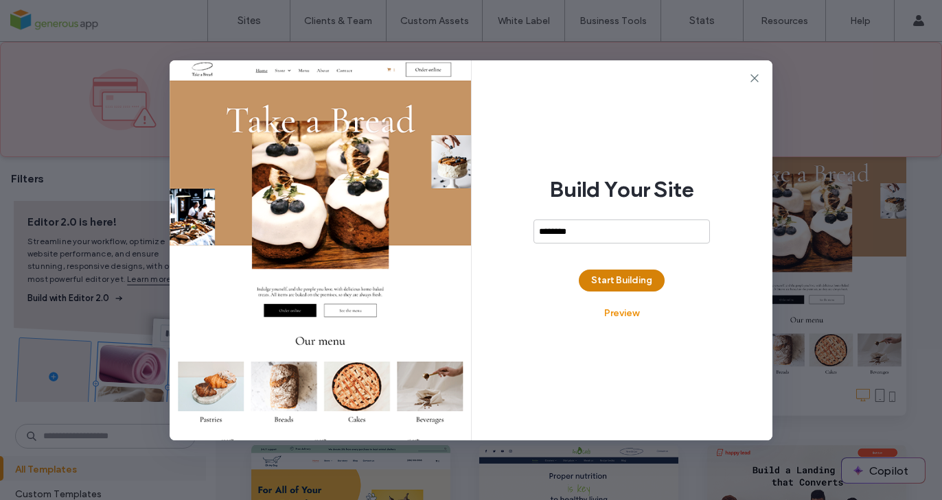
type input "********"
click at [642, 275] on button "Start Building" at bounding box center [622, 281] width 86 height 22
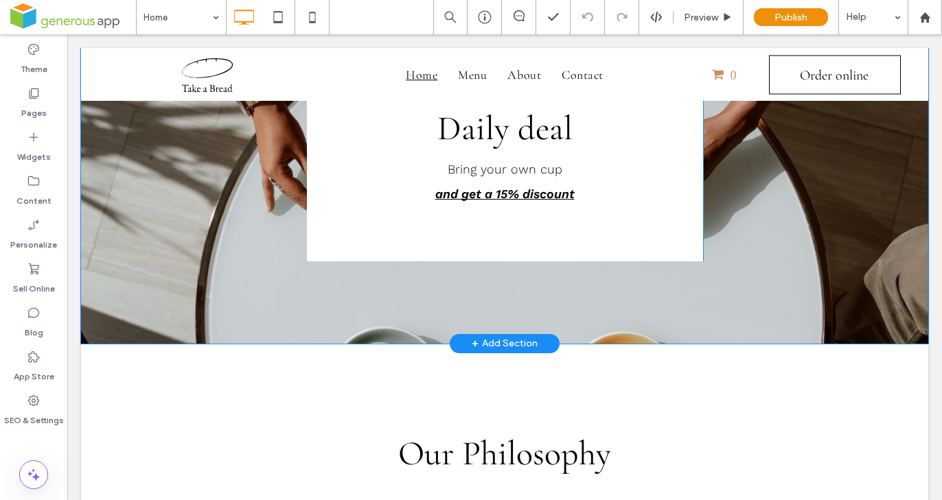
scroll to position [625, 0]
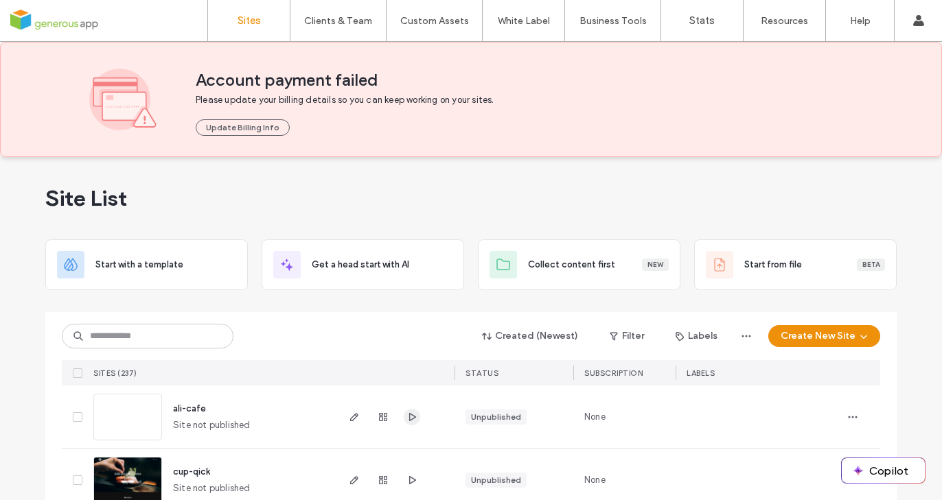
click at [407, 418] on icon "button" at bounding box center [411, 417] width 11 height 11
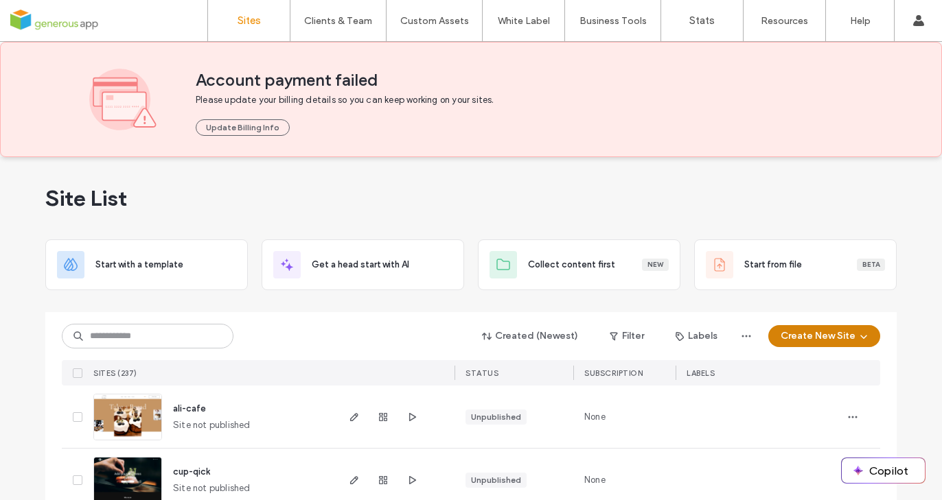
click at [817, 331] on button "Create New Site" at bounding box center [824, 336] width 112 height 22
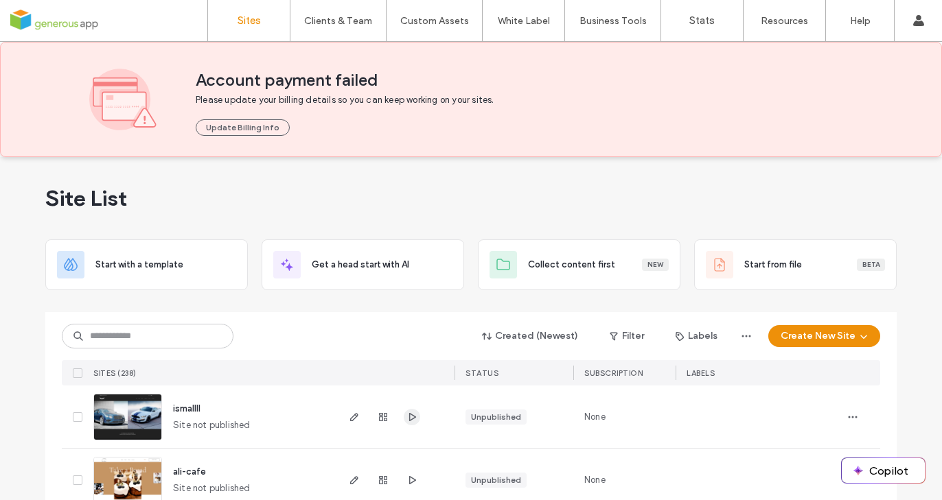
scroll to position [51, 0]
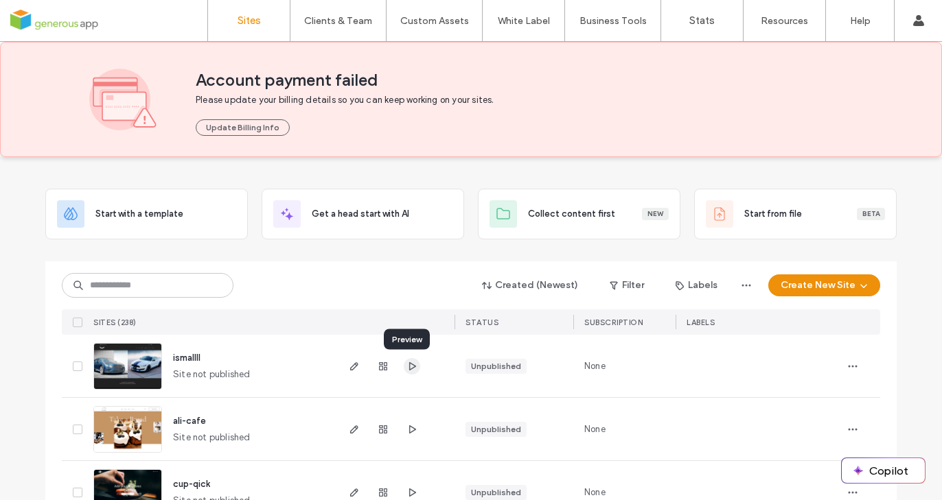
click at [407, 369] on icon "button" at bounding box center [411, 366] width 11 height 11
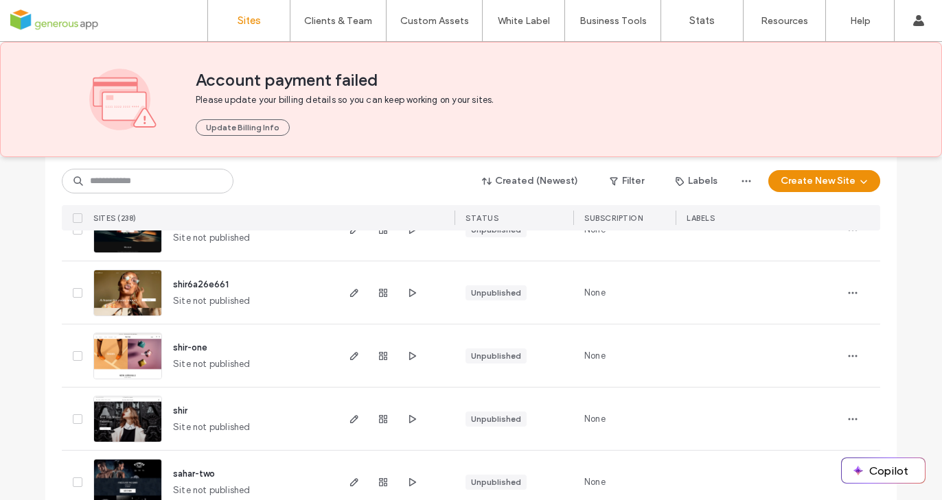
scroll to position [0, 0]
